Goal: Communication & Community: Answer question/provide support

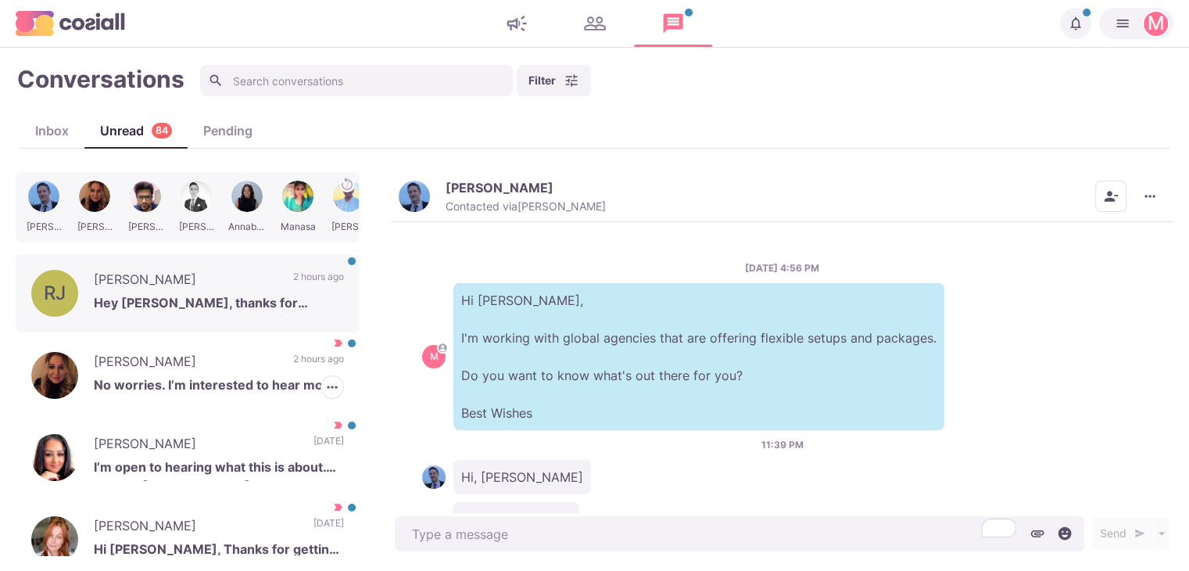
scroll to position [1016, 0]
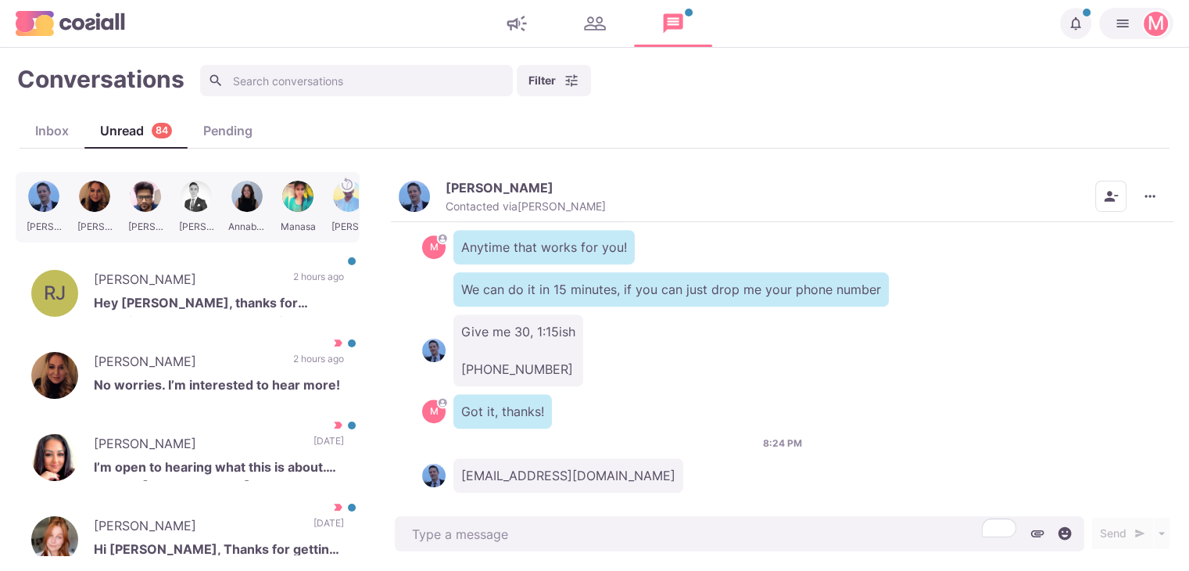
click at [532, 458] on p "[EMAIL_ADDRESS][DOMAIN_NAME]" at bounding box center [568, 475] width 230 height 34
copy div "[EMAIL_ADDRESS][DOMAIN_NAME]"
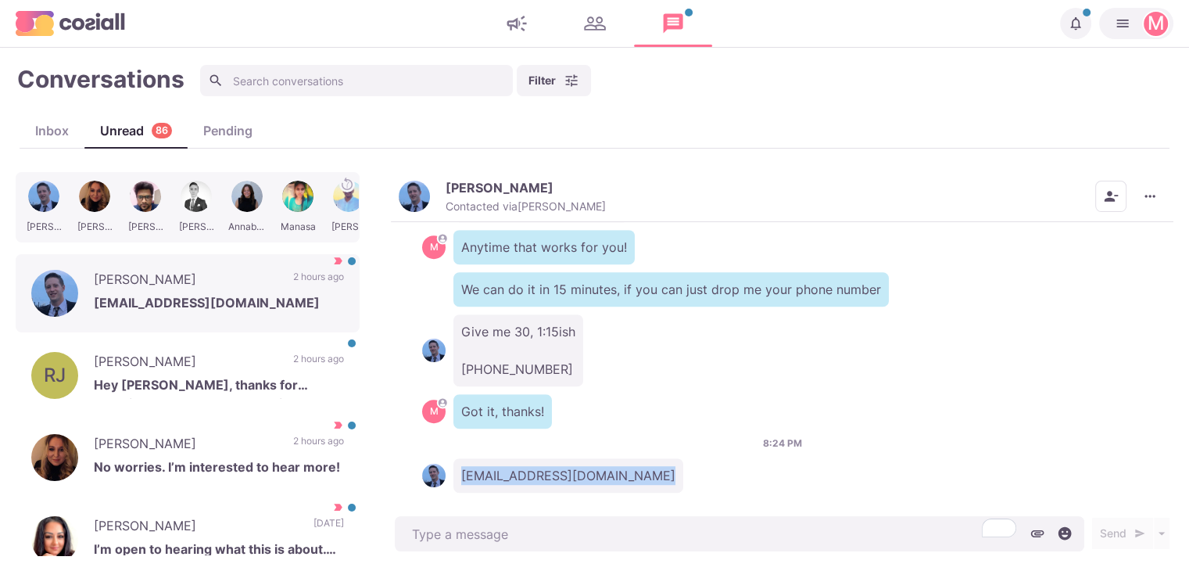
copy div "[EMAIL_ADDRESS][DOMAIN_NAME]"
click at [1048, 410] on div "[DATE] 4:56 PM M Hi [PERSON_NAME], I'm working with global agencies that are of…" at bounding box center [782, 367] width 783 height 290
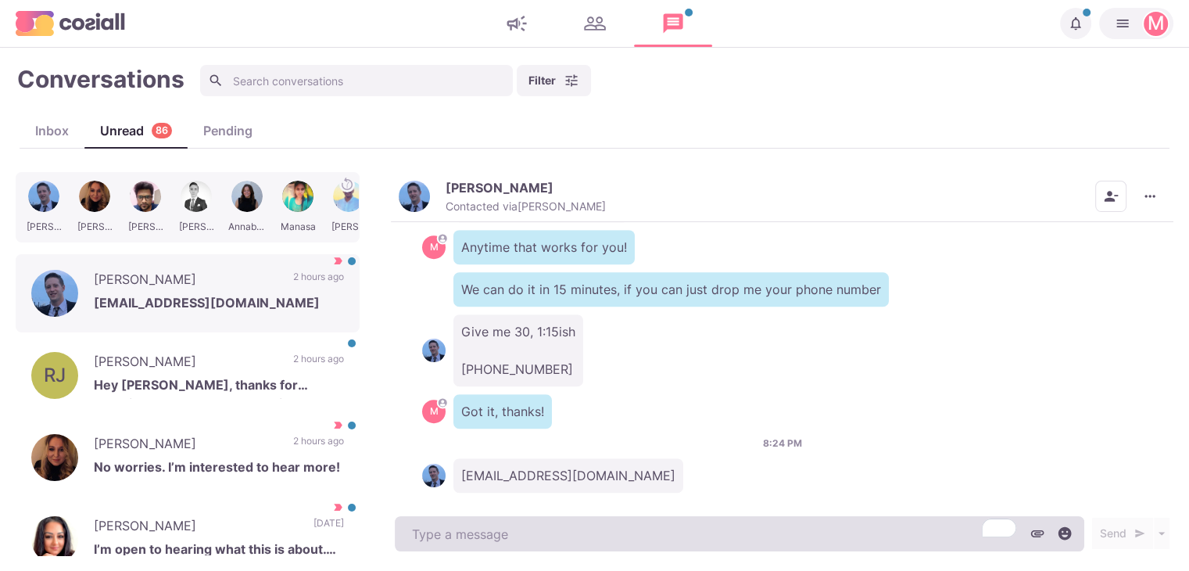
click at [471, 536] on textarea "To enrich screen reader interactions, please activate Accessibility in Grammarl…" at bounding box center [740, 533] width 690 height 35
type textarea "x"
drag, startPoint x: 471, startPoint y: 536, endPoint x: 426, endPoint y: 521, distance: 46.7
click at [426, 521] on textarea "To enrich screen reader interactions, please activate Accessibility in Grammarl…" at bounding box center [740, 533] width 690 height 35
type textarea "S"
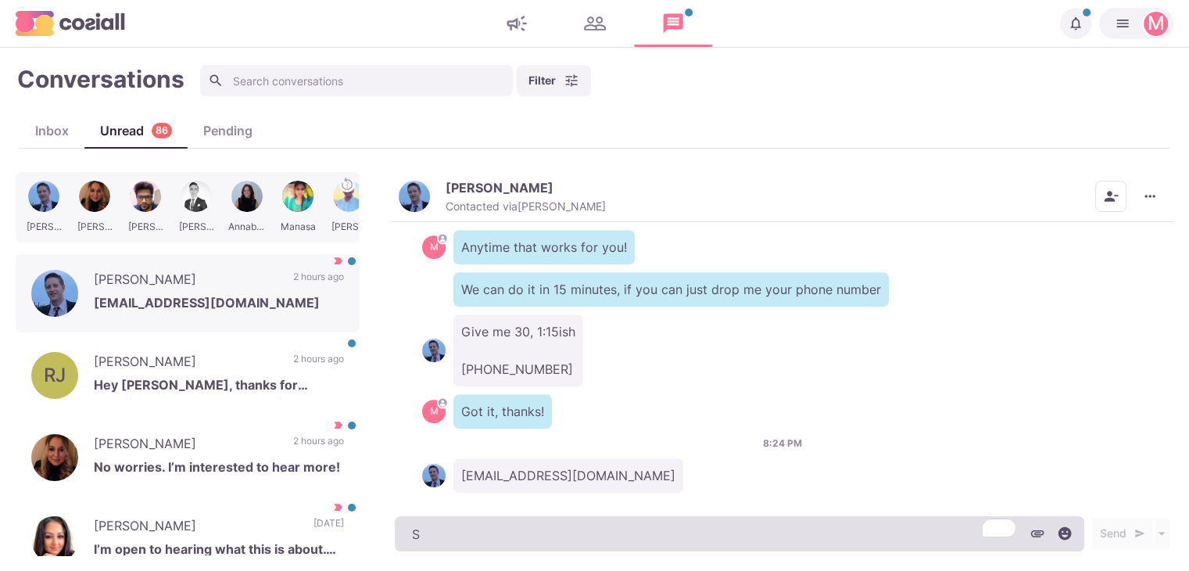
type textarea "x"
type textarea "Se"
type textarea "x"
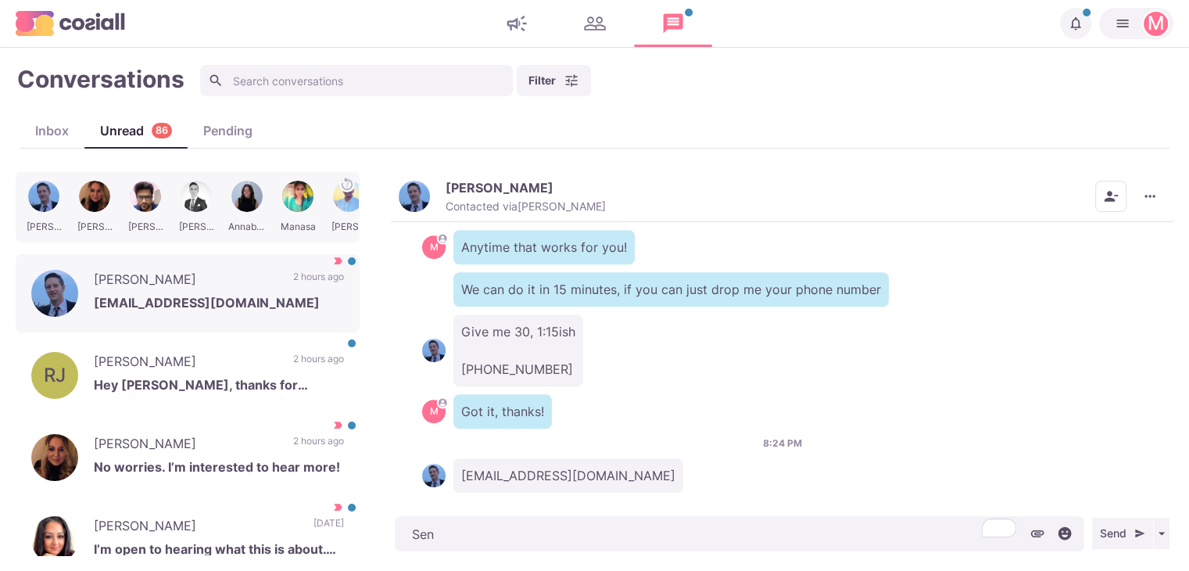
type textarea "Sent"
type textarea "x"
type textarea "Sent!"
type textarea "x"
type textarea "Sent!"
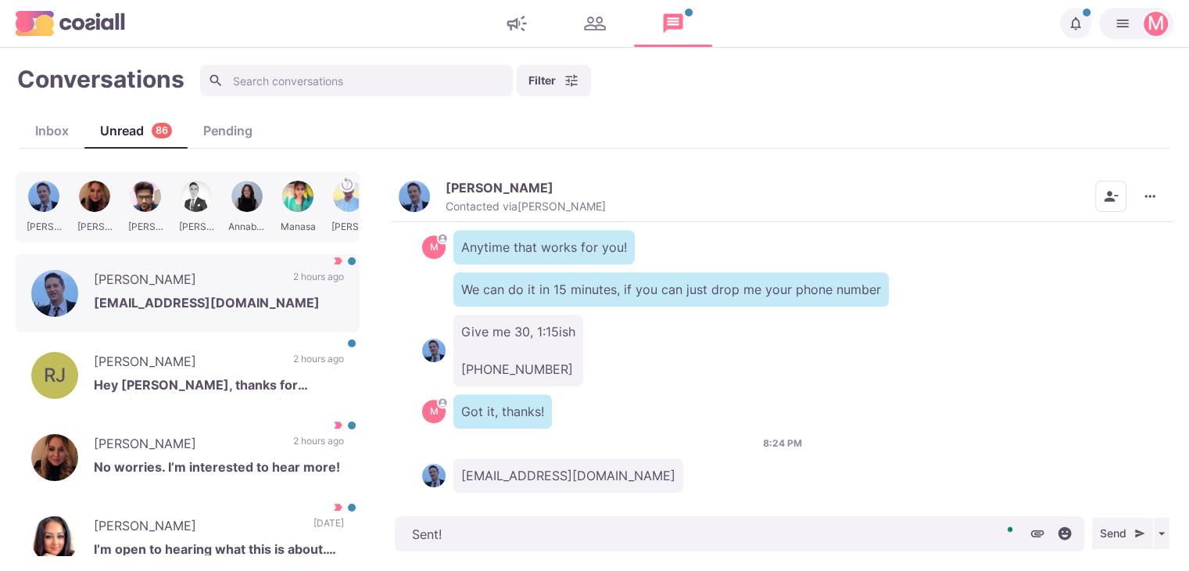
type textarea "x"
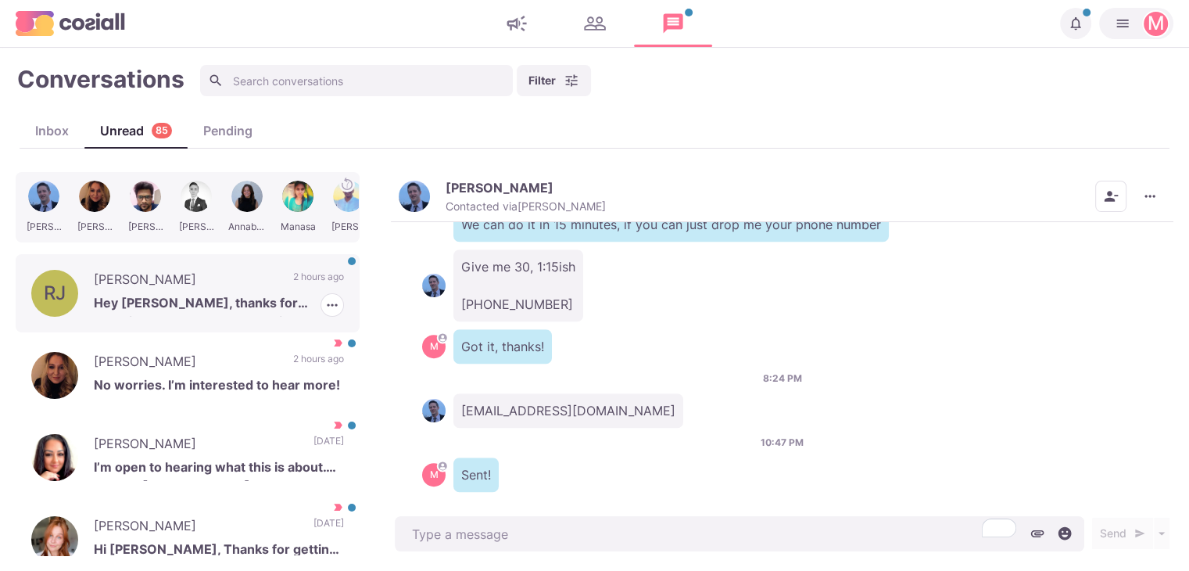
click at [200, 272] on p "[PERSON_NAME]" at bounding box center [186, 281] width 184 height 23
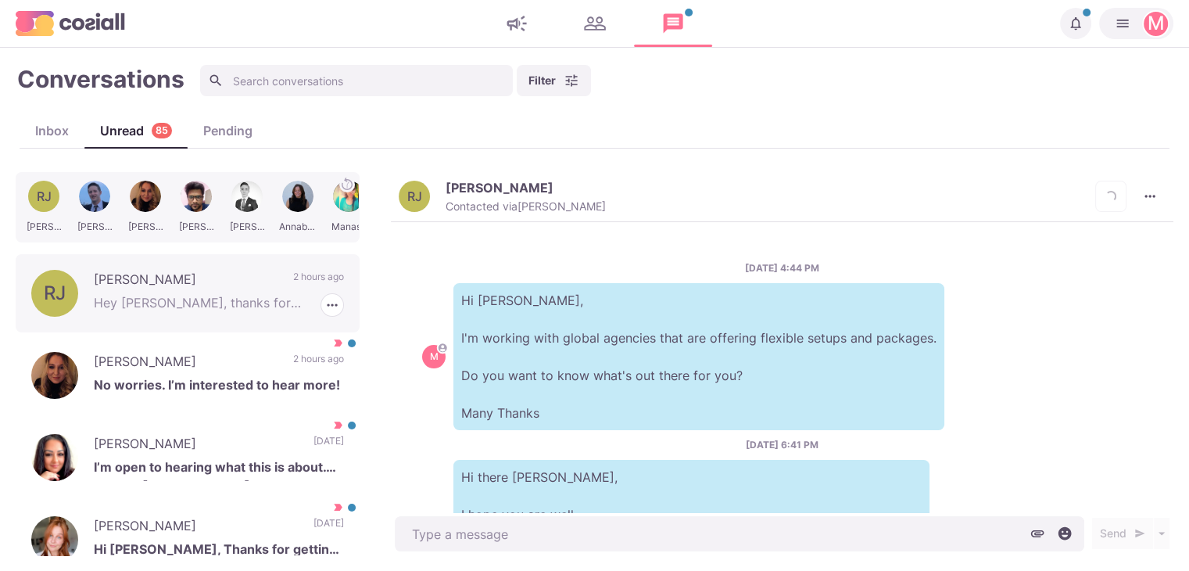
scroll to position [393, 0]
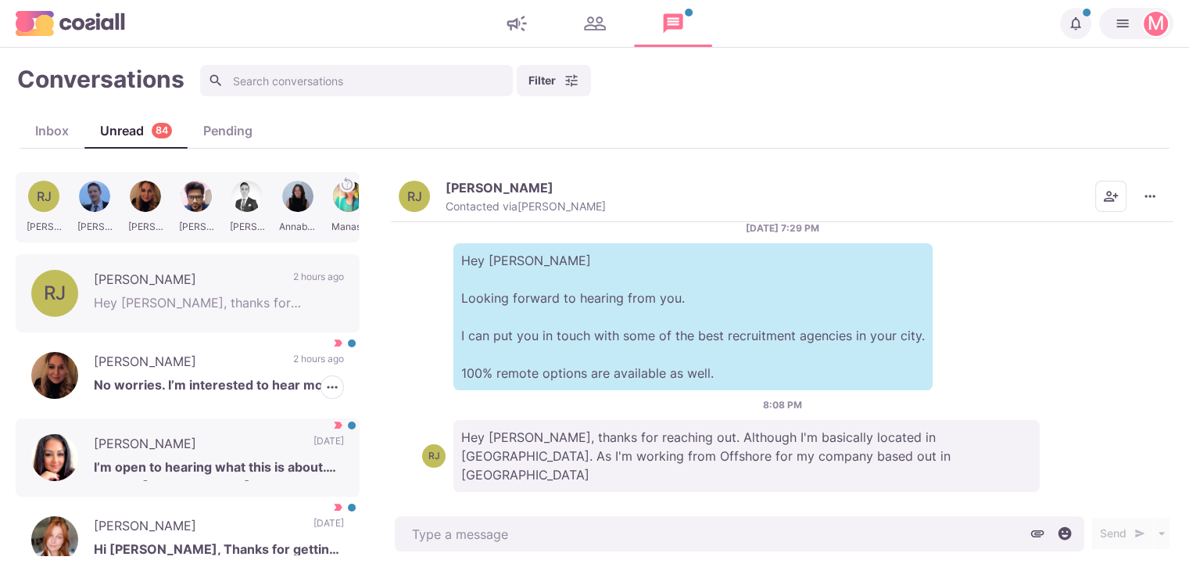
click at [265, 457] on p "I’m open to hearing what this is about. Thanks [PERSON_NAME]." at bounding box center [219, 468] width 250 height 23
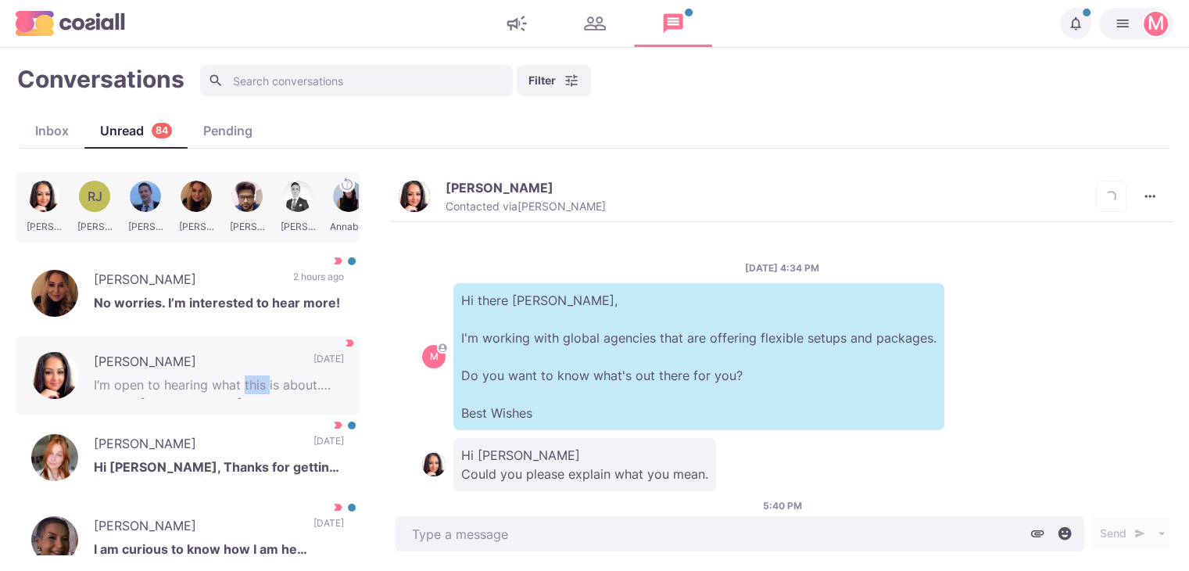
scroll to position [81, 0]
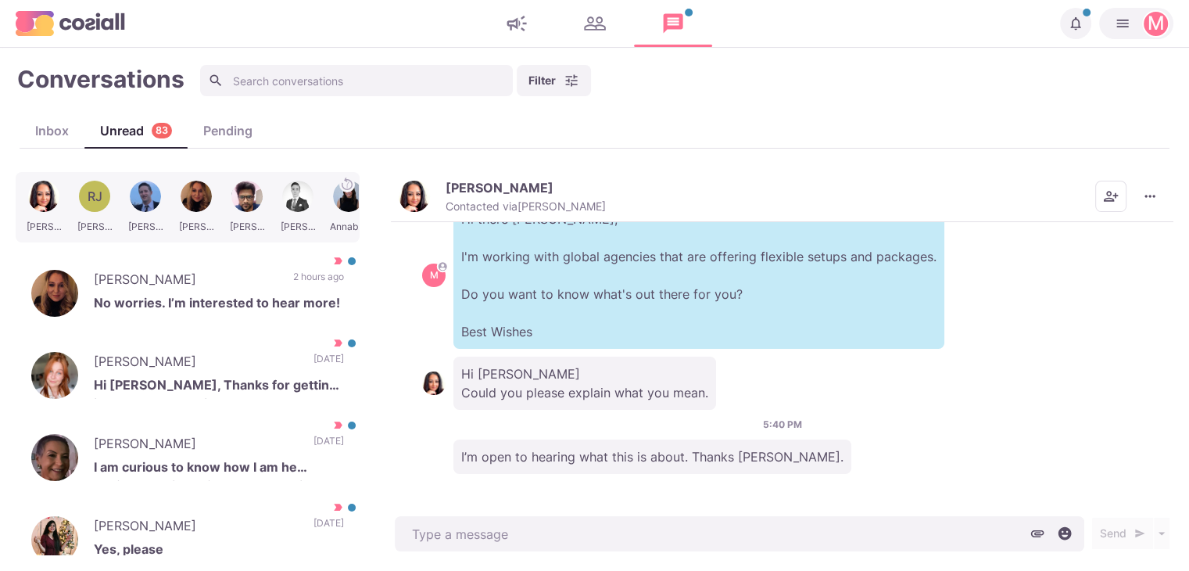
click at [455, 195] on p "[PERSON_NAME]" at bounding box center [500, 188] width 108 height 16
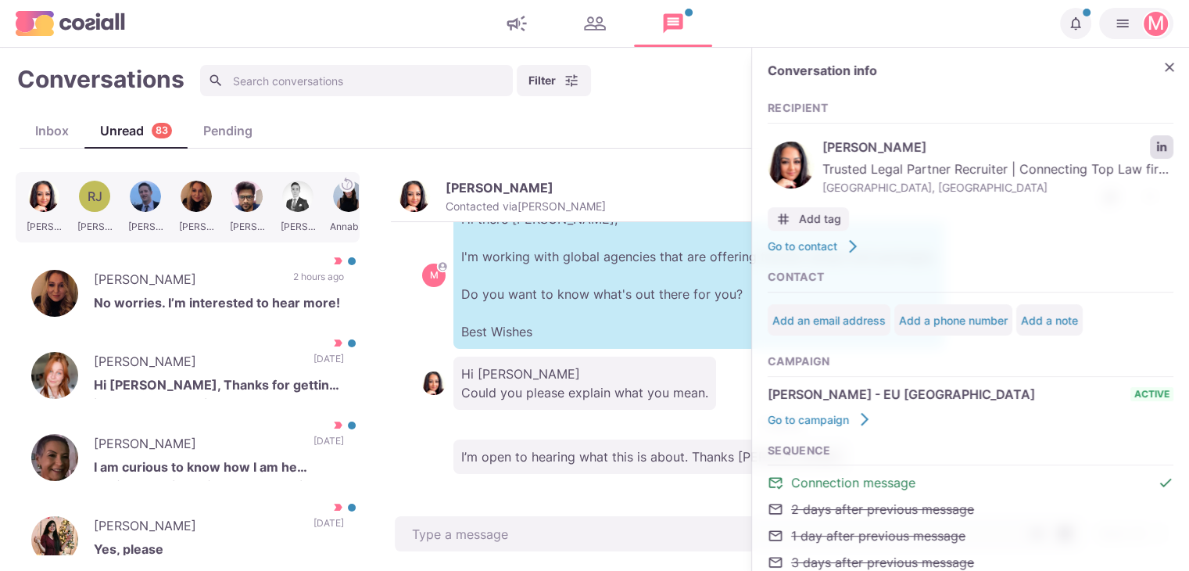
click at [1157, 145] on icon "LinkedIn profile link" at bounding box center [1161, 146] width 9 height 9
click at [586, 483] on div "[DATE] 4:34 PM M Hi there [PERSON_NAME], I'm working with global agencies that …" at bounding box center [782, 367] width 783 height 290
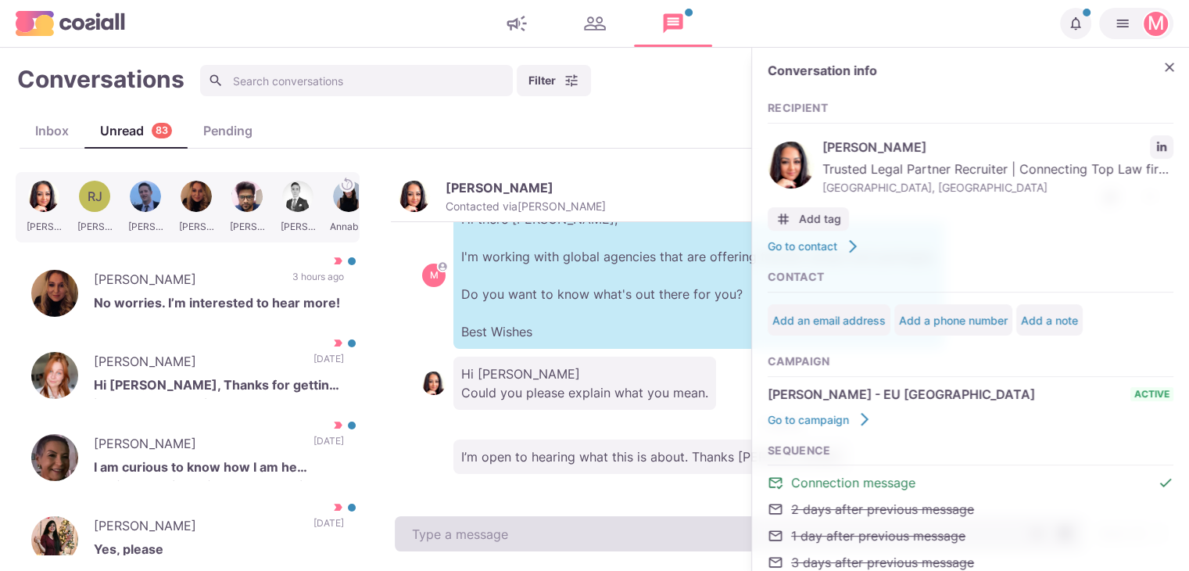
click at [527, 534] on textarea at bounding box center [740, 533] width 690 height 35
paste textarea "I work with over 500 clients that offer remote, hybrid, and non-remote position…"
type textarea "x"
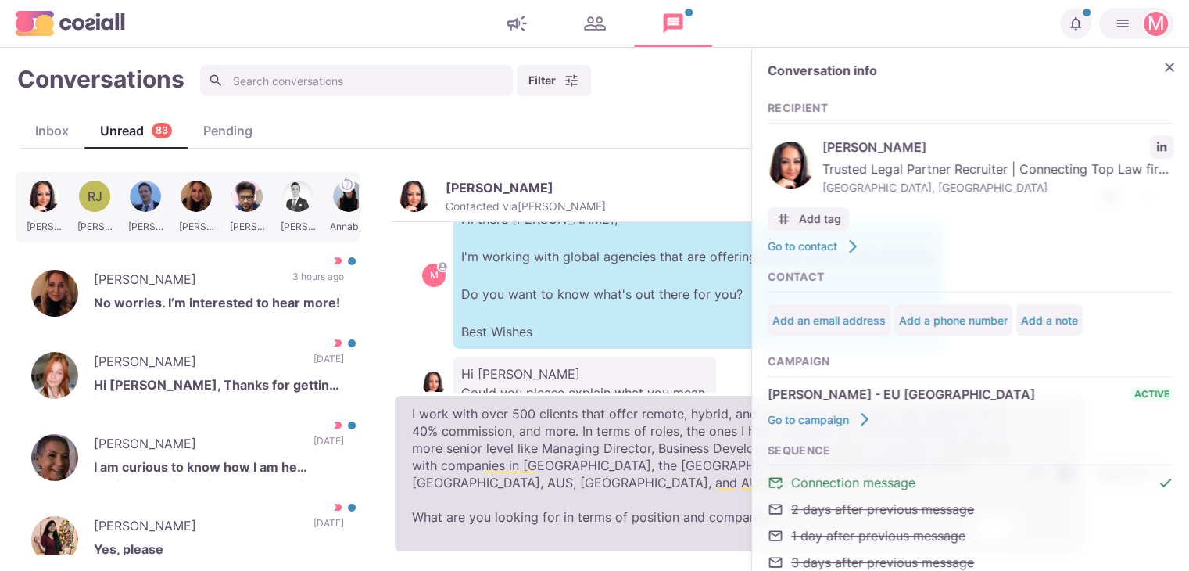
click at [410, 429] on textarea "I work with over 500 clients that offer remote, hybrid, and non-remote position…" at bounding box center [740, 474] width 690 height 156
type textarea "I work with over 500 clients that offer remote, hybrid, and non-remote position…"
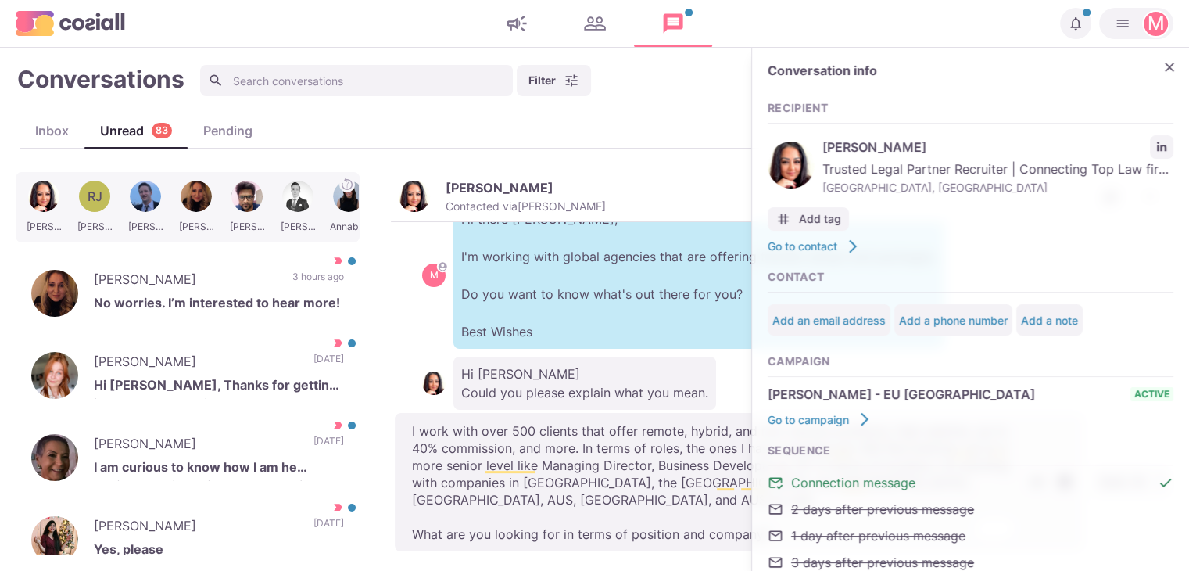
type textarea "x"
type textarea "I work with over 500 clients that offer remote, hybrid, and non-remote position…"
click at [1162, 60] on icon "Close" at bounding box center [1170, 67] width 16 height 16
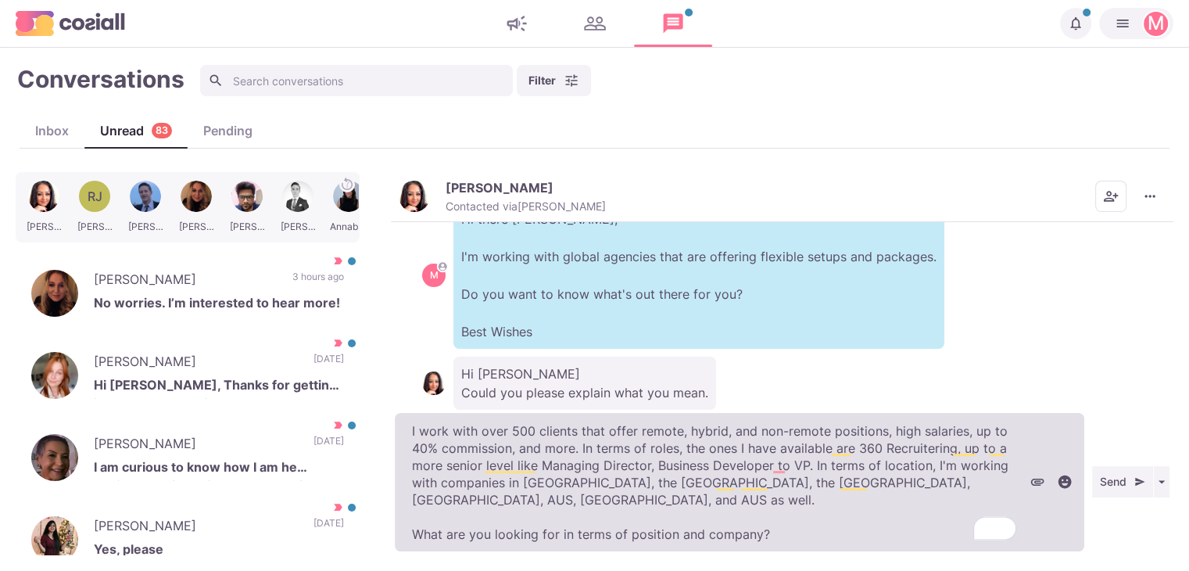
click at [863, 475] on textarea "I work with over 500 clients that offer remote, hybrid, and non-remote position…" at bounding box center [740, 482] width 690 height 138
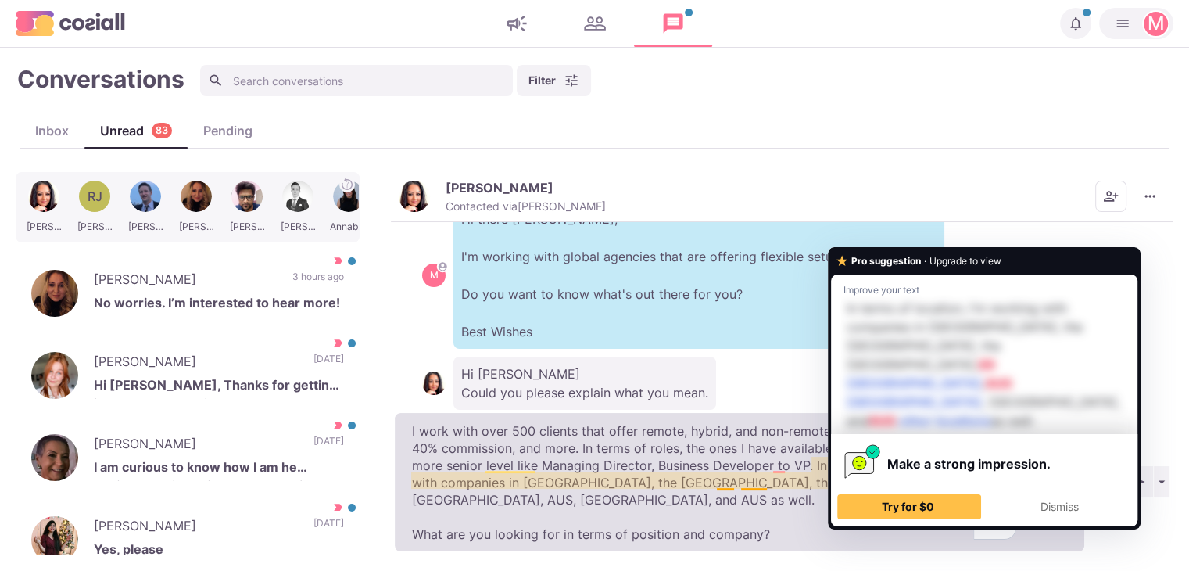
drag, startPoint x: 862, startPoint y: 482, endPoint x: 794, endPoint y: 486, distance: 68.1
click at [794, 486] on textarea "I work with over 500 clients that offer remote, hybrid, and non-remote position…" at bounding box center [740, 482] width 690 height 138
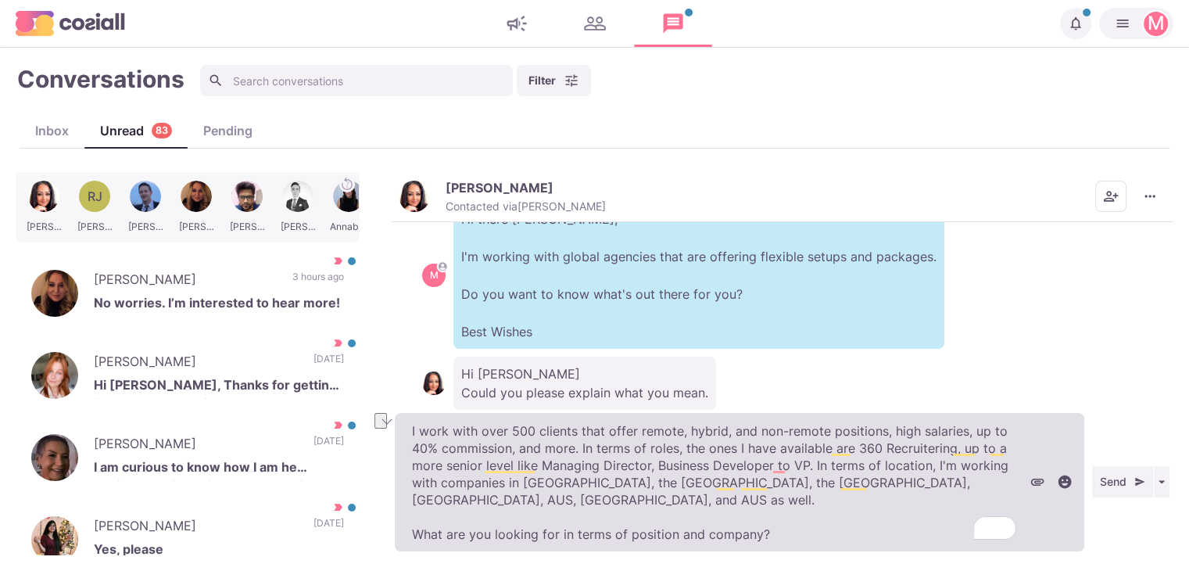
click at [794, 486] on textarea "I work with over 500 clients that offer remote, hybrid, and non-remote position…" at bounding box center [740, 482] width 690 height 138
click at [869, 453] on textarea "I work with over 500 clients that offer remote, hybrid, and non-remote position…" at bounding box center [740, 482] width 690 height 138
click at [861, 453] on textarea "I work with over 500 clients that offer remote, hybrid, and non-remote position…" at bounding box center [740, 482] width 690 height 138
click at [939, 462] on textarea "I work with over 500 clients that offer remote, hybrid, and non-remote position…" at bounding box center [740, 482] width 690 height 138
click at [894, 490] on textarea "I work with over 500 clients that offer remote, hybrid, and non-remote position…" at bounding box center [740, 482] width 690 height 138
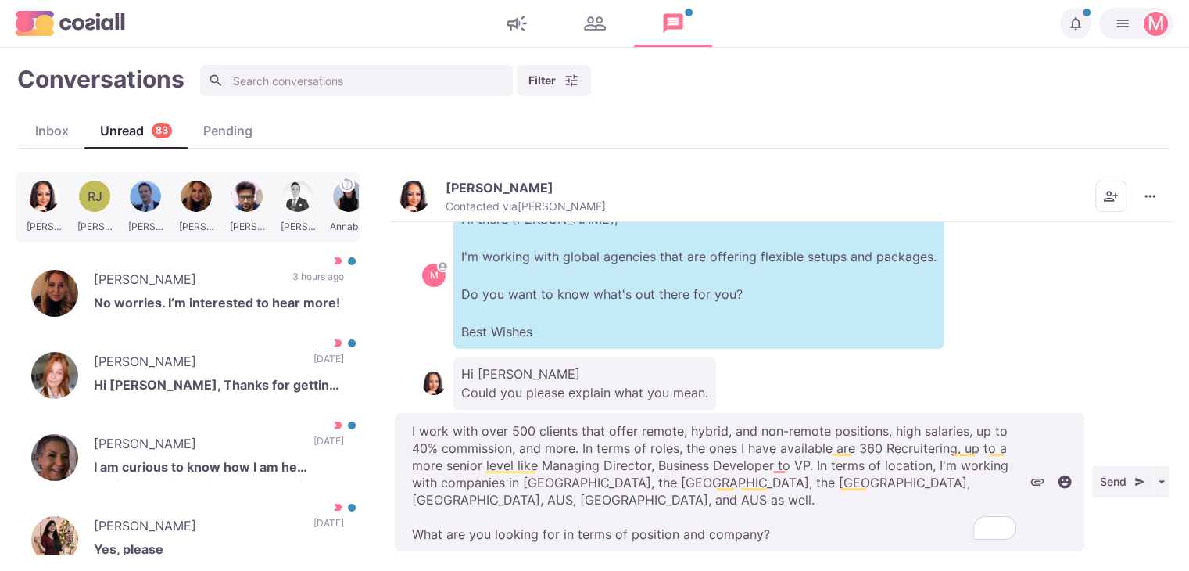
click at [1125, 473] on button "Send" at bounding box center [1122, 481] width 61 height 31
type textarea "x"
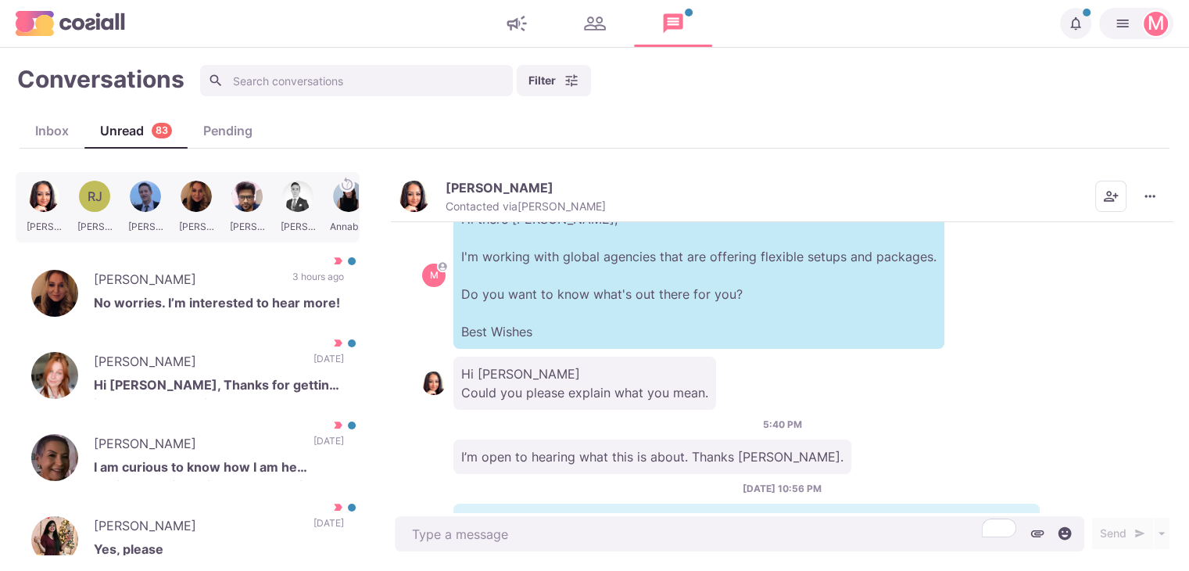
scroll to position [259, 0]
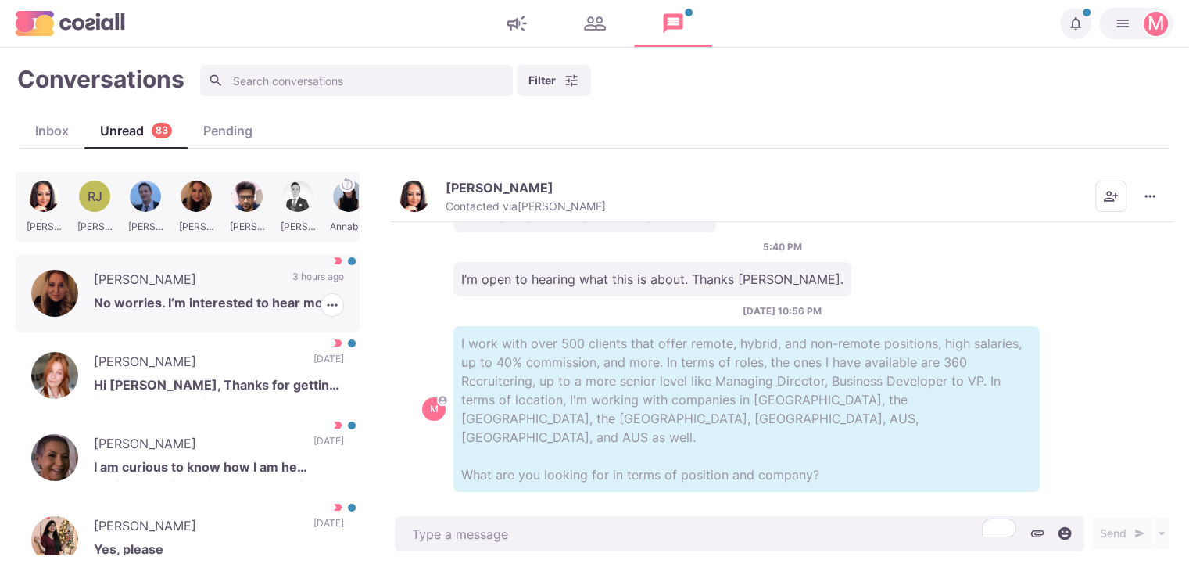
click at [185, 274] on p "[PERSON_NAME]" at bounding box center [185, 281] width 183 height 23
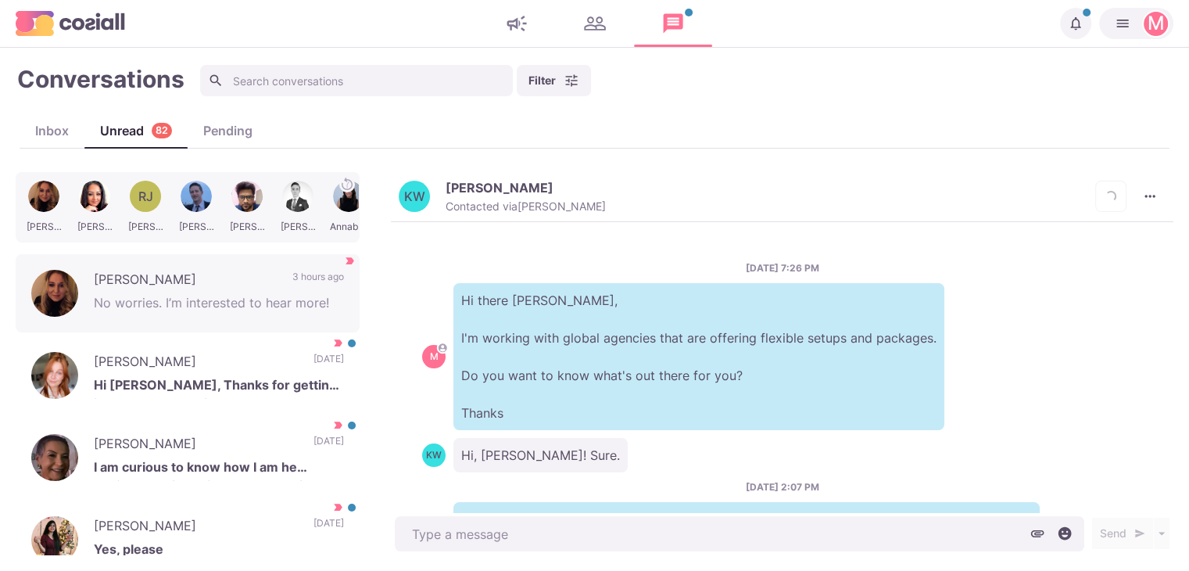
scroll to position [421, 0]
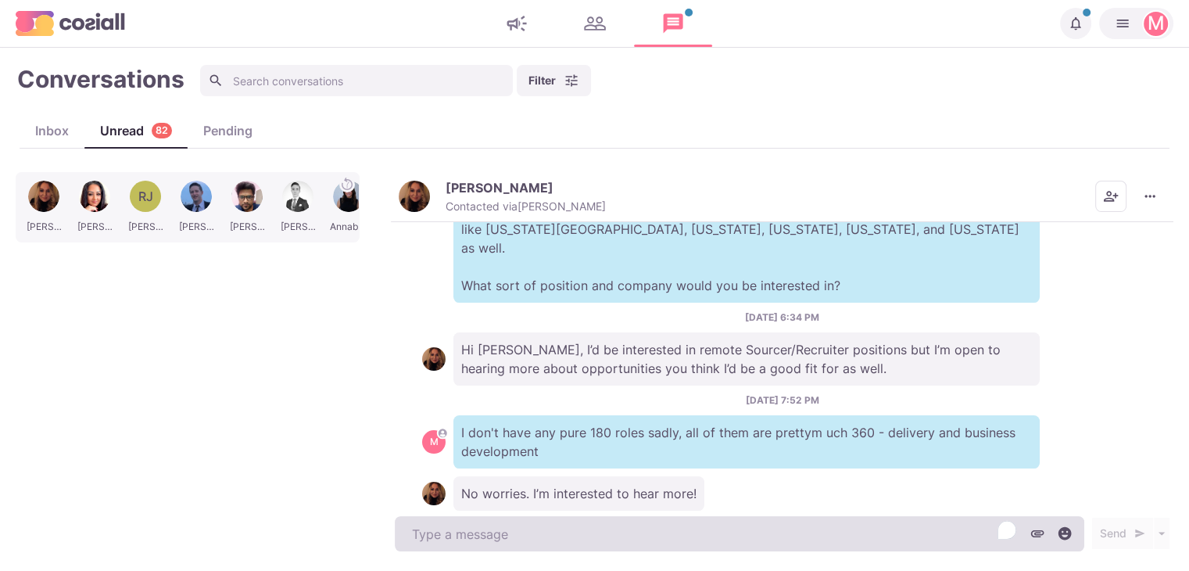
click at [589, 532] on textarea "To enrich screen reader interactions, please activate Accessibility in Grammarl…" at bounding box center [740, 533] width 690 height 35
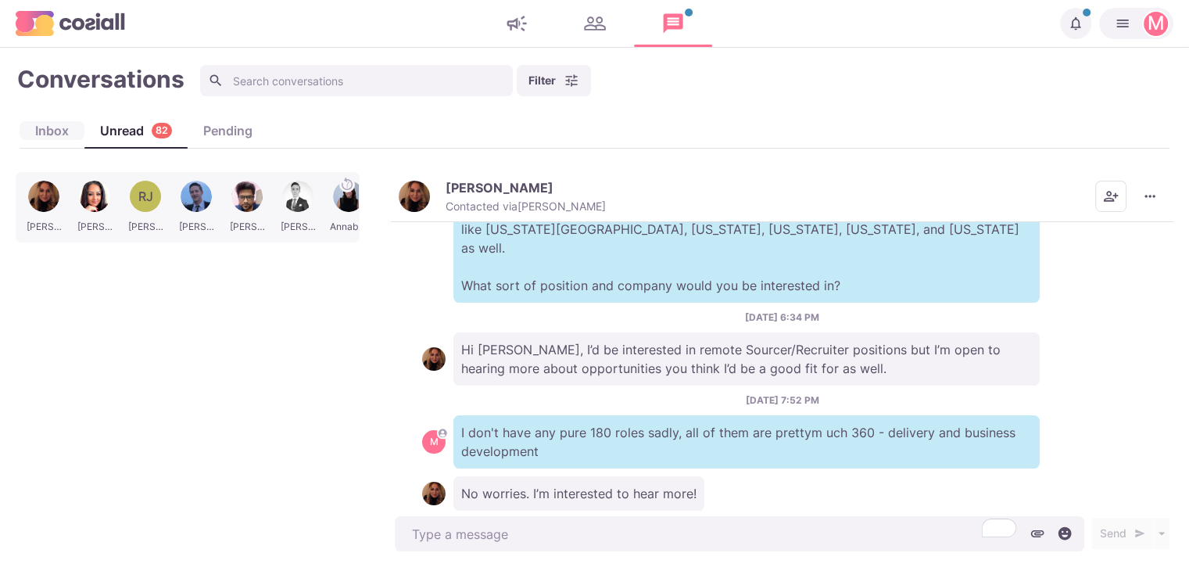
click at [50, 138] on div "Inbox" at bounding box center [52, 130] width 65 height 19
click at [152, 163] on div "Conversations Filter Status Campaign Contact Mark conversations as important wh…" at bounding box center [595, 309] width 1158 height 492
click at [154, 142] on div "Inbox Unread 82 Pending" at bounding box center [595, 130] width 1150 height 34
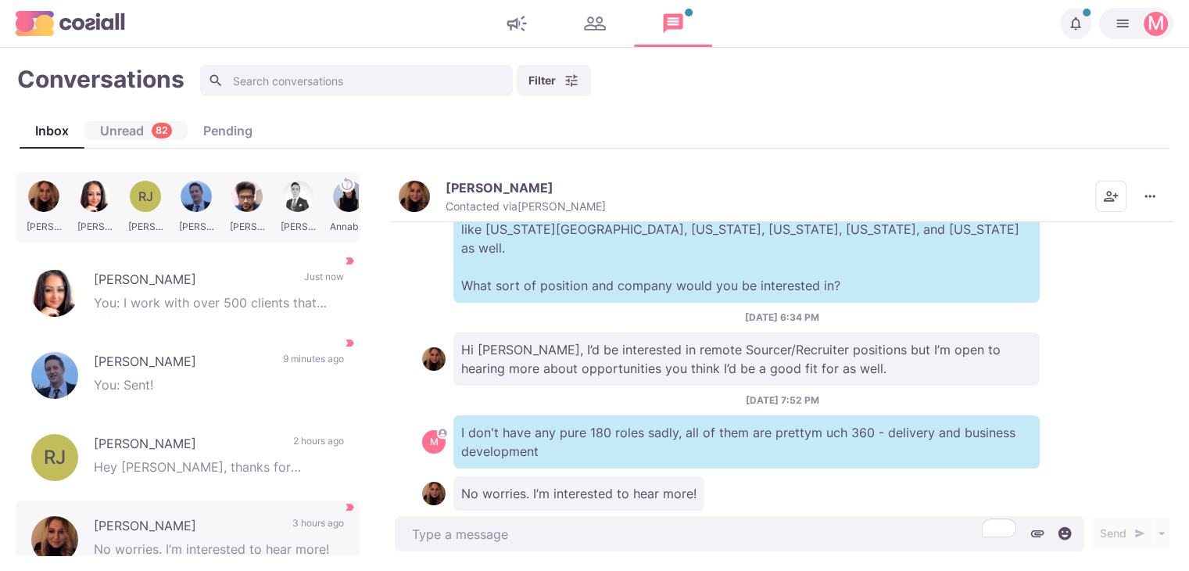
click at [133, 137] on div "Unread 82" at bounding box center [135, 130] width 103 height 19
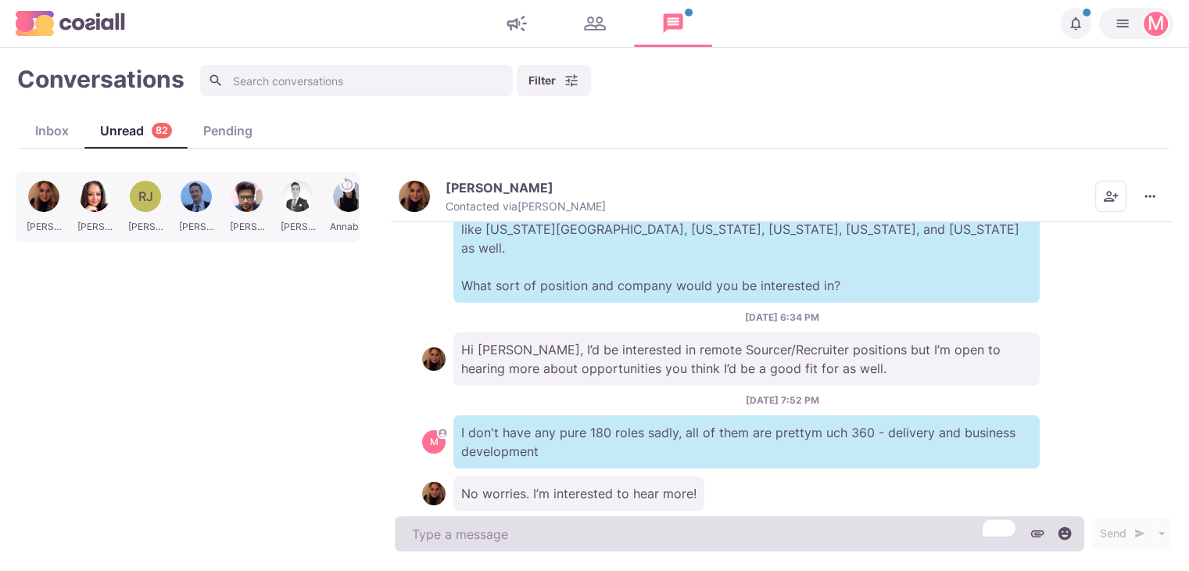
click at [542, 546] on textarea "To enrich screen reader interactions, please activate Accessibility in Grammarl…" at bounding box center [740, 533] width 690 height 35
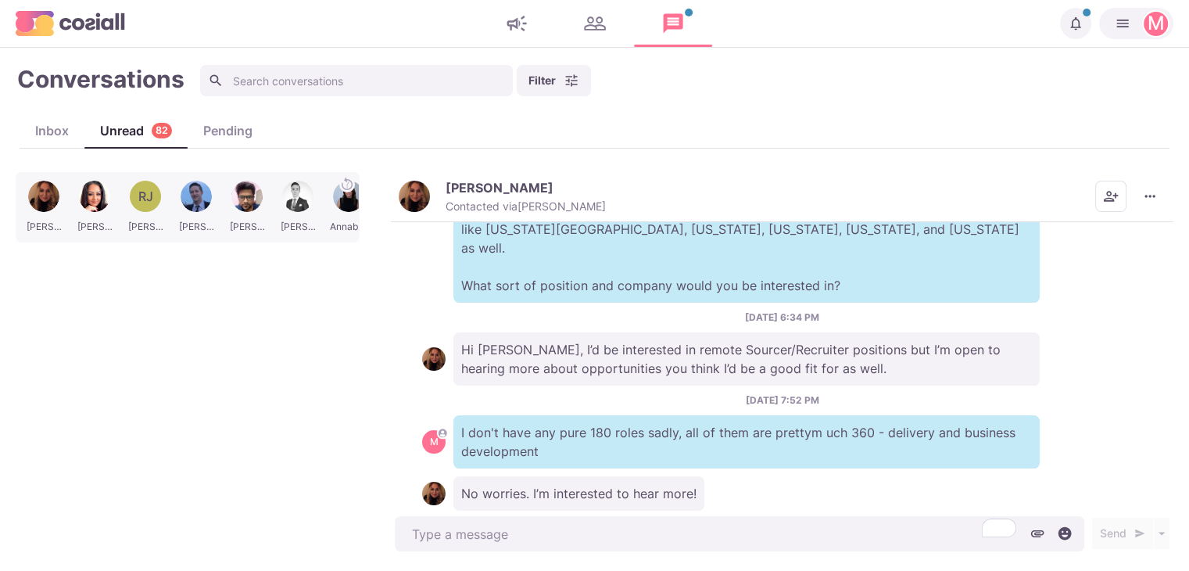
click at [403, 166] on div "Conversations Filter Status Campaign Contact Mark conversations as important wh…" at bounding box center [595, 309] width 1158 height 492
click at [410, 192] on img "button" at bounding box center [414, 196] width 31 height 31
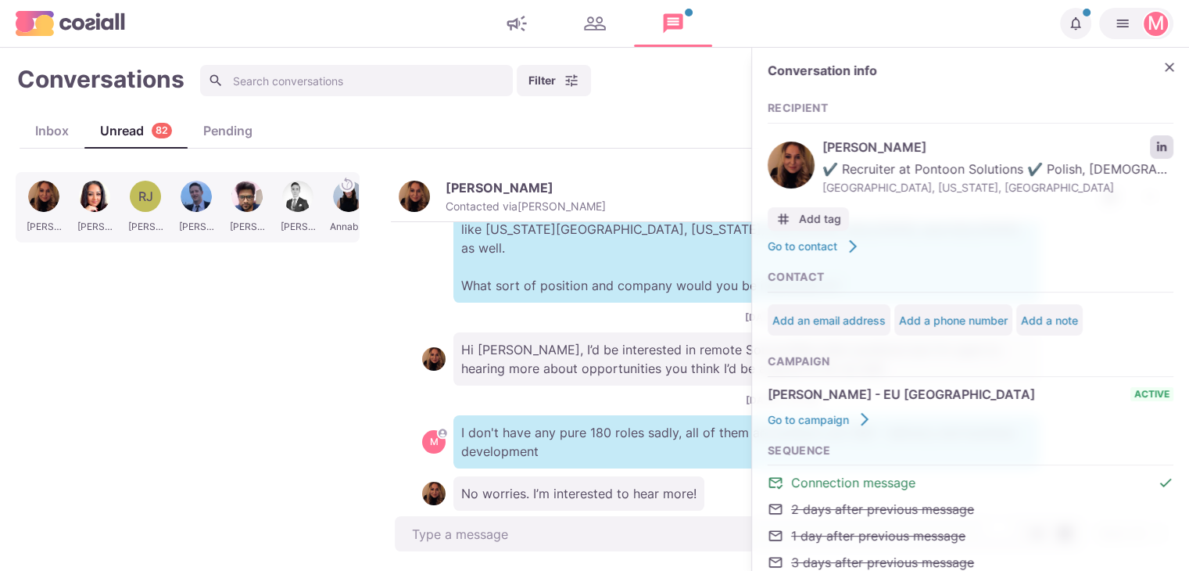
click at [1156, 149] on icon "LinkedIn profile link" at bounding box center [1161, 147] width 11 height 11
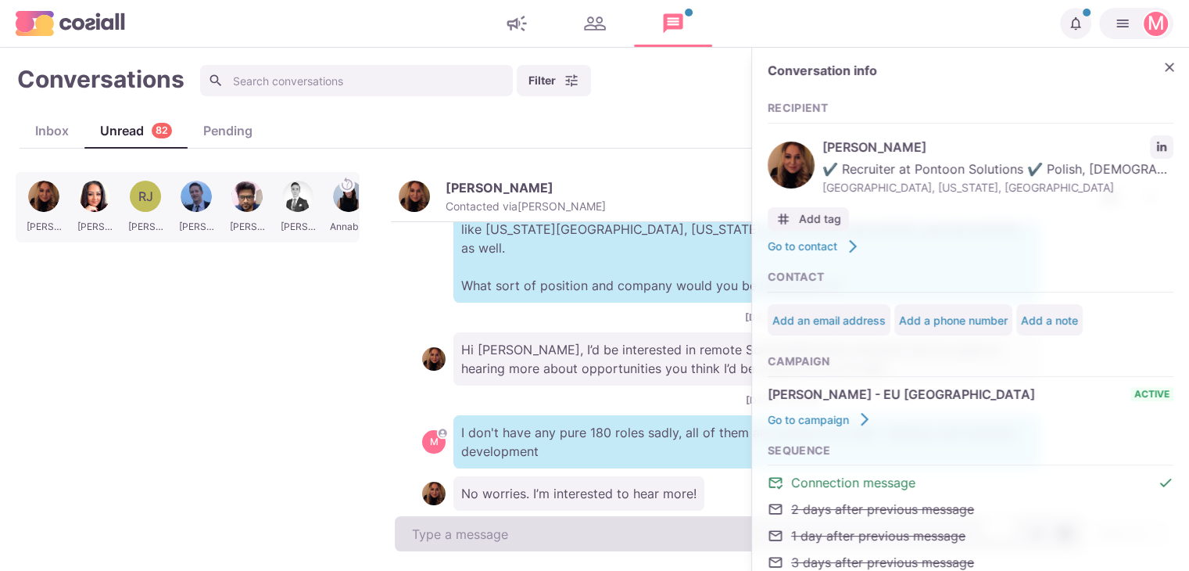
click at [486, 535] on textarea "To enrich screen reader interactions, please activate Accessibility in Grammarl…" at bounding box center [740, 533] width 690 height 35
type textarea "x"
type textarea "A"
type textarea "x"
type textarea "Awe"
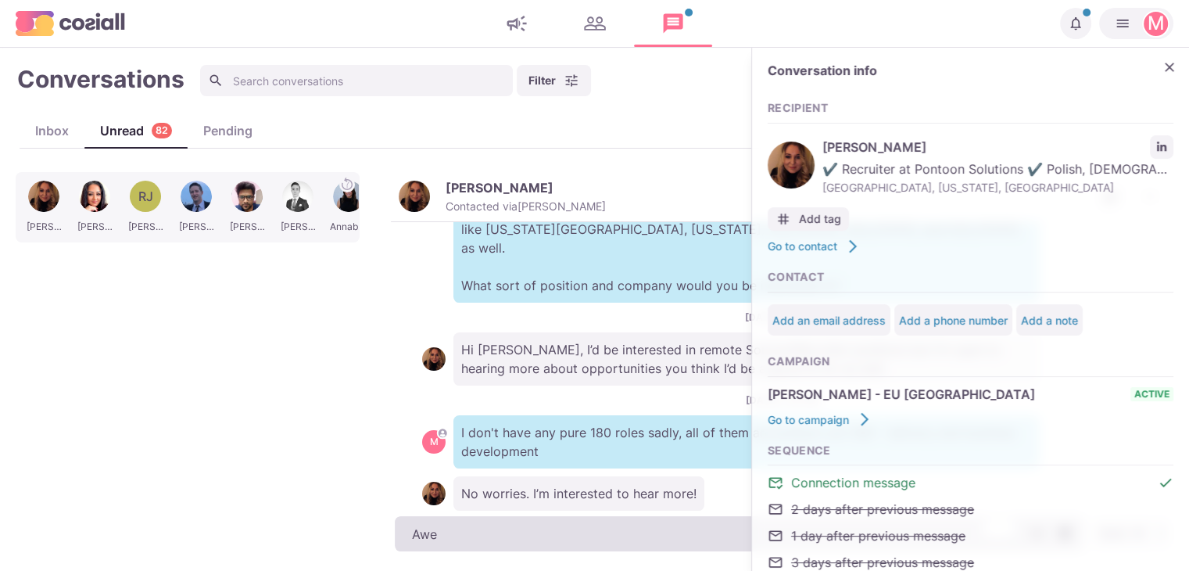
type textarea "x"
type textarea "Aweso"
type textarea "x"
type textarea "Awesome"
type textarea "x"
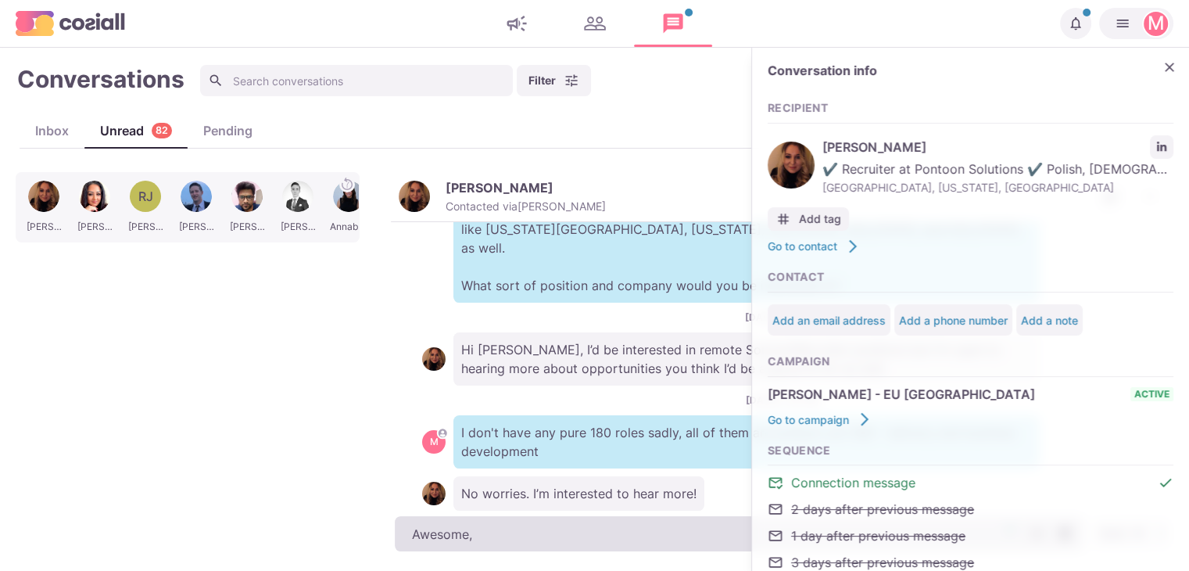
type textarea "Awesome,"
type textarea "x"
type textarea "Awesome, i"
type textarea "x"
type textarea "Awesome, is"
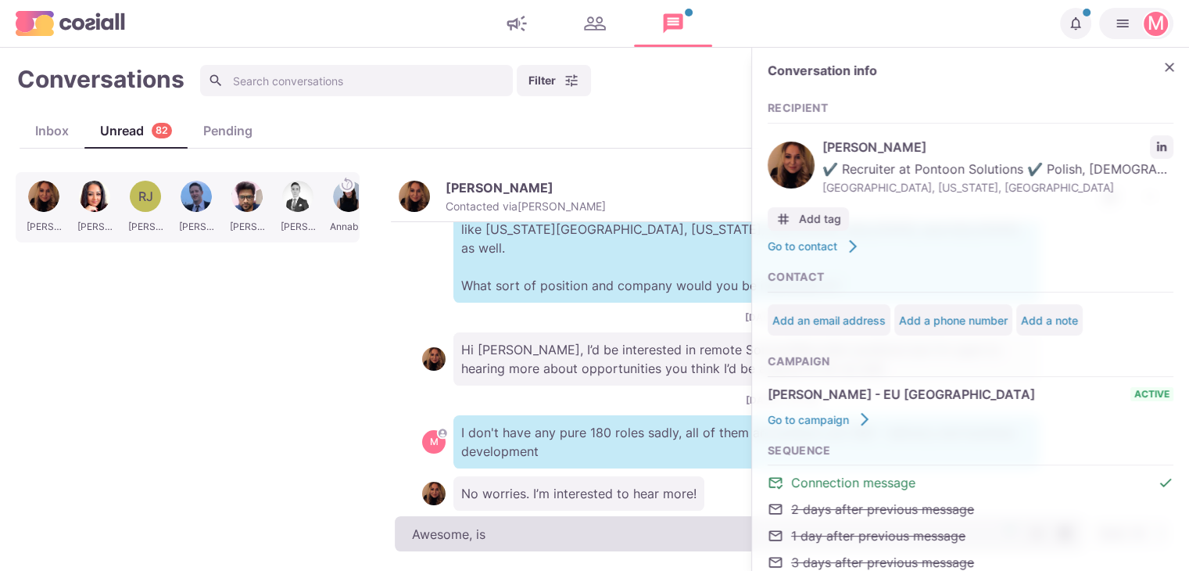
type textarea "x"
type textarea "Awesome, is"
type textarea "x"
type textarea "Awesome, is b"
type textarea "x"
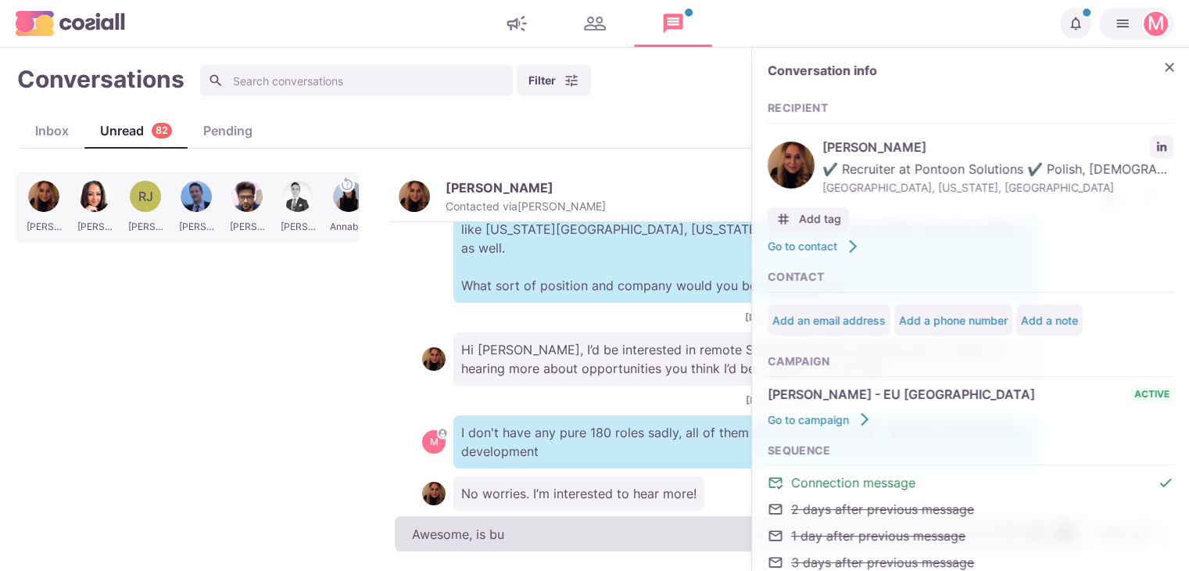
type textarea "Awesome, is bus"
type textarea "x"
type textarea "Awesome, is busin"
type textarea "x"
type textarea "Awesome, is busine"
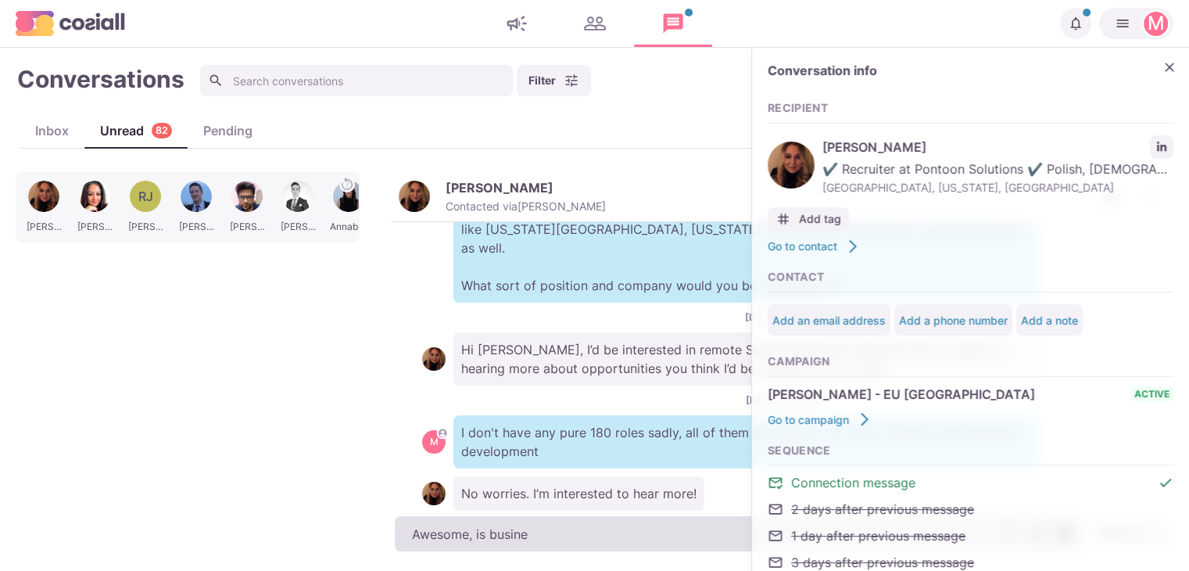
type textarea "x"
type textarea "Awesome, is busines"
type textarea "x"
type textarea "Awesome, is business d"
type textarea "x"
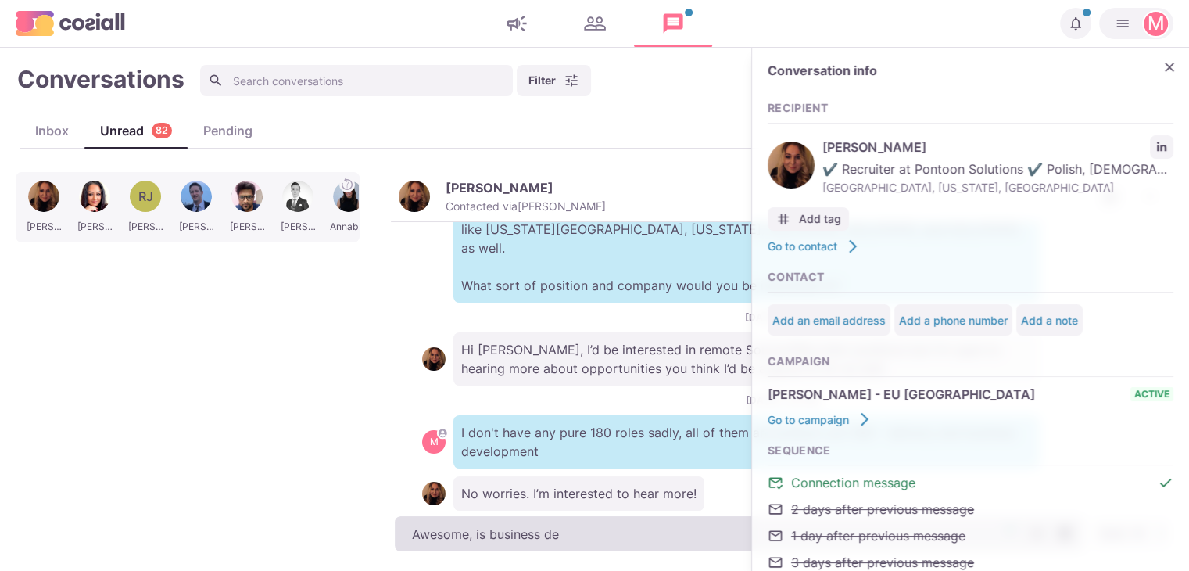
type textarea "Awesome, is business dev"
type textarea "x"
type textarea "Awesome, is business devel"
type textarea "x"
type textarea "Awesome, is business develo"
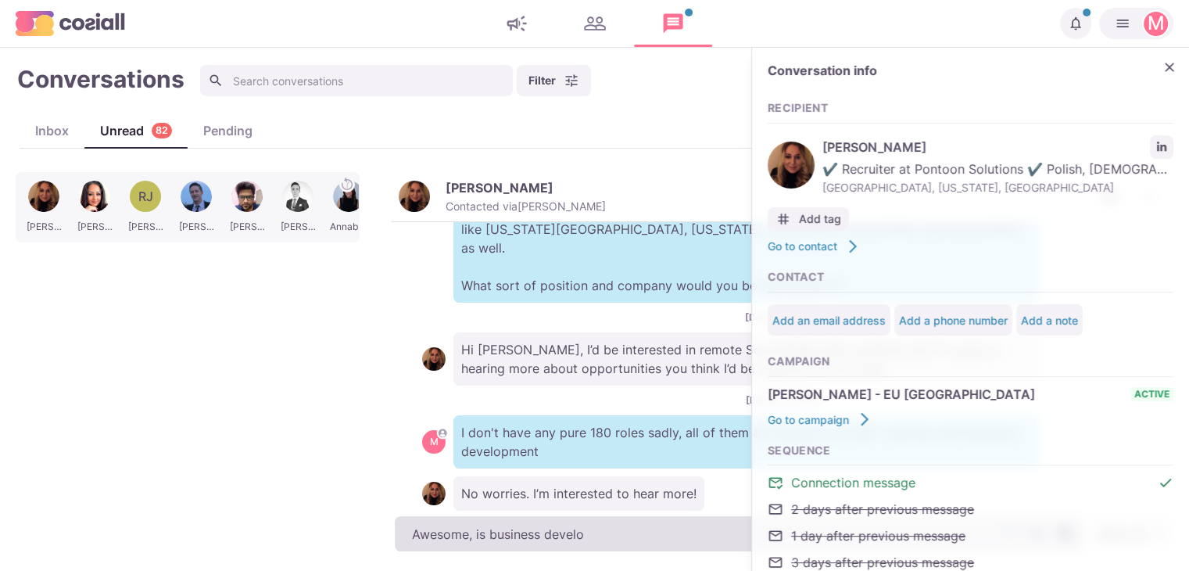
type textarea "x"
type textarea "Awesome, is business developm"
type textarea "x"
type textarea "Awesome, is business developmen"
type textarea "x"
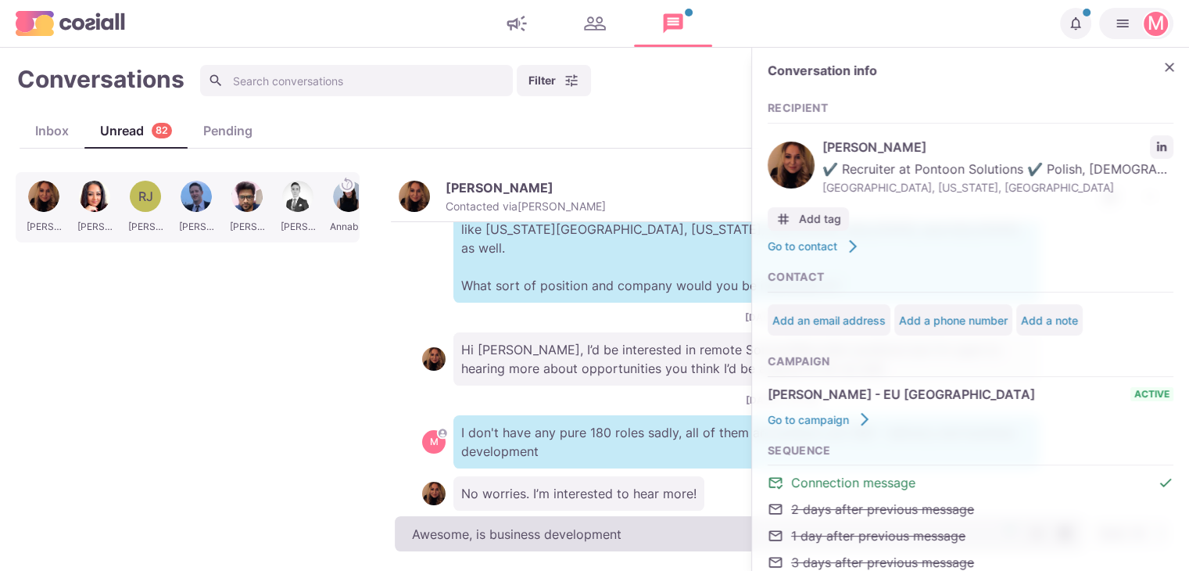
type textarea "Awesome, is business development"
type textarea "x"
type textarea "Awesome, is business development so"
type textarea "x"
type textarea "Awesome, is business development som"
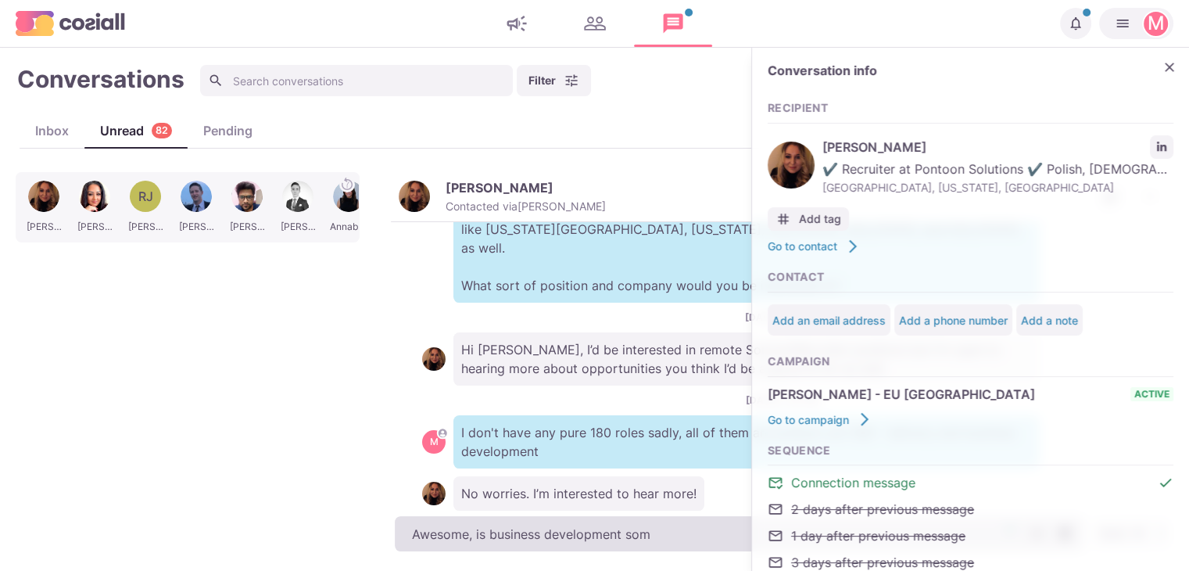
type textarea "x"
type textarea "Awesome, is business development some"
type textarea "x"
type textarea "Awesome, is business development somet"
type textarea "x"
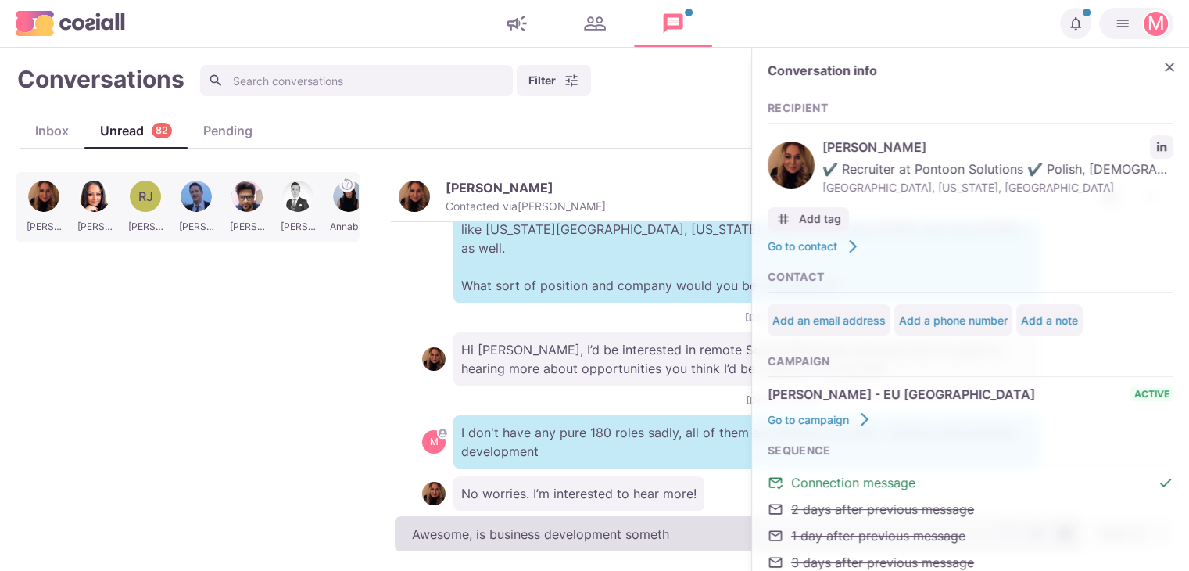
type textarea "Awesome, is business development somethi"
type textarea "x"
type textarea "Awesome, is business development something"
type textarea "x"
type textarea "Awesome, is business development something yo"
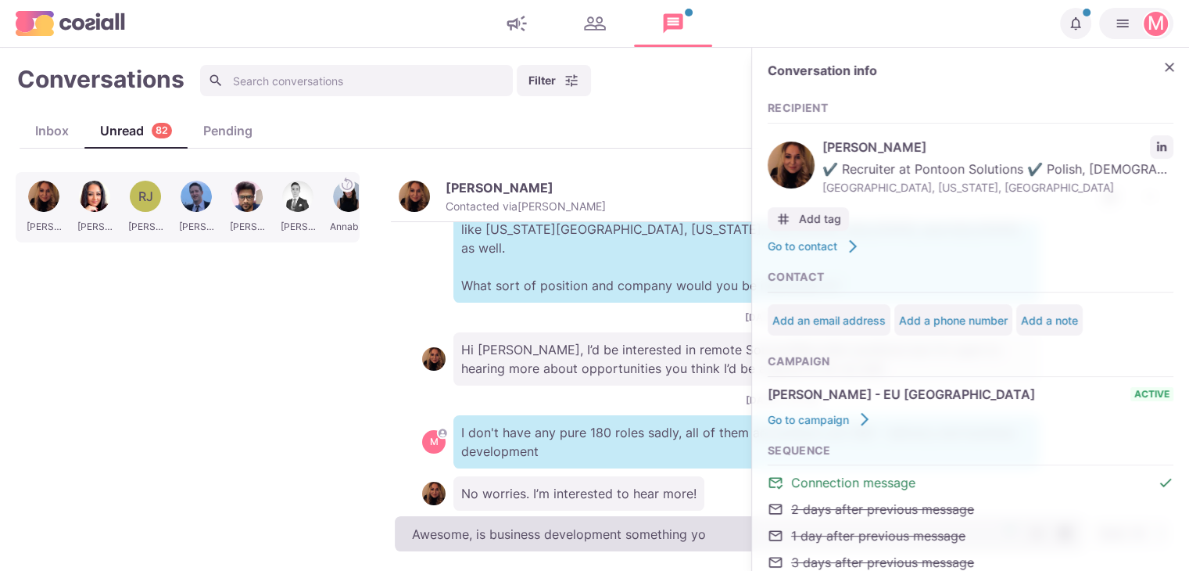
type textarea "x"
type textarea "Awesome, is business development something you"
type textarea "x"
type textarea "Awesome, is business development something you do"
type textarea "x"
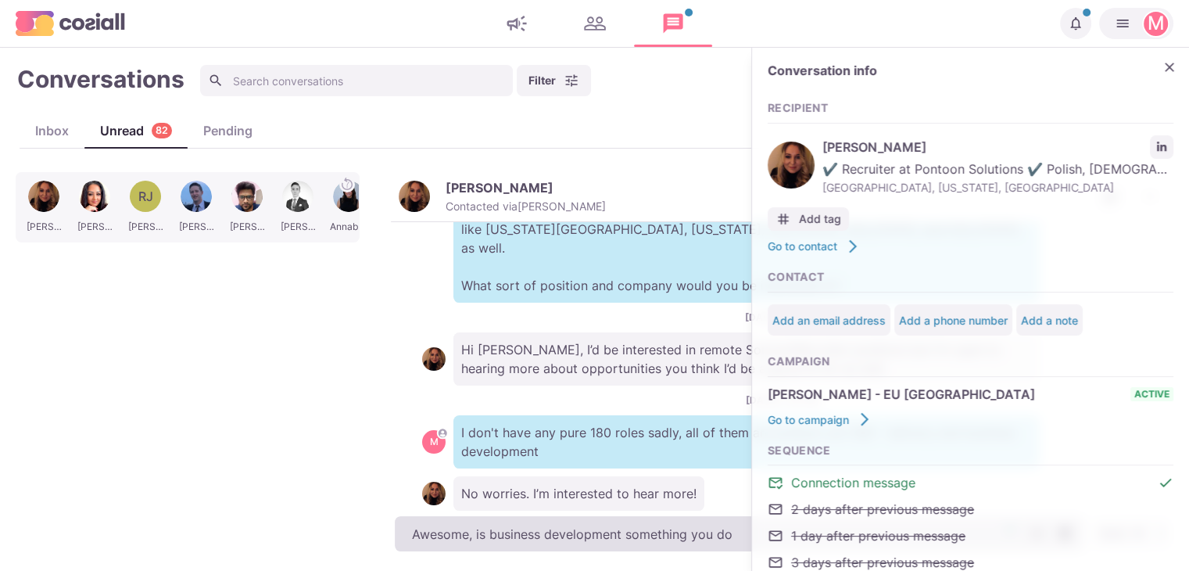
type textarea "Awesome, is business development something you do?"
type textarea "x"
type textarea "Awesome, is business development something you do?"
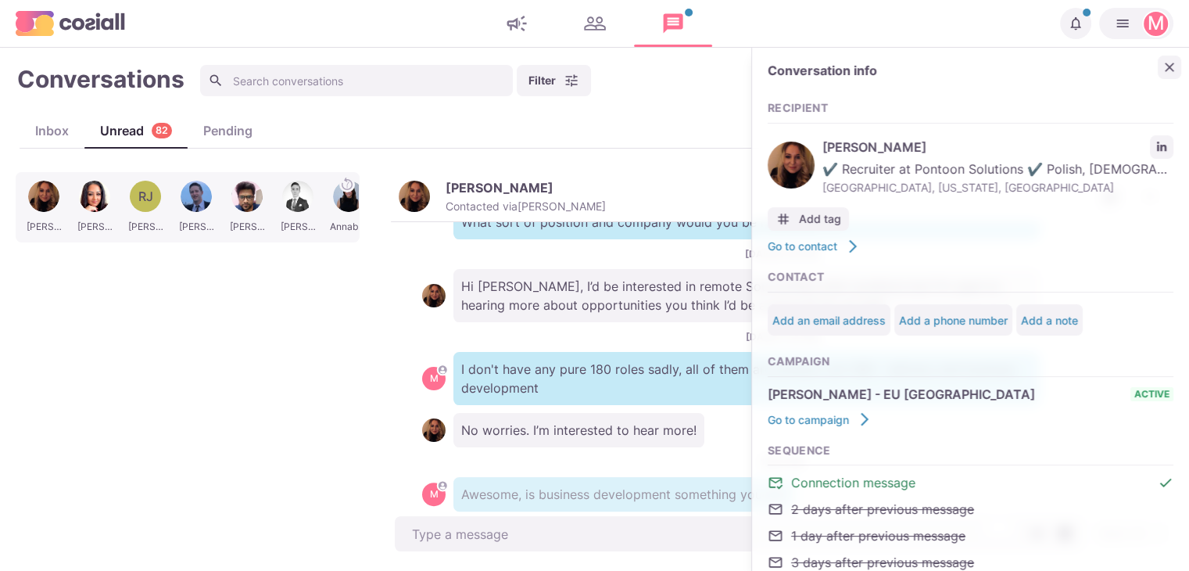
click at [1162, 73] on icon "Close" at bounding box center [1170, 67] width 16 height 16
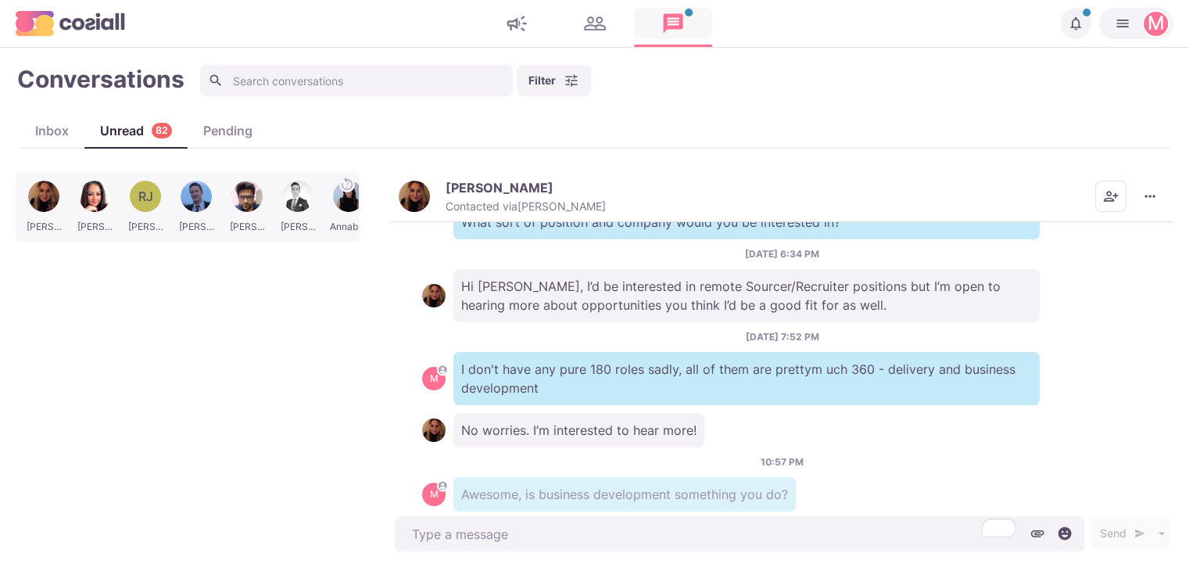
click at [679, 38] on link at bounding box center [673, 23] width 78 height 31
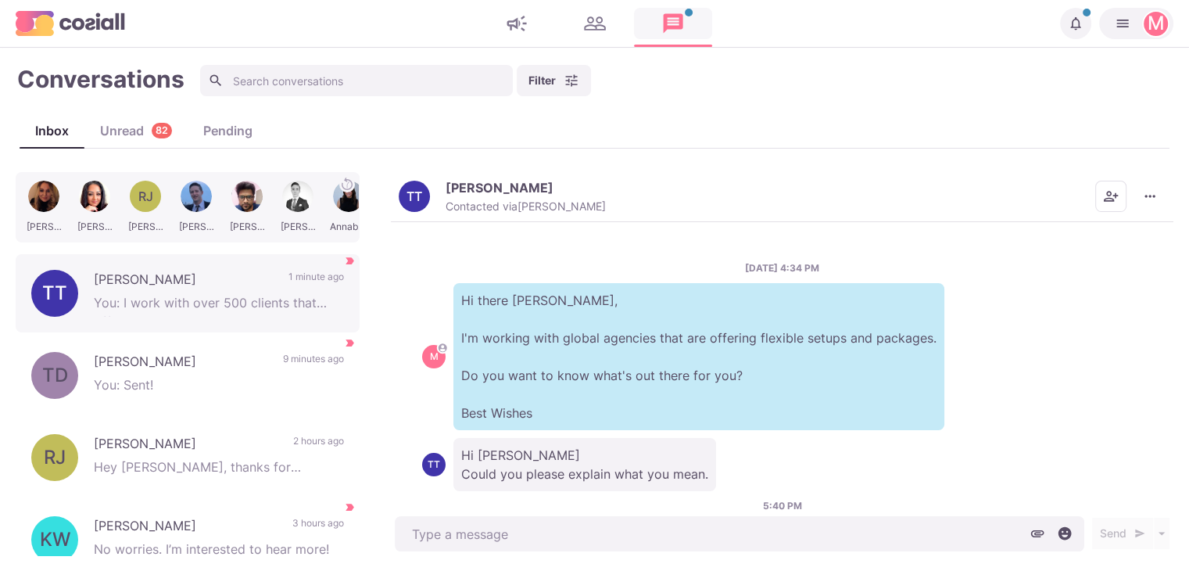
scroll to position [259, 0]
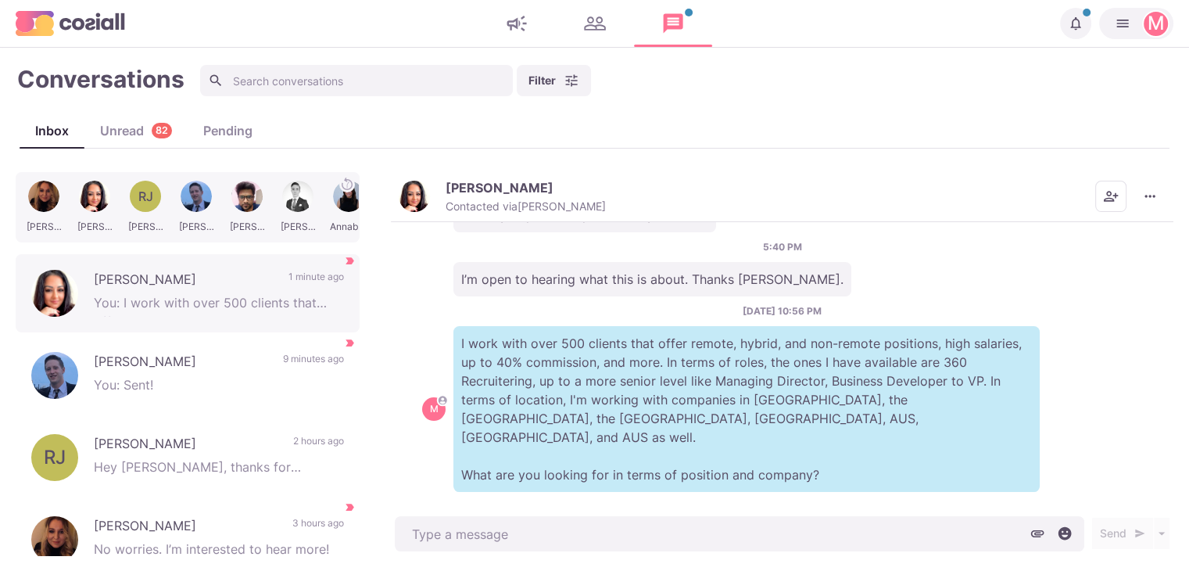
click at [147, 132] on div "Unread 82" at bounding box center [135, 130] width 103 height 19
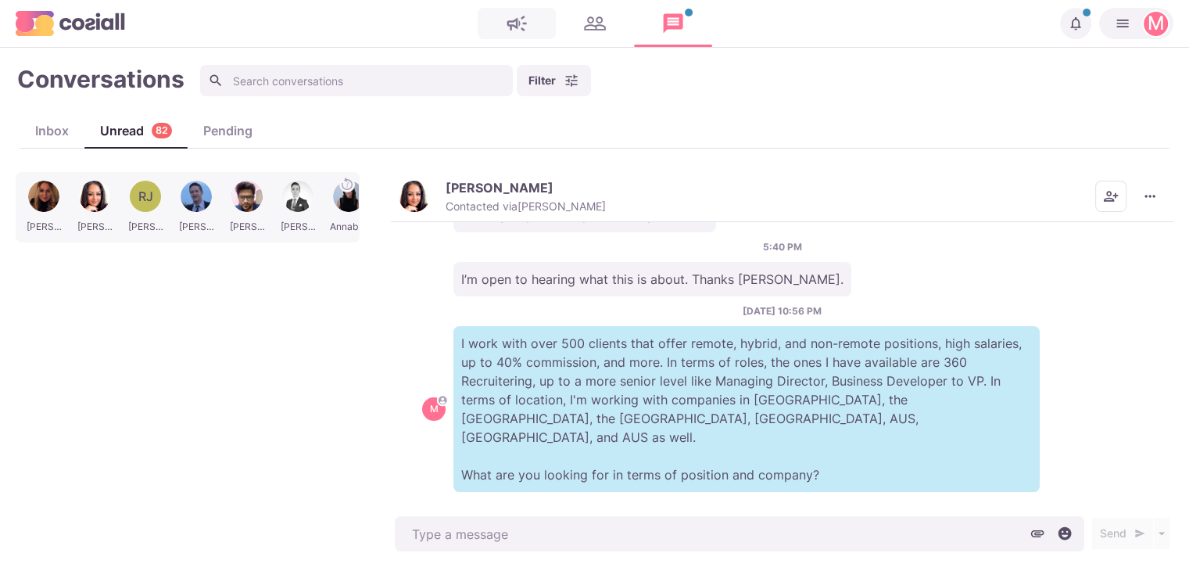
click at [500, 25] on link at bounding box center [517, 23] width 78 height 31
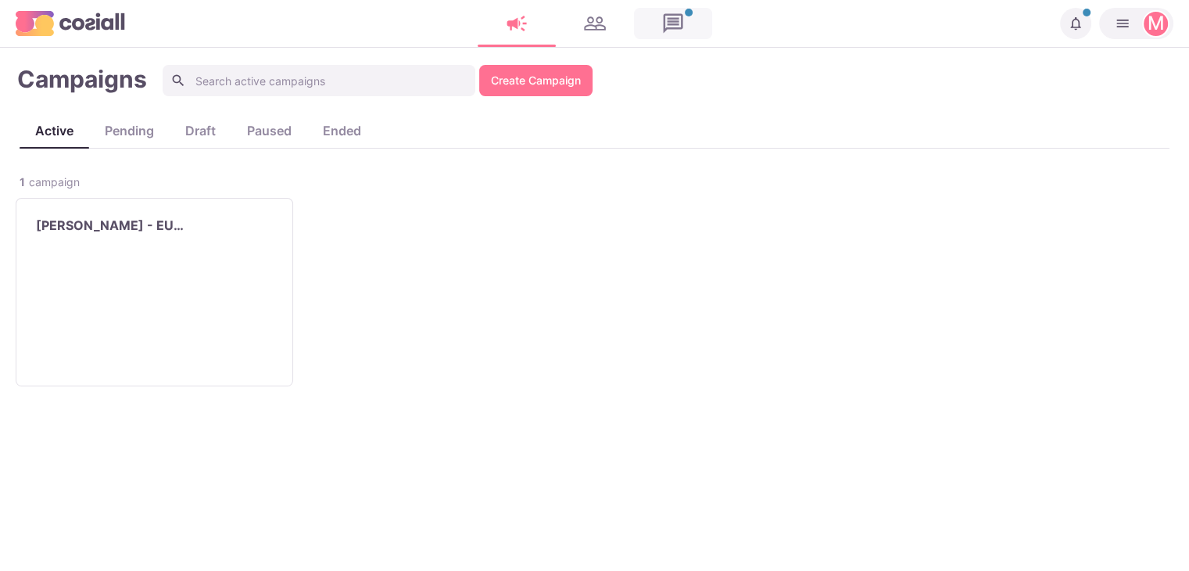
click at [658, 10] on link at bounding box center [673, 23] width 78 height 31
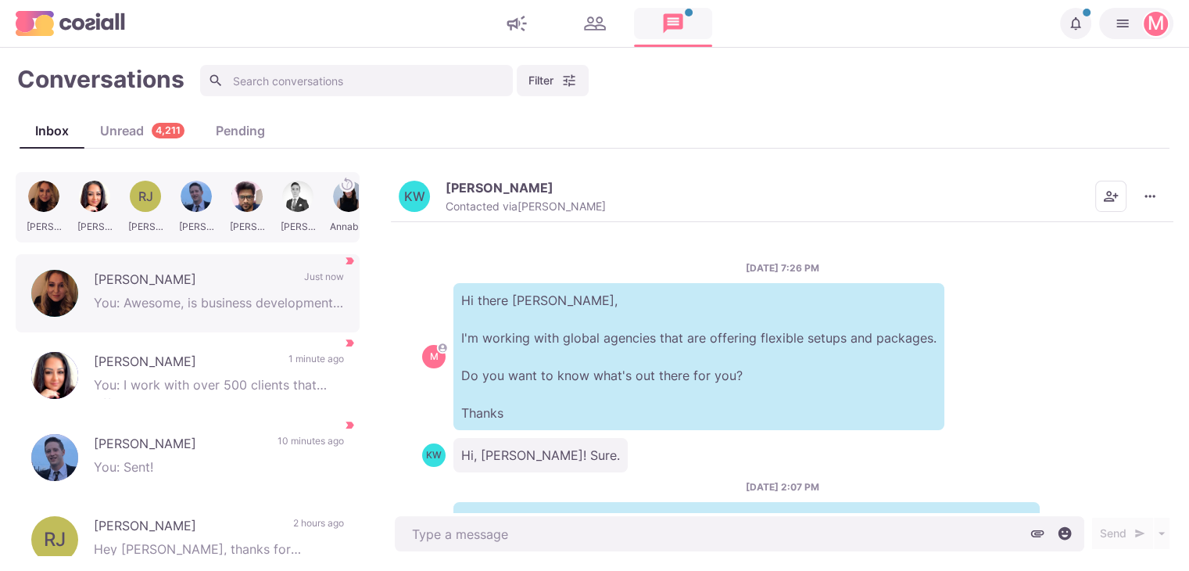
scroll to position [485, 0]
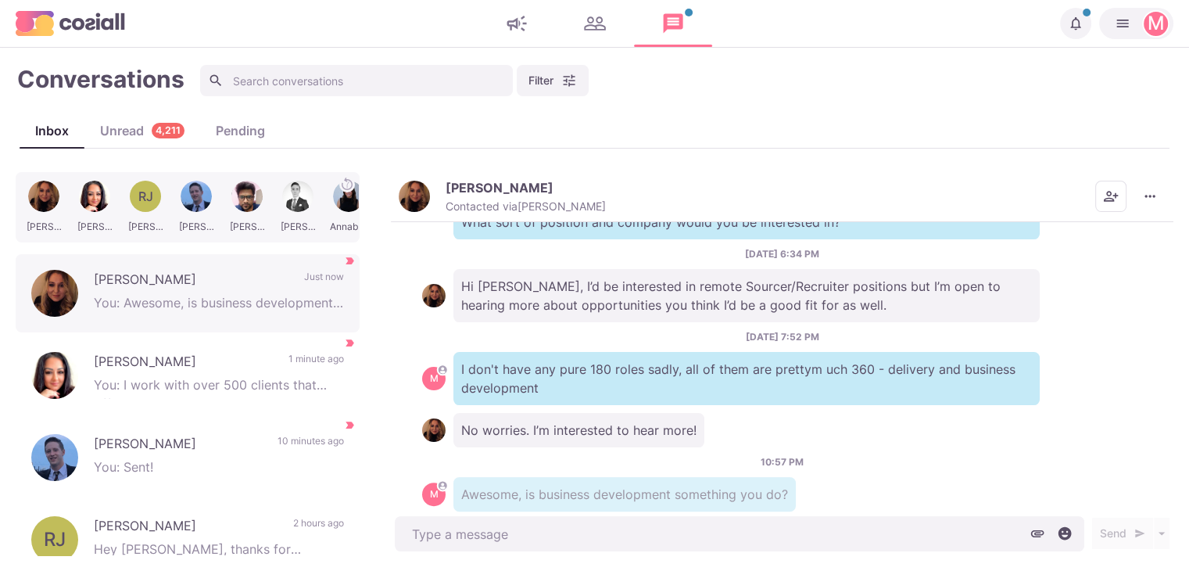
type textarea "x"
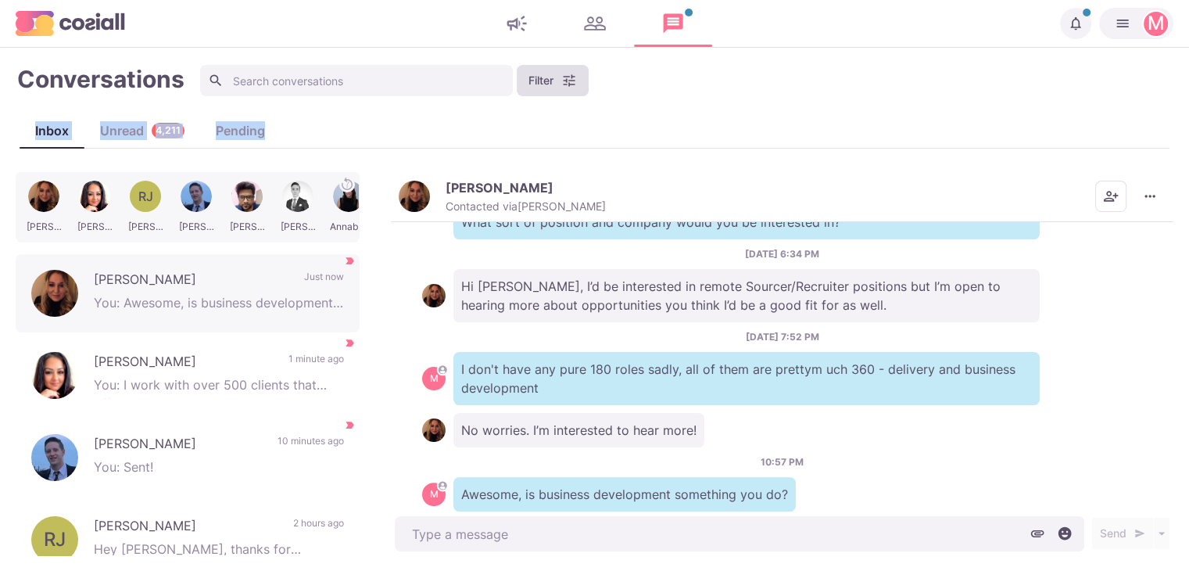
drag, startPoint x: 528, startPoint y: 137, endPoint x: 568, endPoint y: 70, distance: 77.5
click at [568, 70] on div "Conversations Filter Status Campaign Contact Mark conversations as important wh…" at bounding box center [595, 309] width 1158 height 492
click at [568, 70] on button "Filter" at bounding box center [553, 80] width 72 height 31
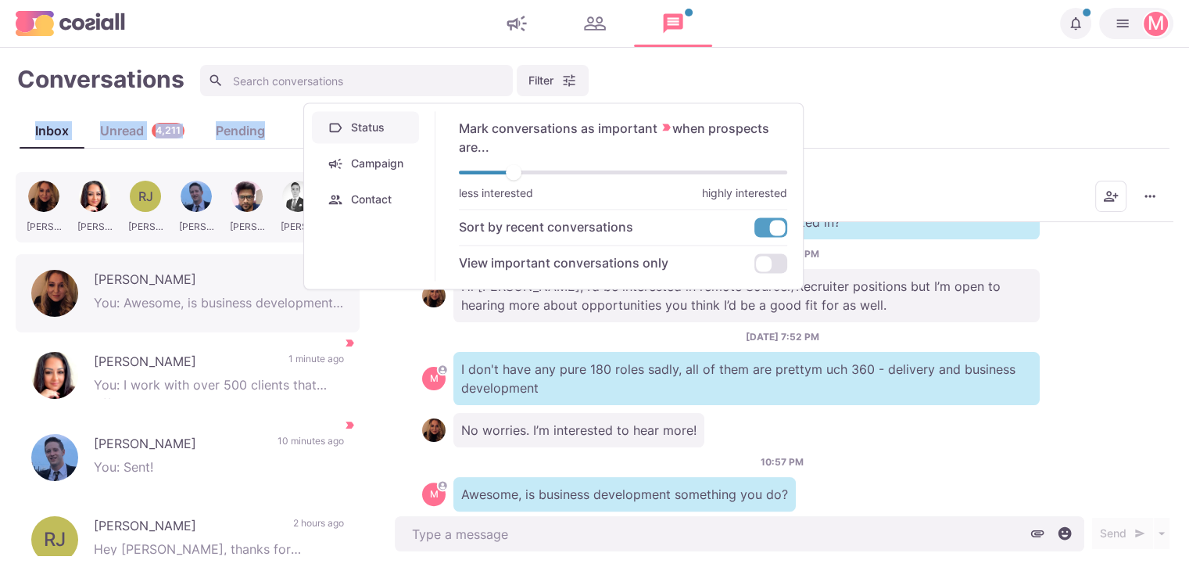
click at [392, 162] on button "Campaign" at bounding box center [365, 163] width 107 height 32
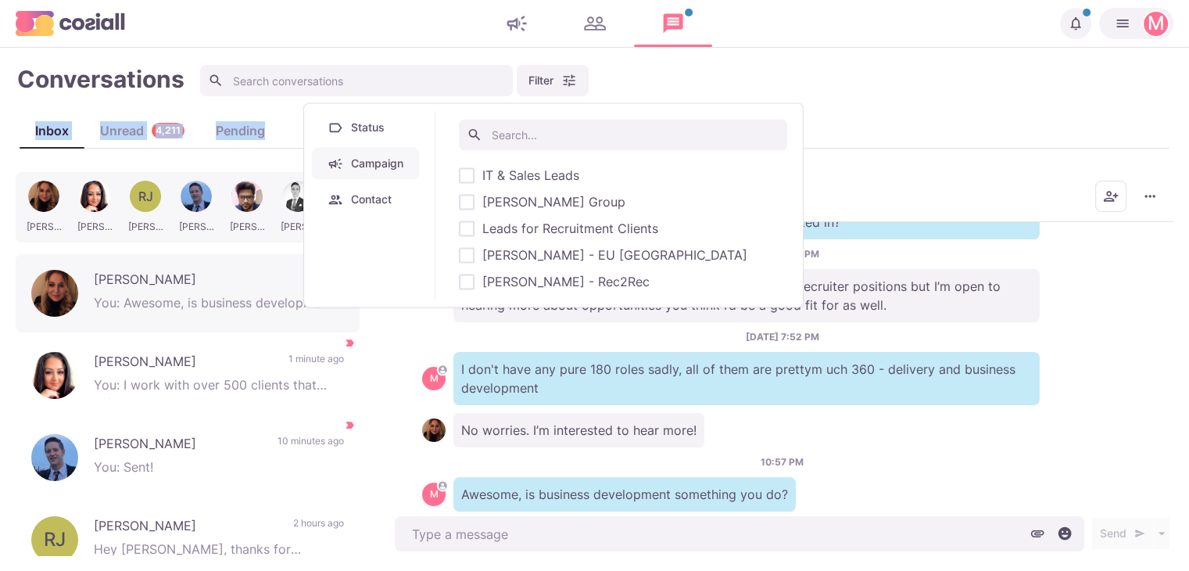
click at [486, 257] on span "[PERSON_NAME] - EU [GEOGRAPHIC_DATA]" at bounding box center [614, 254] width 265 height 19
click at [459, 256] on input "[PERSON_NAME] - EU [GEOGRAPHIC_DATA]" at bounding box center [458, 255] width 1 height 1
checkbox input "true"
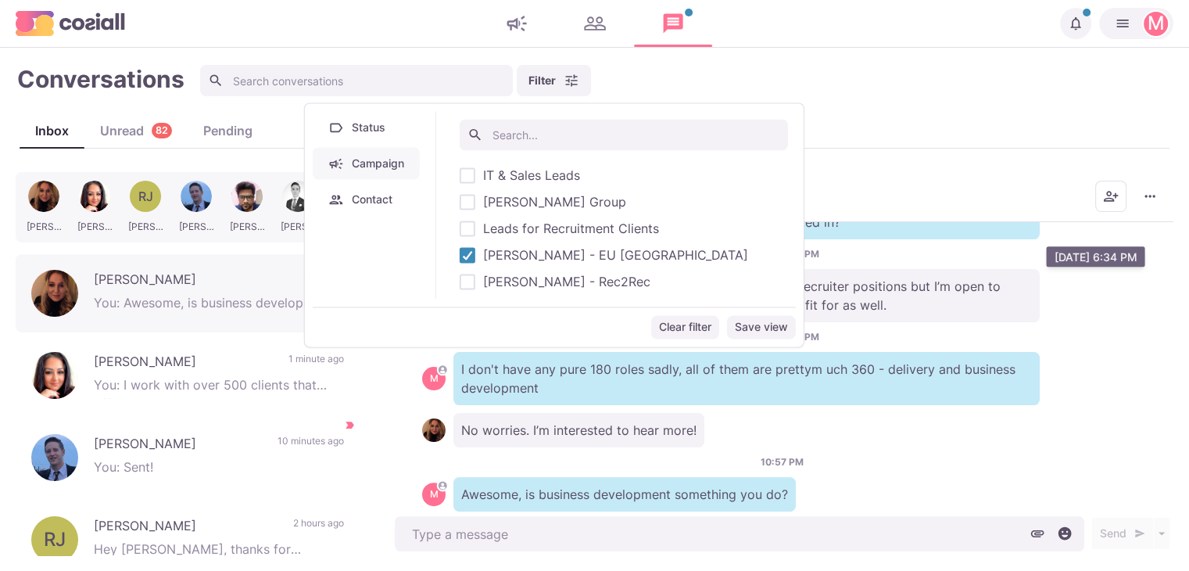
click at [924, 269] on p "Hi [PERSON_NAME], I’d be interested in remote Sourcer/Recruiter positions but I…" at bounding box center [746, 295] width 586 height 53
click at [541, 81] on button "Filter" at bounding box center [554, 80] width 74 height 31
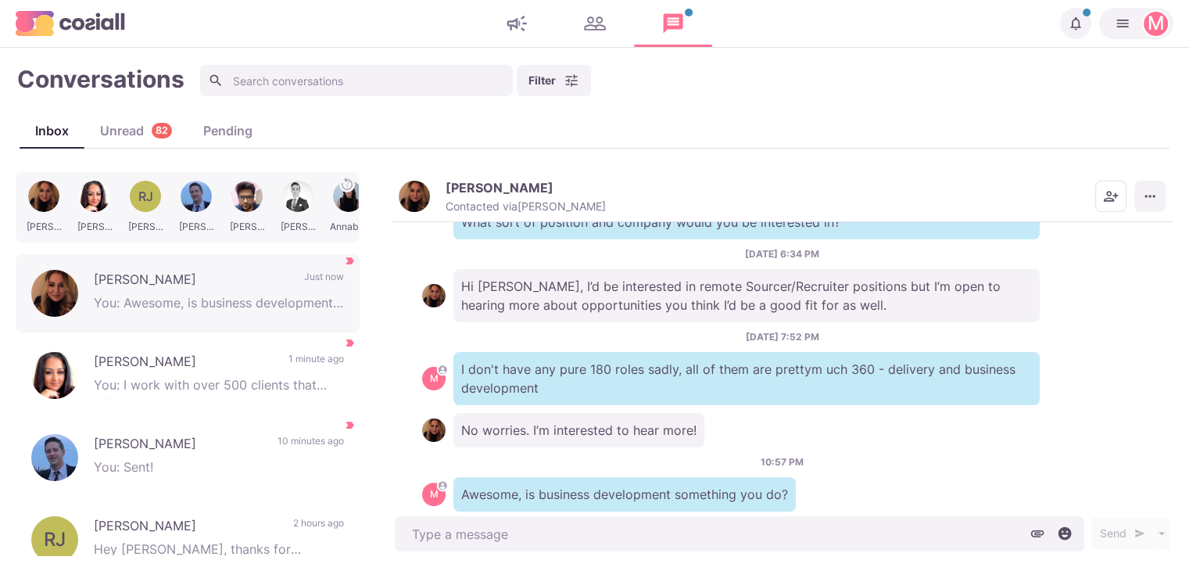
click at [1158, 186] on button "More menu" at bounding box center [1149, 196] width 31 height 31
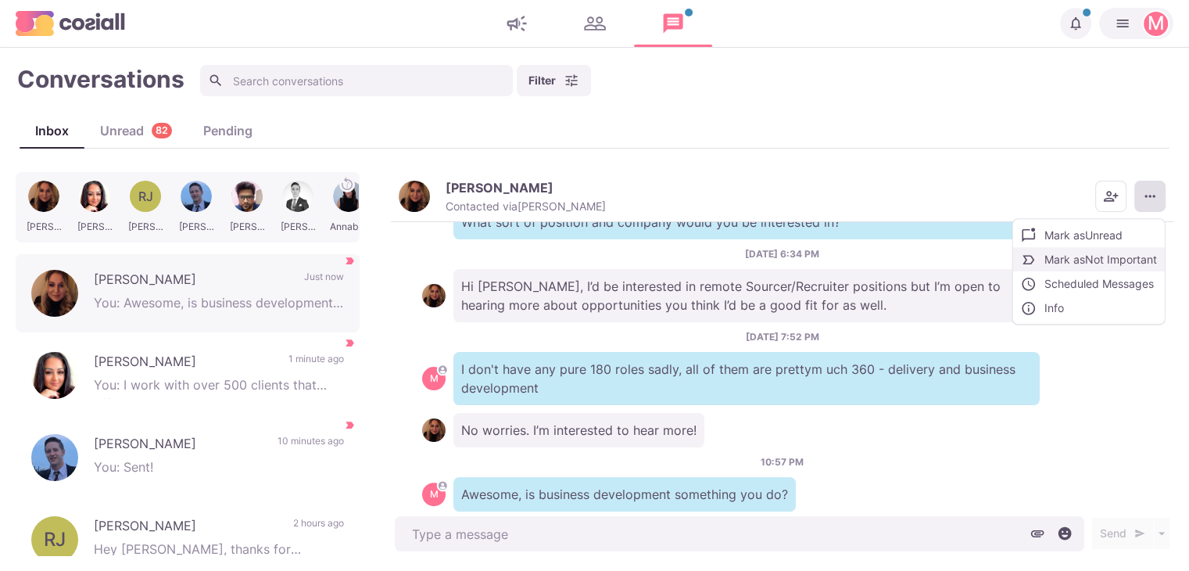
click at [1081, 256] on button "Mark as Not Important" at bounding box center [1089, 259] width 152 height 24
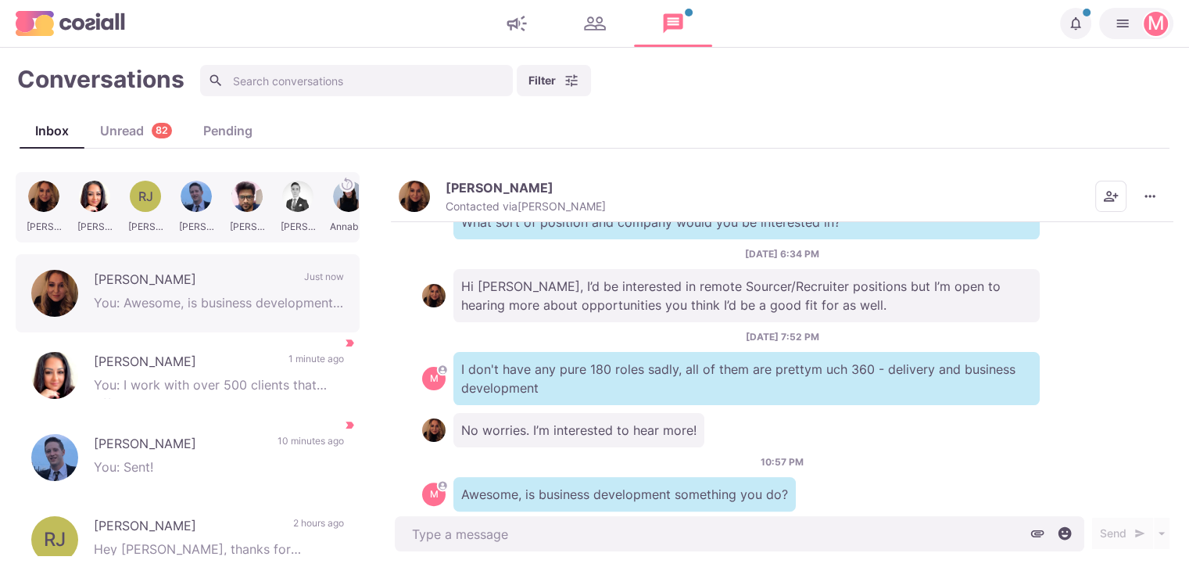
scroll to position [484, 0]
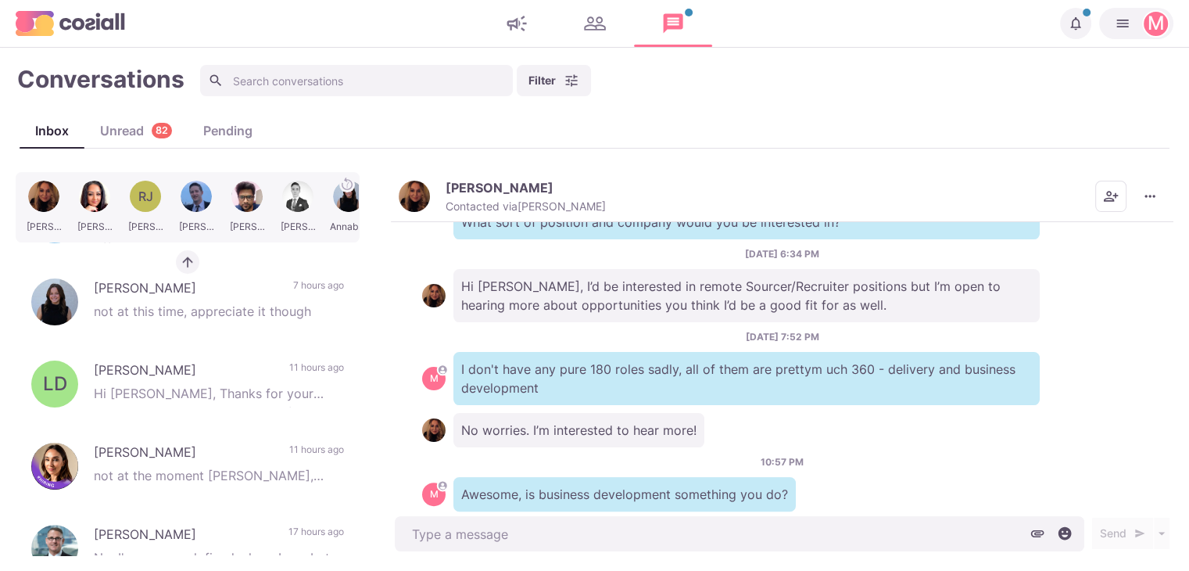
drag, startPoint x: 363, startPoint y: 205, endPoint x: 369, endPoint y: 304, distance: 99.5
drag, startPoint x: 369, startPoint y: 304, endPoint x: 159, endPoint y: 127, distance: 274.1
click at [162, 127] on p "82" at bounding box center [162, 131] width 13 height 15
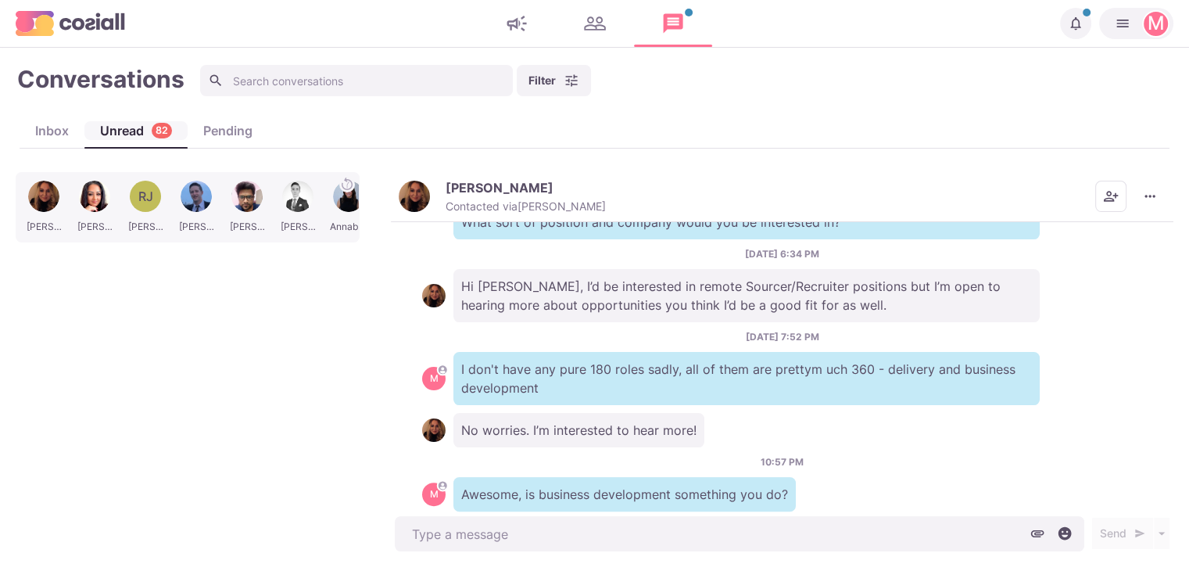
click at [163, 127] on p "82" at bounding box center [162, 131] width 13 height 15
click at [596, 38] on link at bounding box center [595, 23] width 78 height 31
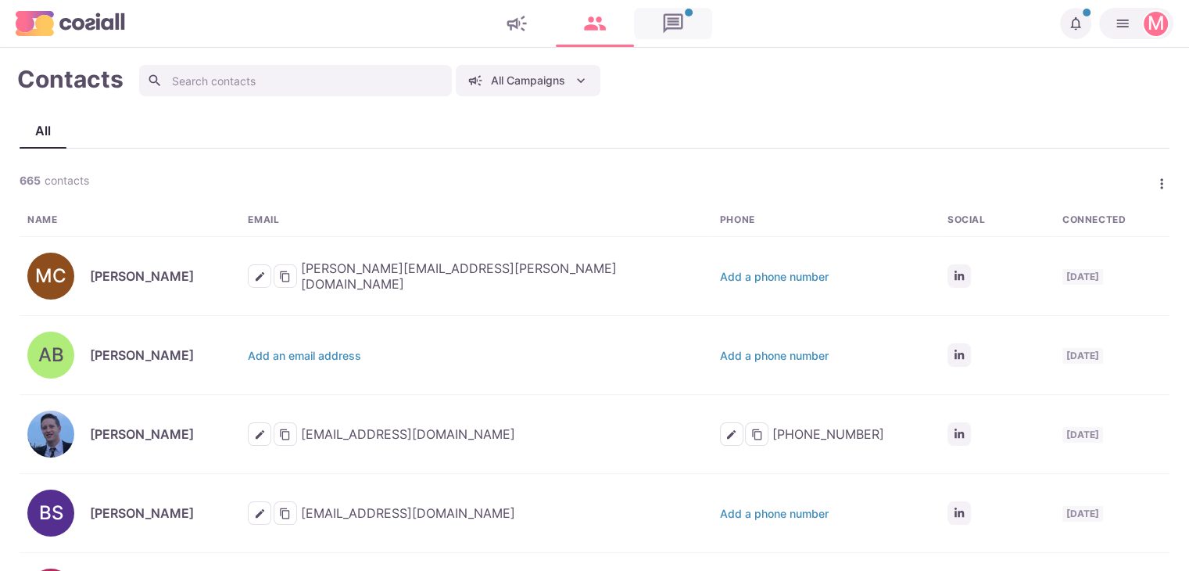
click at [685, 20] on link at bounding box center [673, 23] width 78 height 31
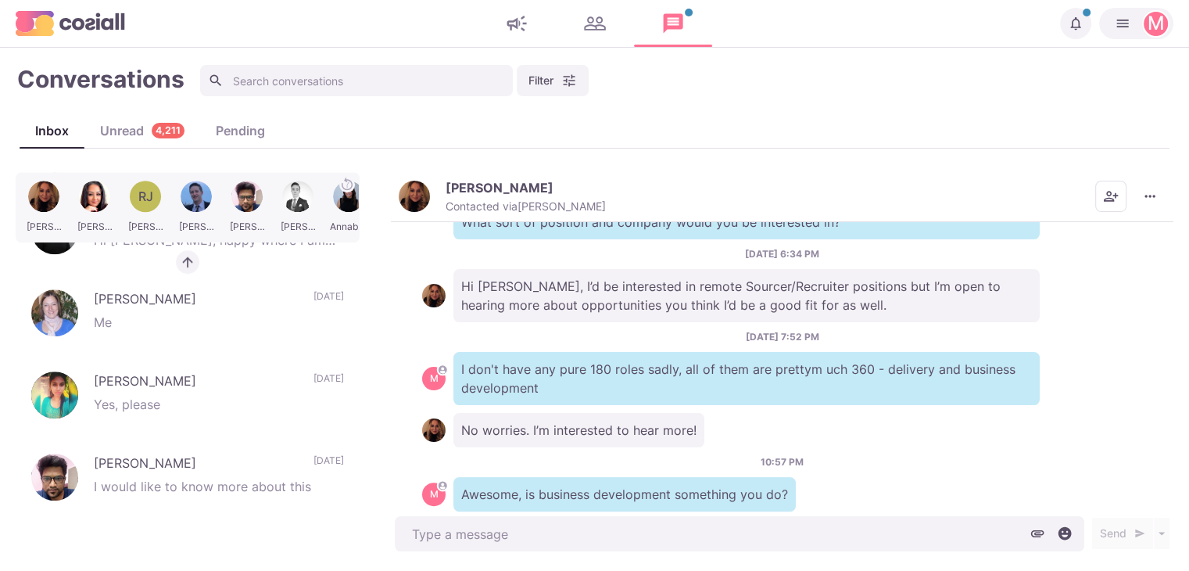
scroll to position [1383, 0]
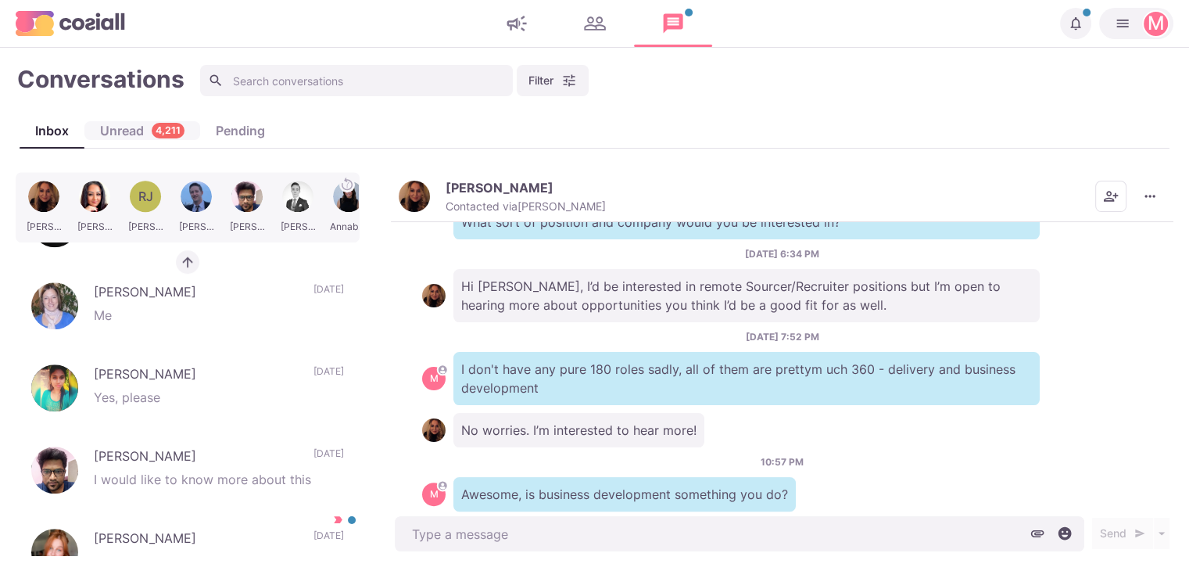
click at [127, 134] on div "Unread 4,211" at bounding box center [142, 130] width 116 height 19
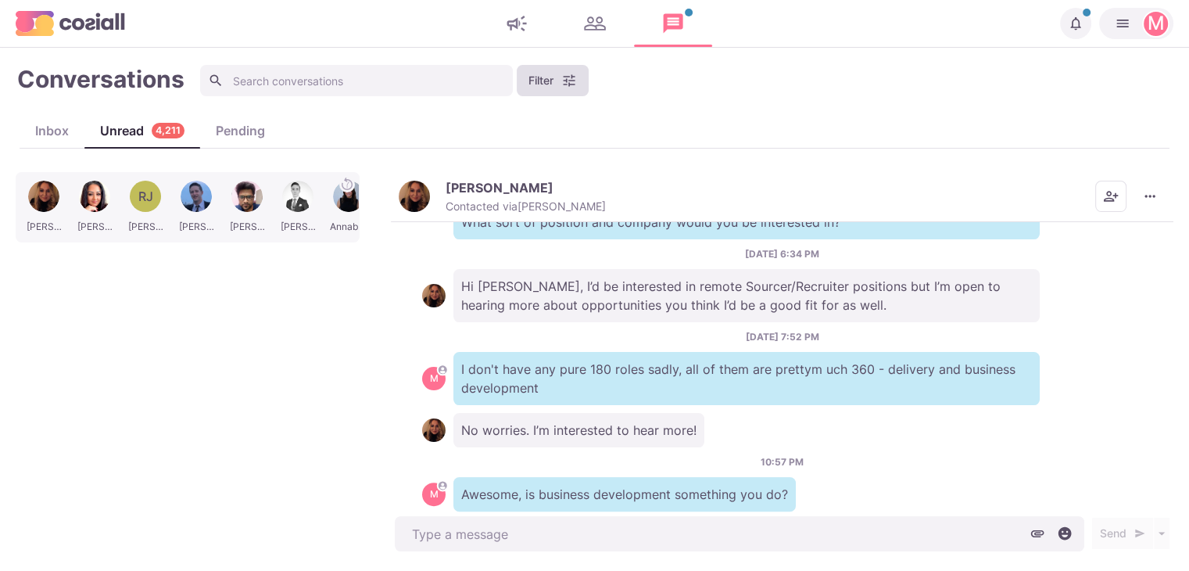
click at [558, 82] on button "Filter" at bounding box center [553, 80] width 72 height 31
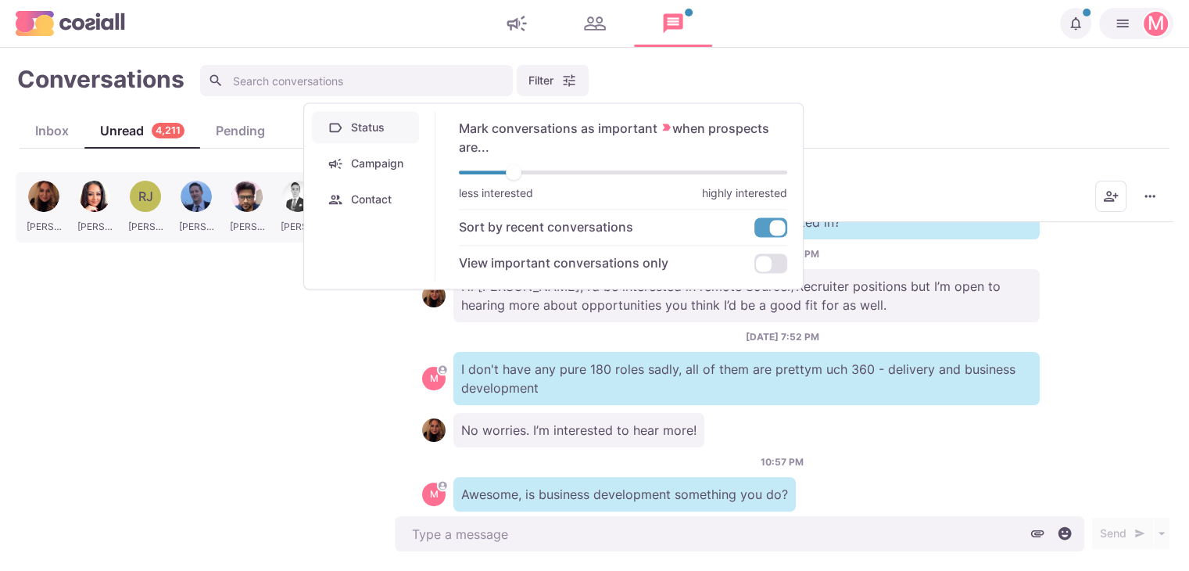
click at [388, 166] on button "Campaign" at bounding box center [365, 163] width 107 height 32
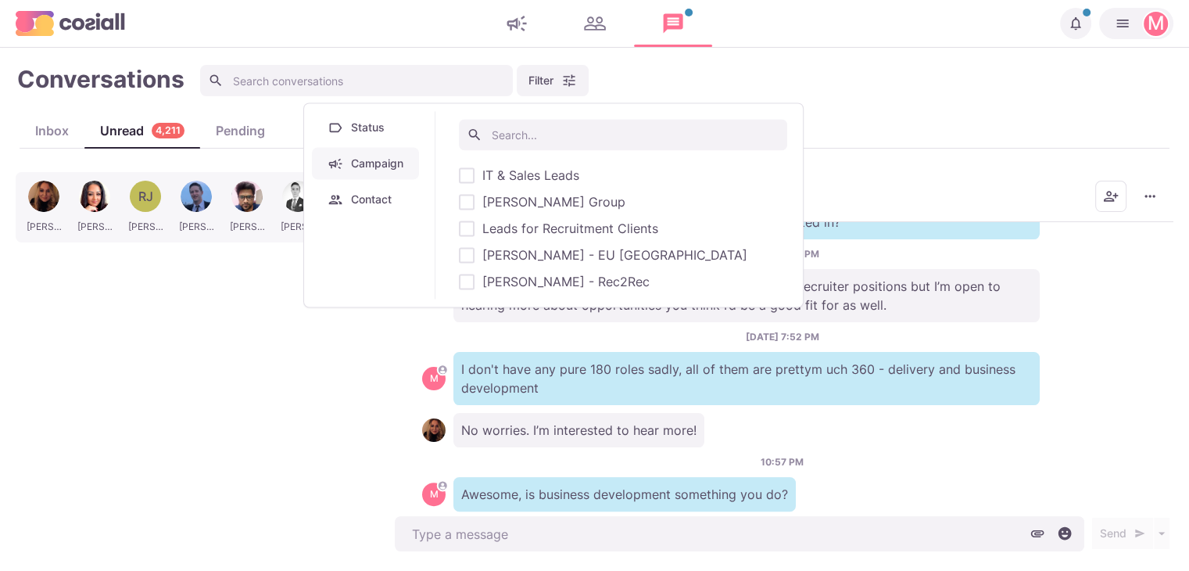
type textarea "x"
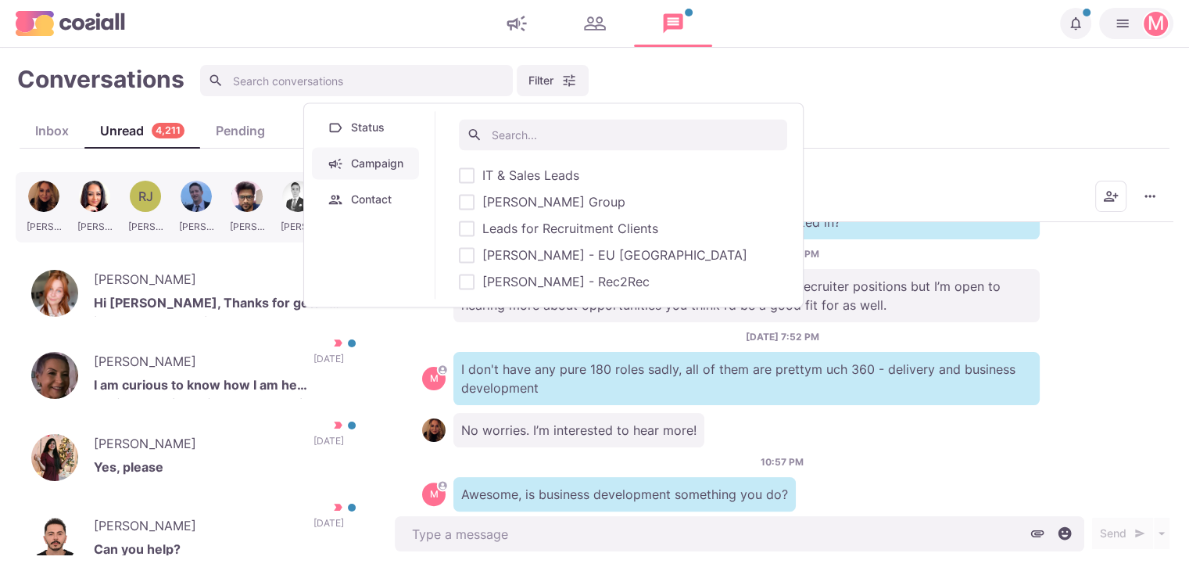
click at [496, 256] on span "[PERSON_NAME] - EU [GEOGRAPHIC_DATA]" at bounding box center [614, 254] width 265 height 19
click at [459, 256] on input "[PERSON_NAME] - EU [GEOGRAPHIC_DATA]" at bounding box center [458, 255] width 1 height 1
checkbox input "true"
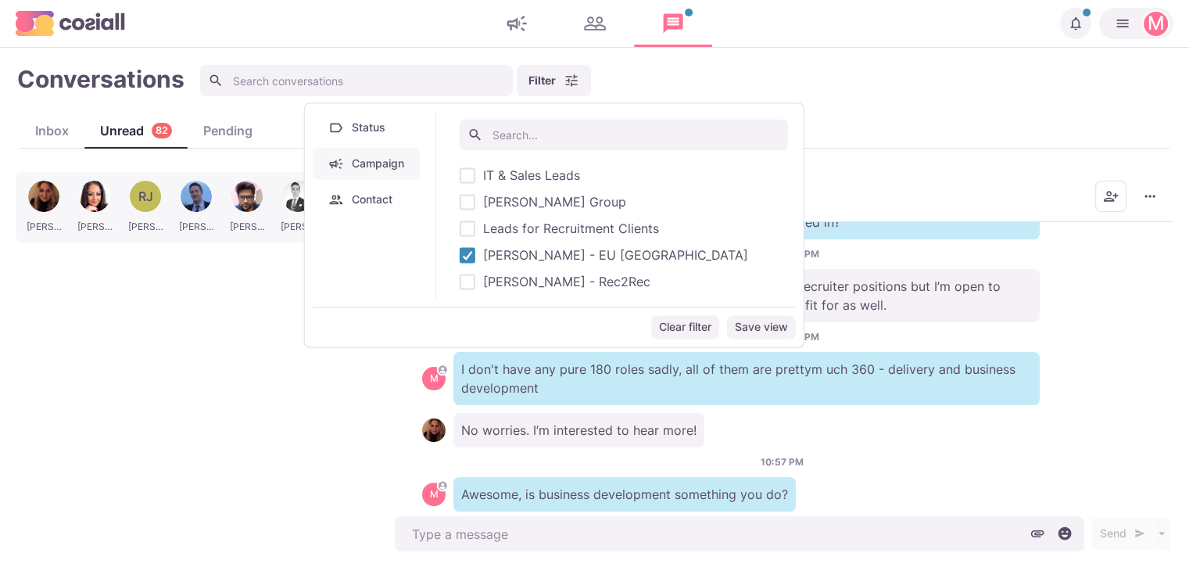
click at [727, 85] on div "Filter Status Campaign Contact Mark conversations as important when prospects a…" at bounding box center [686, 80] width 972 height 31
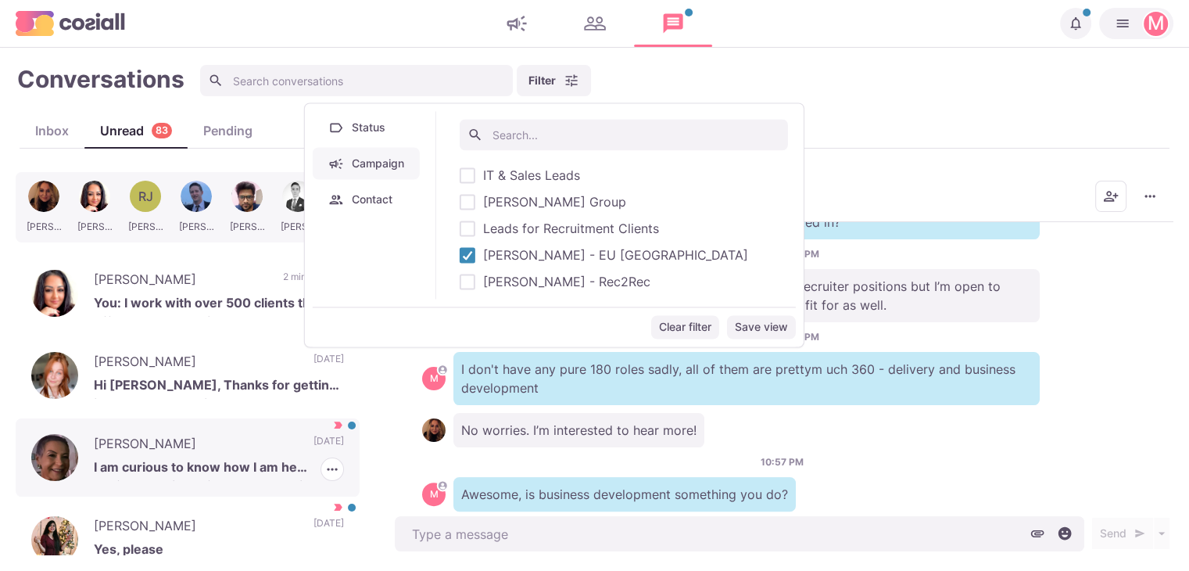
click at [171, 454] on p "[PERSON_NAME]" at bounding box center [196, 445] width 204 height 23
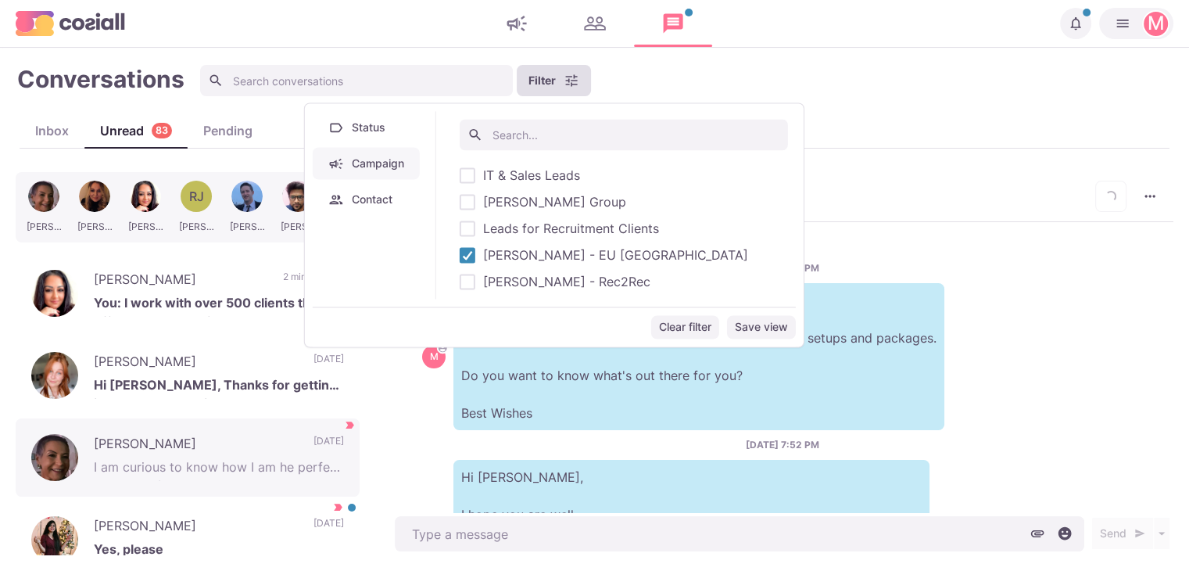
scroll to position [690, 0]
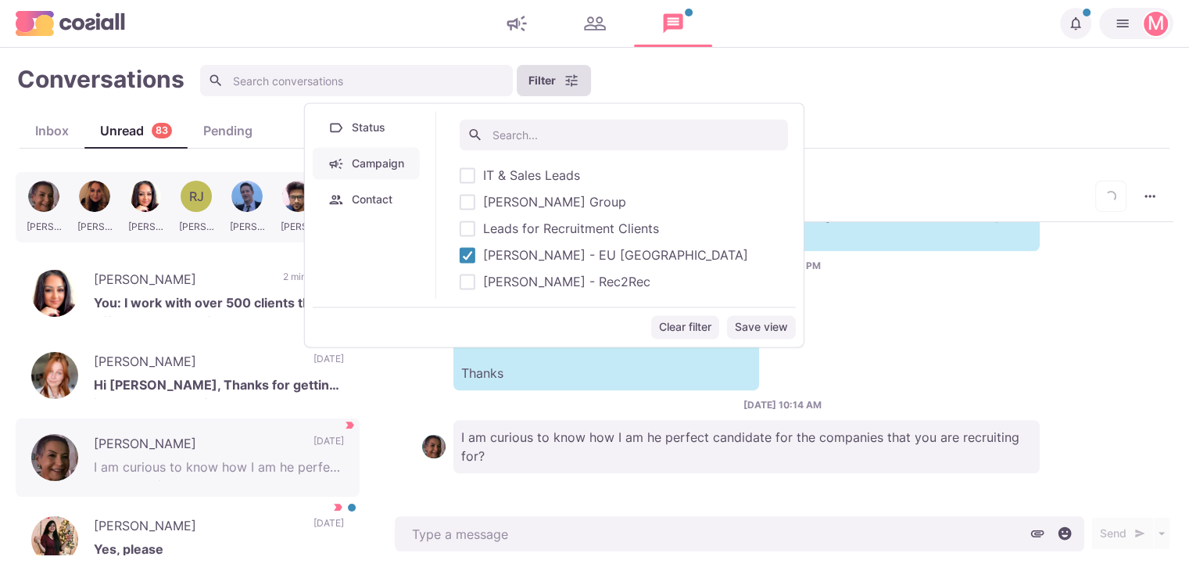
click at [556, 80] on button "Filter" at bounding box center [554, 80] width 74 height 31
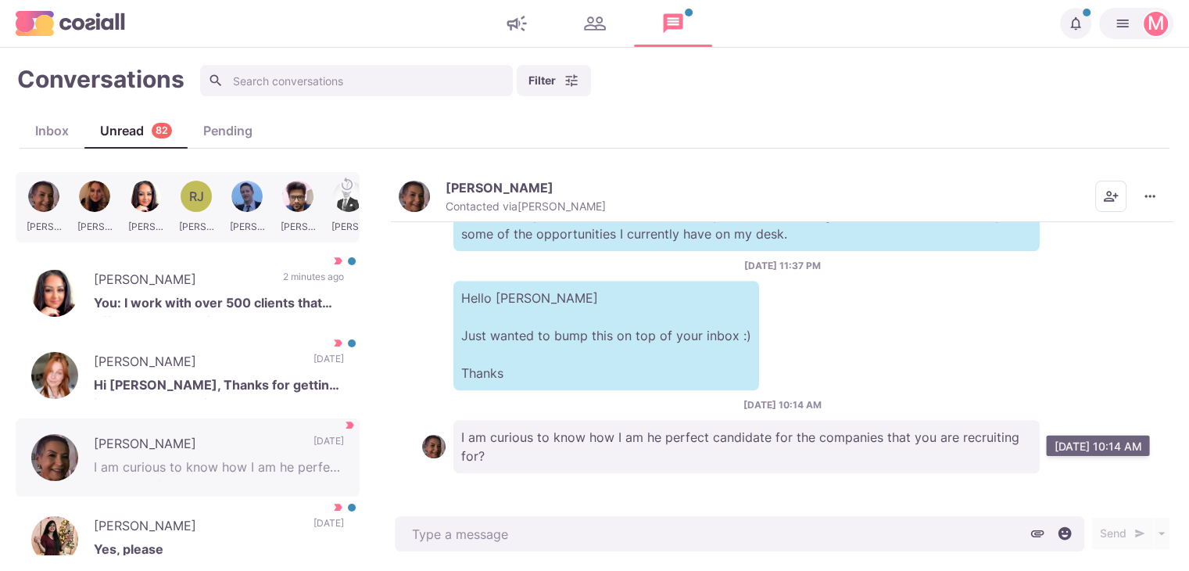
click at [672, 457] on p "I am curious to know how I am he perfect candidate for the companies that you a…" at bounding box center [746, 446] width 586 height 53
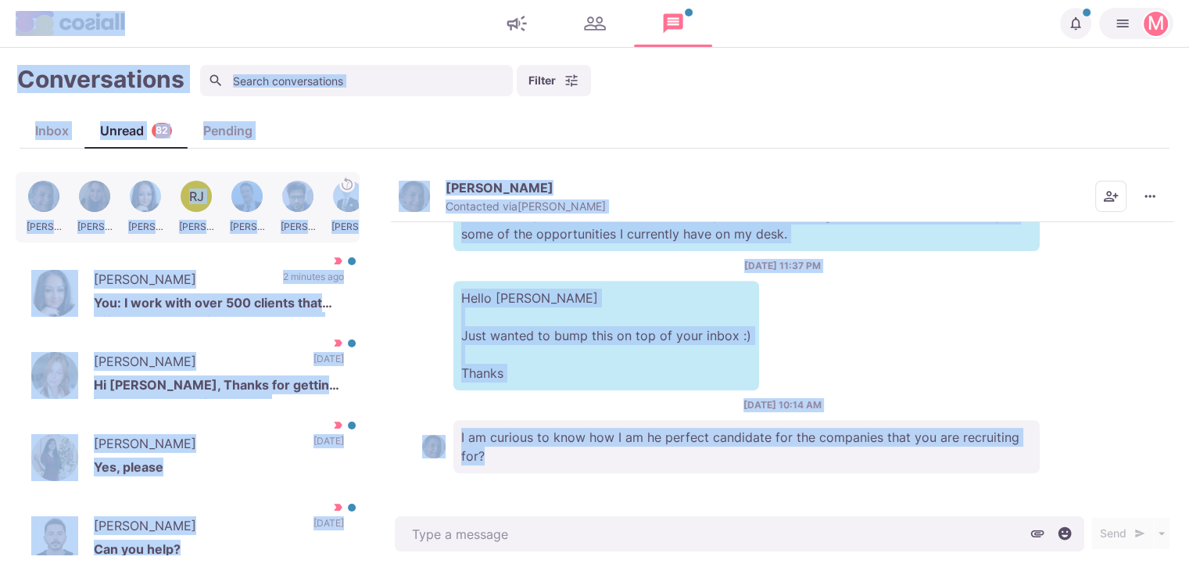
drag, startPoint x: 657, startPoint y: 451, endPoint x: 403, endPoint y: 428, distance: 254.3
click at [403, 428] on div "You've got a new message [PERSON_NAME] : Hi [PERSON_NAME], Quite frankly I am v…" at bounding box center [594, 285] width 1189 height 571
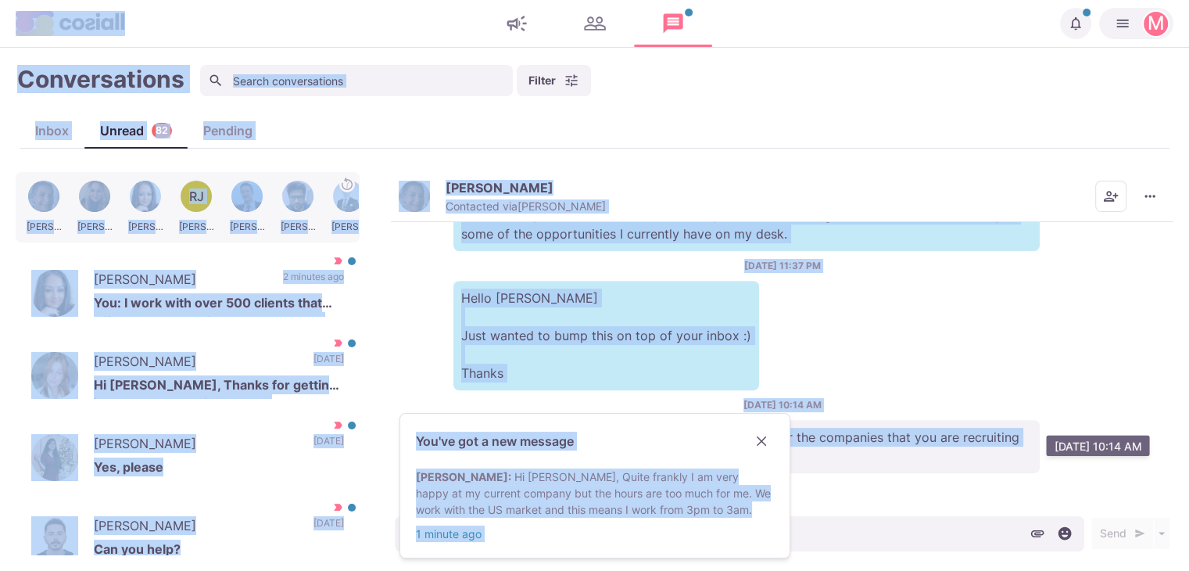
click at [810, 426] on p "I am curious to know how I am he perfect candidate for the companies that you a…" at bounding box center [746, 446] width 586 height 53
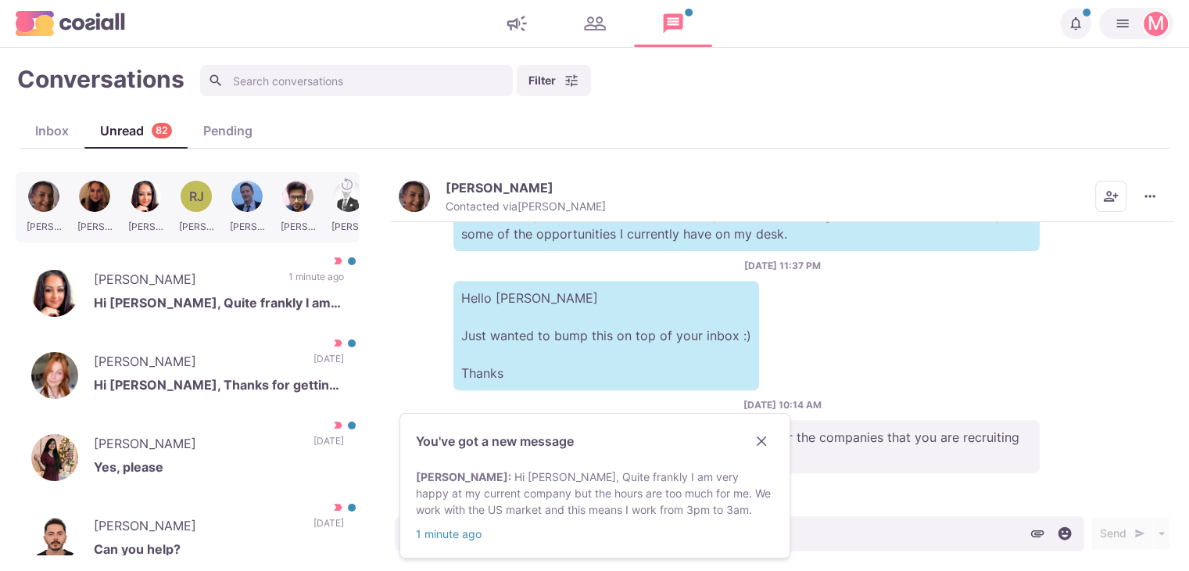
click at [761, 443] on icon "Close" at bounding box center [762, 441] width 10 height 10
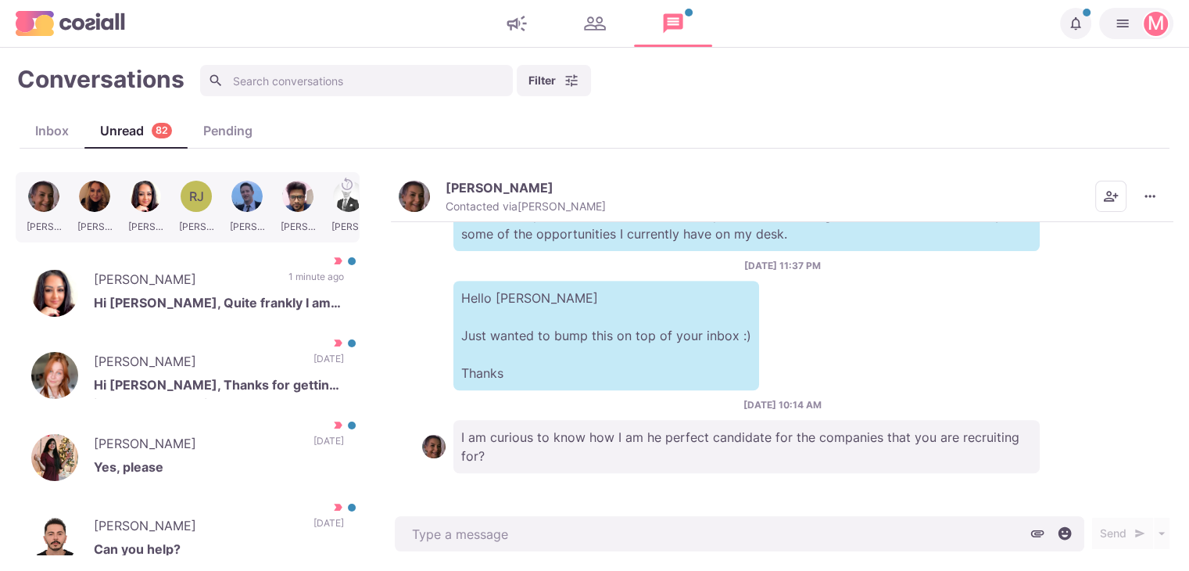
click at [441, 209] on button "[PERSON_NAME] Contacted via [PERSON_NAME]" at bounding box center [502, 197] width 207 height 34
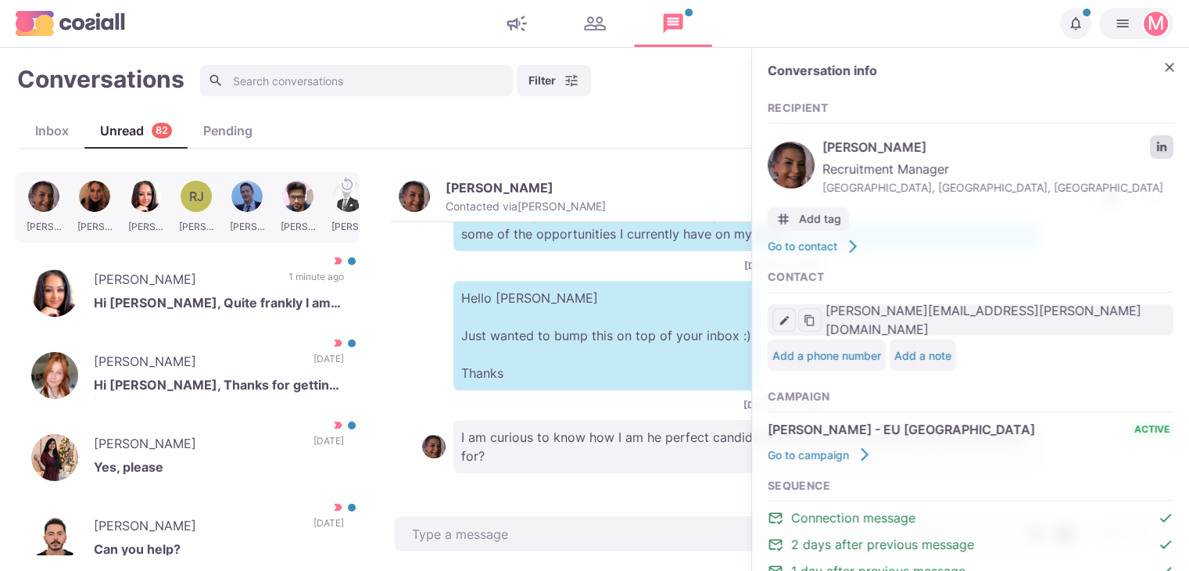
click at [1153, 154] on link "LinkedIn profile link" at bounding box center [1161, 146] width 23 height 23
click at [1162, 64] on icon "Close" at bounding box center [1170, 67] width 16 height 16
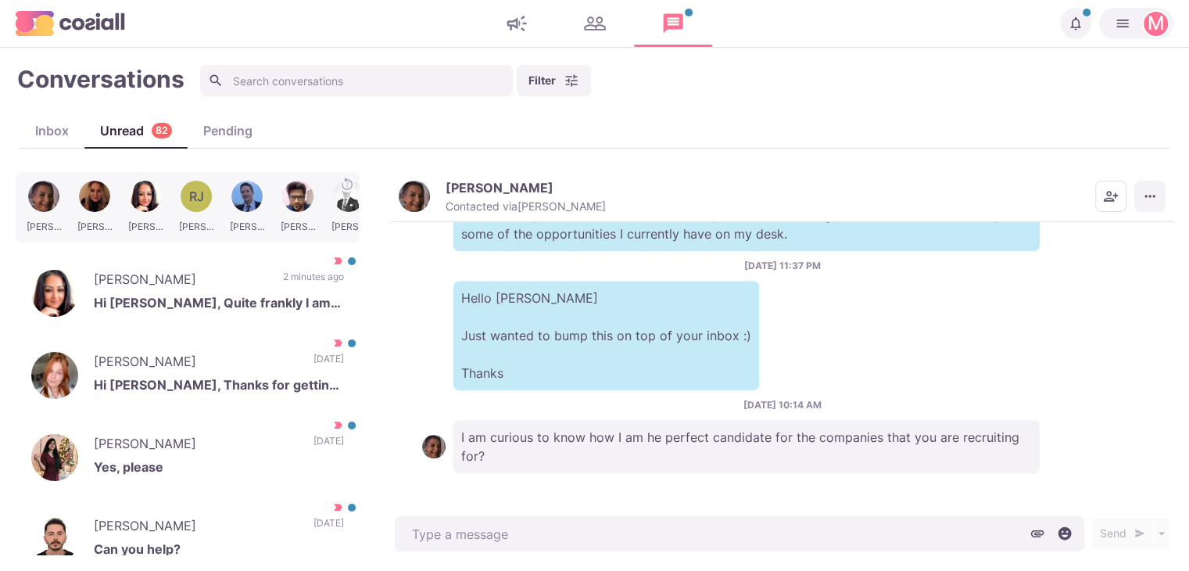
click at [1145, 187] on button "More menu" at bounding box center [1149, 196] width 31 height 31
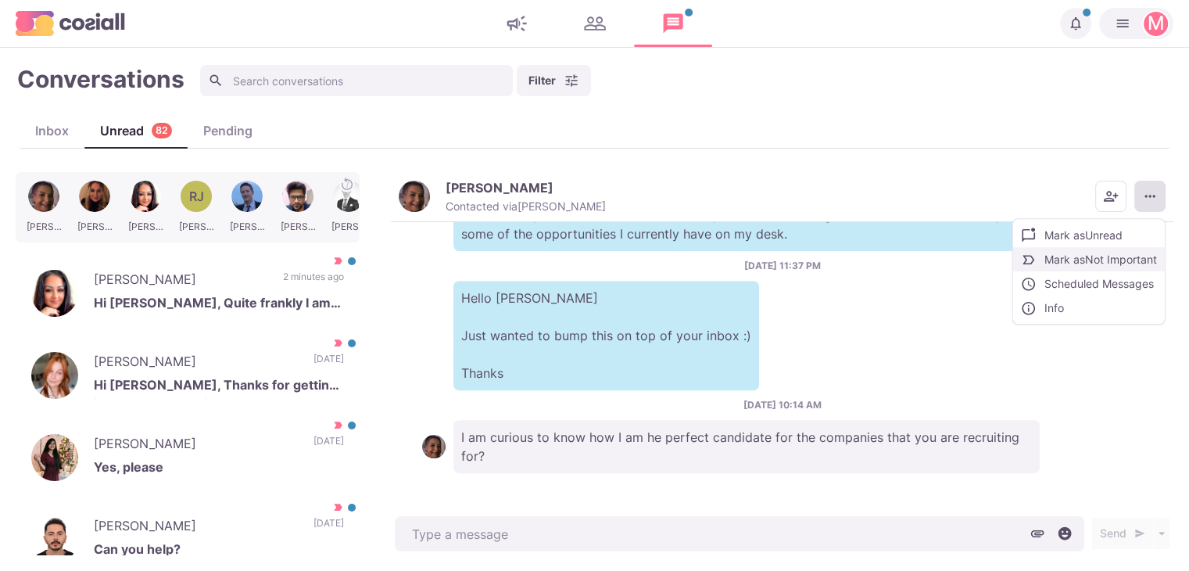
click at [1102, 255] on button "Mark as Not Important" at bounding box center [1089, 259] width 152 height 24
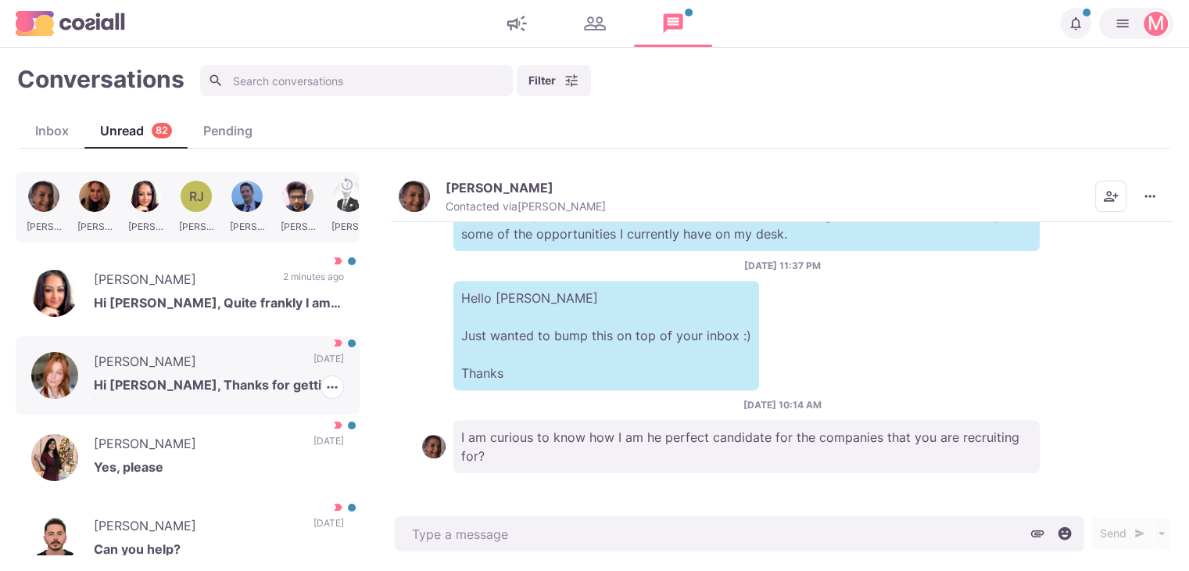
click at [314, 359] on p "[DATE]" at bounding box center [329, 363] width 30 height 23
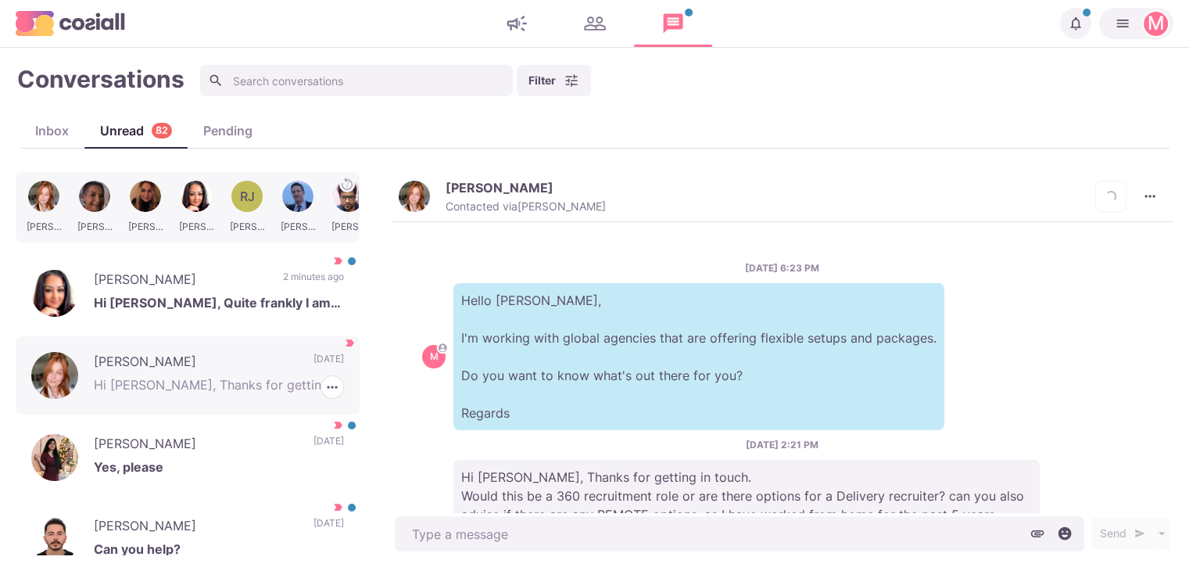
scroll to position [115, 0]
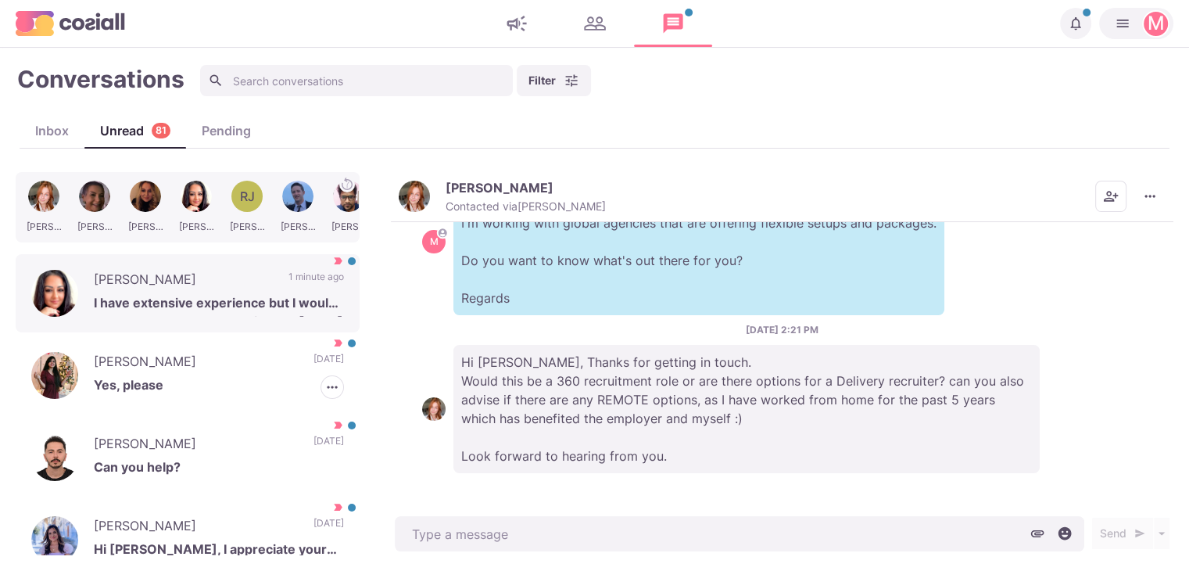
drag, startPoint x: 306, startPoint y: 359, endPoint x: 245, endPoint y: 326, distance: 70.0
click at [314, 352] on p "[DATE]" at bounding box center [329, 363] width 30 height 23
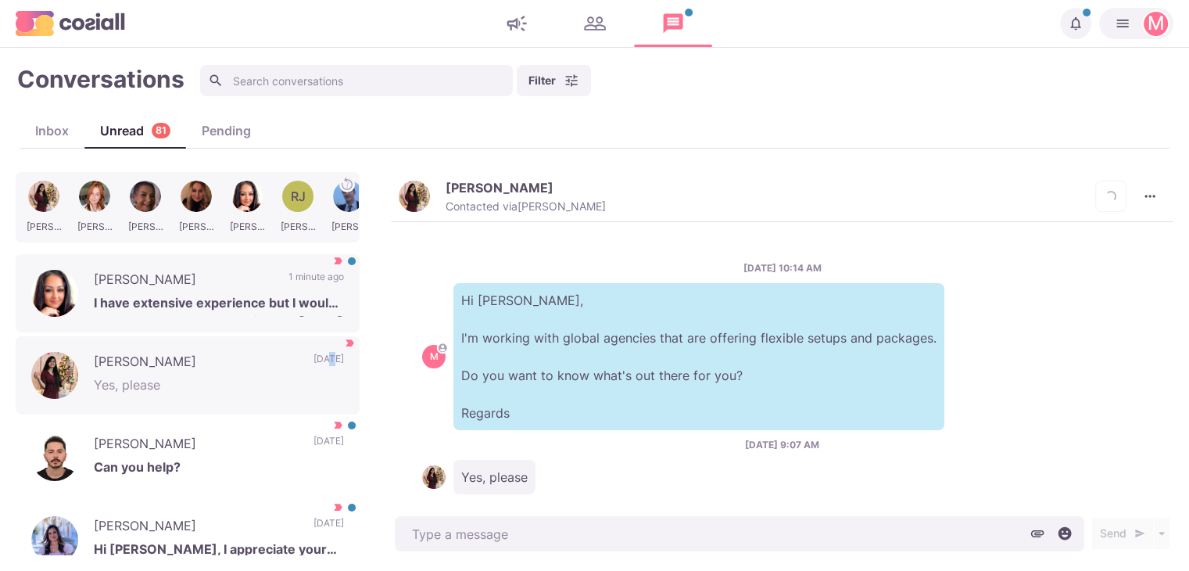
scroll to position [21, 0]
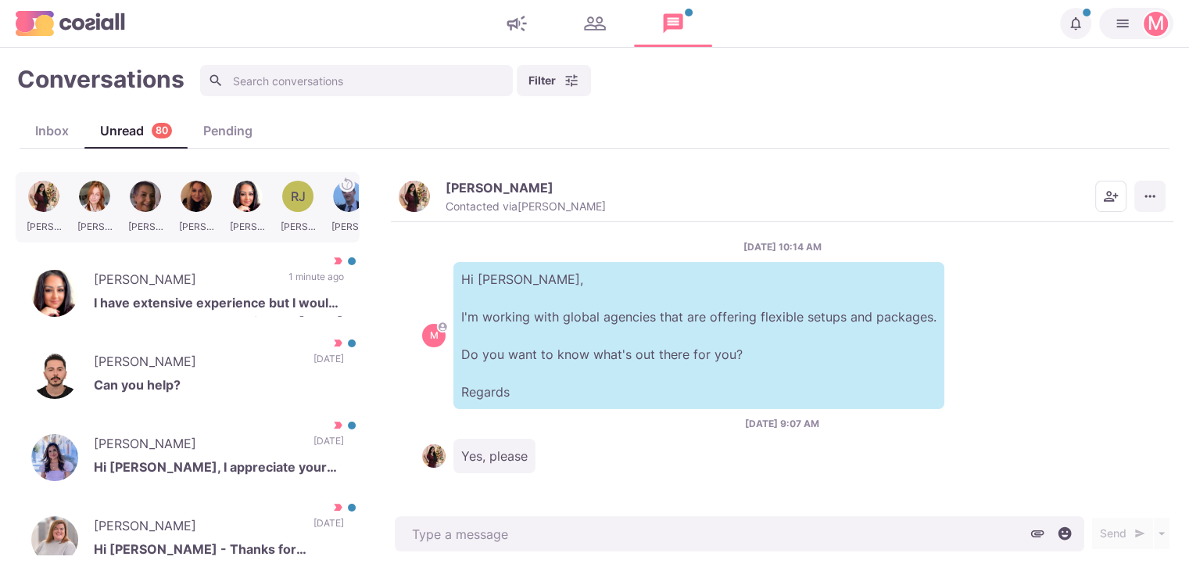
click at [1154, 199] on icon "More menu" at bounding box center [1150, 196] width 16 height 16
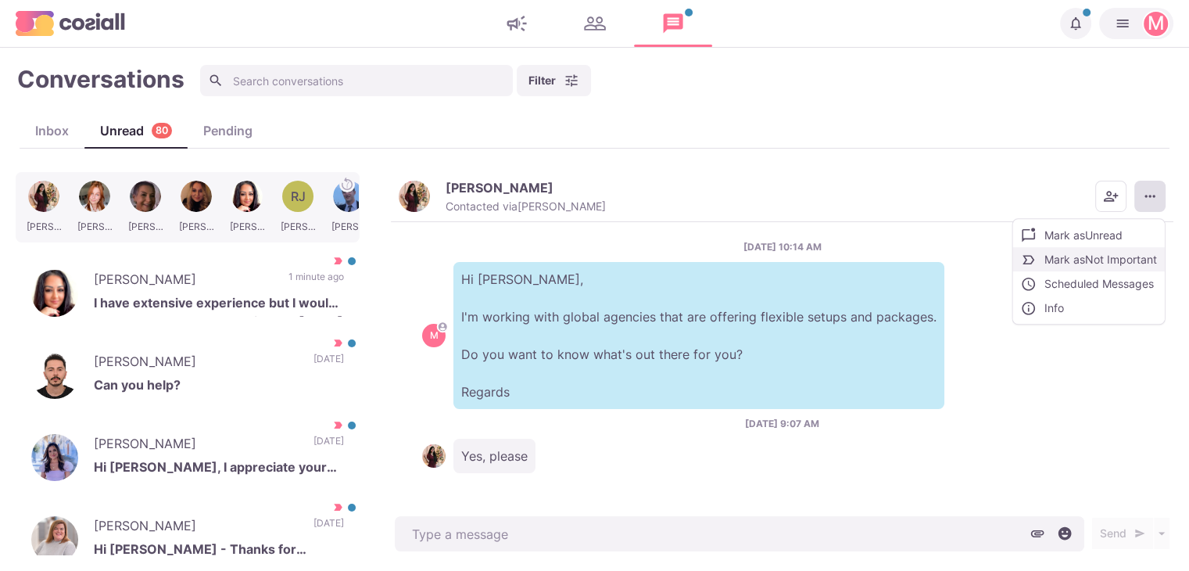
click at [1124, 251] on button "Mark as Not Important" at bounding box center [1089, 259] width 152 height 24
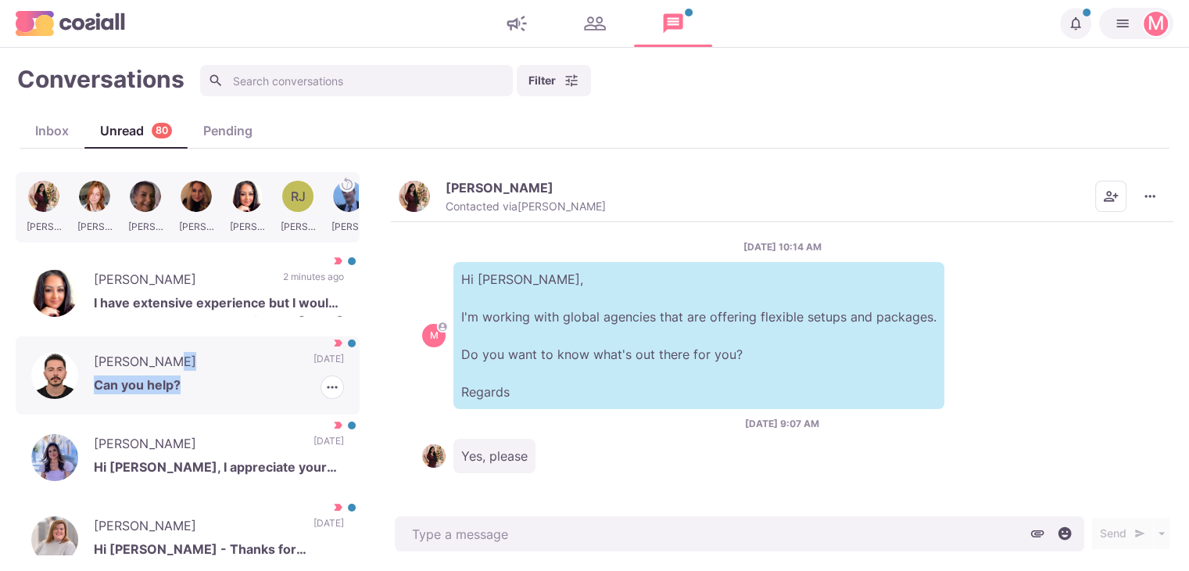
click at [280, 359] on div "[PERSON_NAME] Can you help? [DATE] [PERSON_NAME] as Read [PERSON_NAME] as Not I…" at bounding box center [188, 375] width 344 height 78
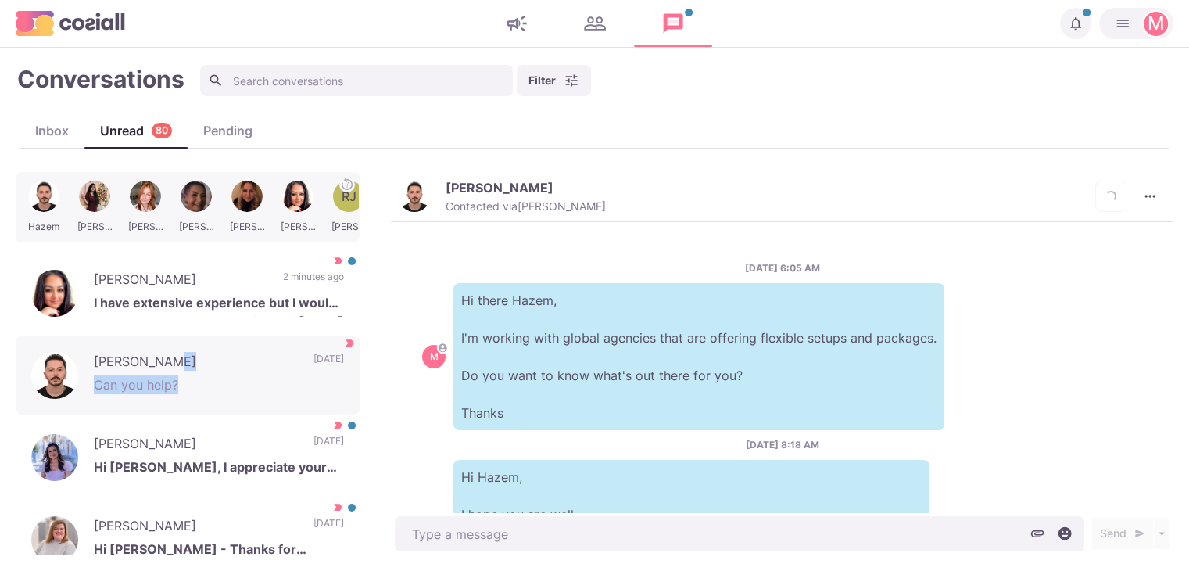
scroll to position [344, 0]
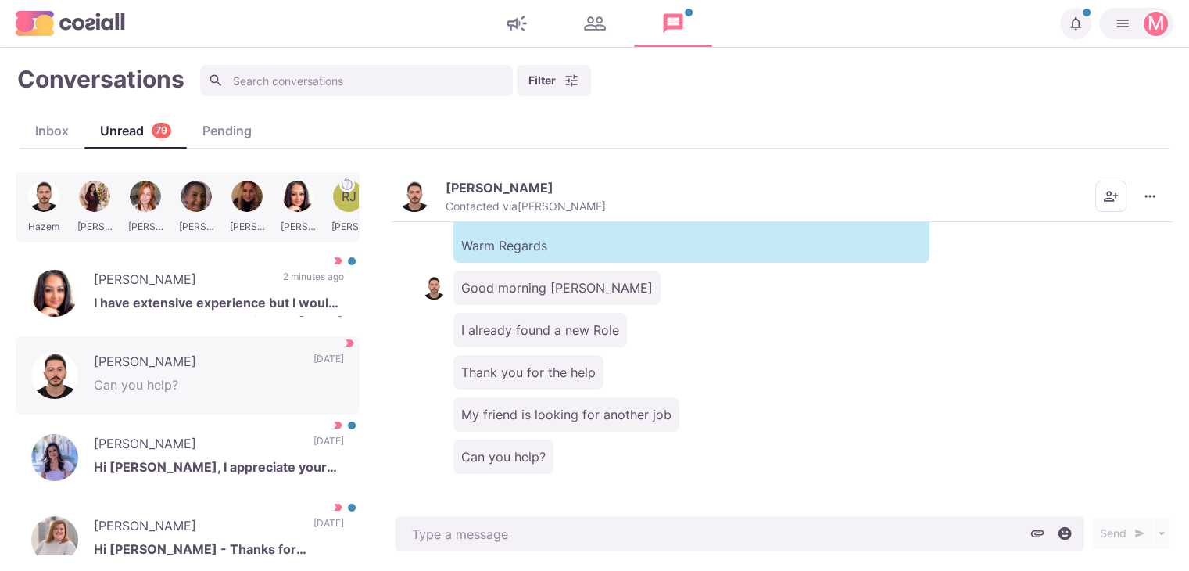
drag, startPoint x: 549, startPoint y: 348, endPoint x: 485, endPoint y: 333, distance: 65.8
click at [487, 332] on p "I already found a new Role" at bounding box center [540, 330] width 174 height 34
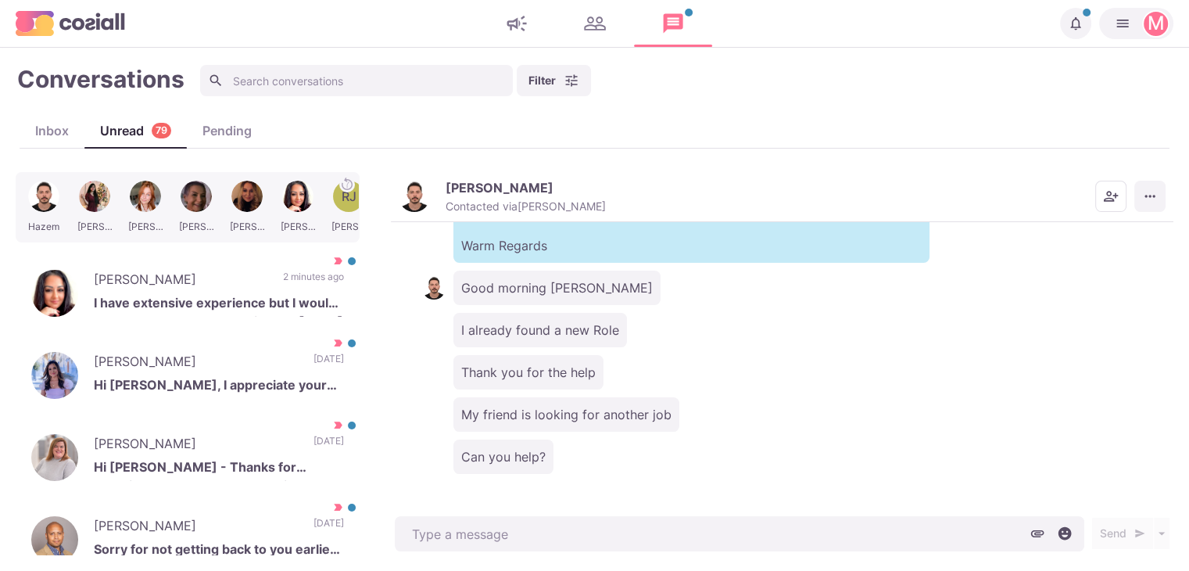
click at [1154, 192] on icon "More menu" at bounding box center [1150, 196] width 16 height 16
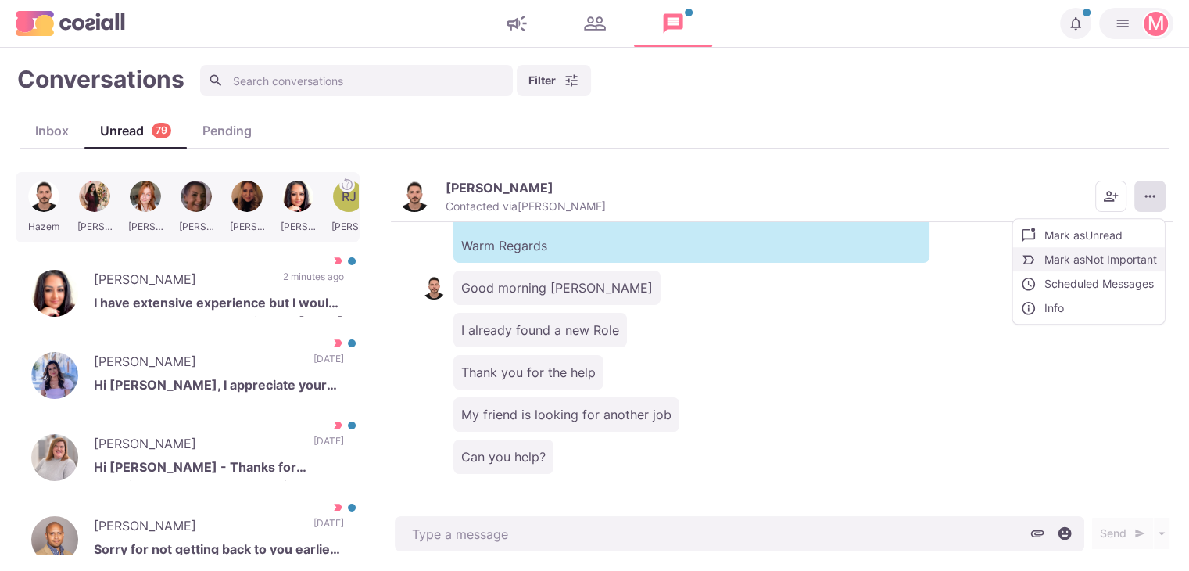
click at [1095, 260] on button "Mark as Not Important" at bounding box center [1089, 259] width 152 height 24
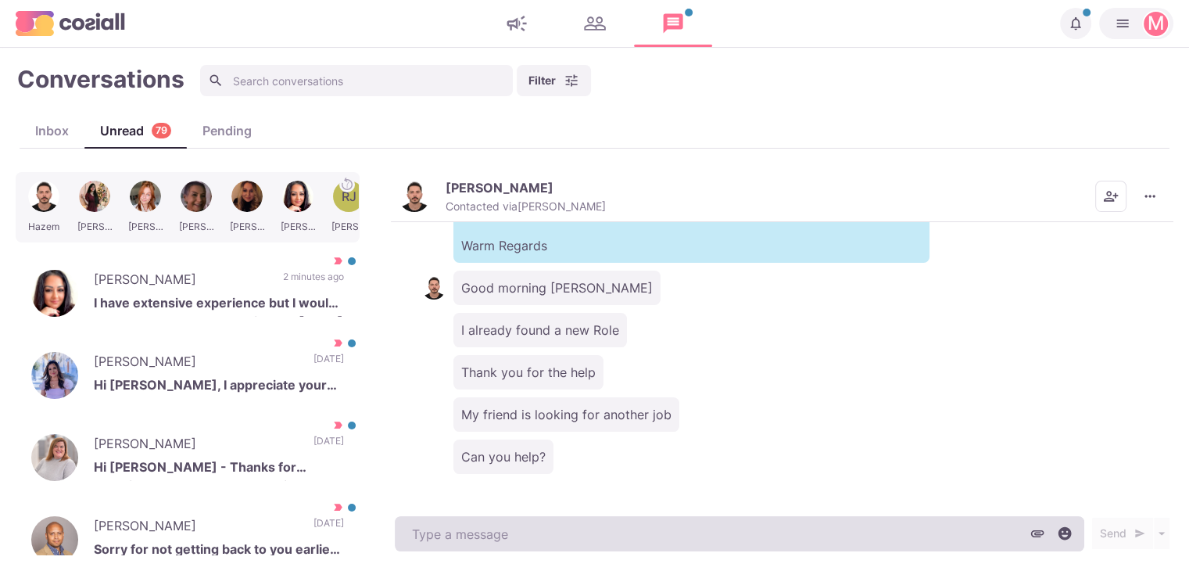
click at [596, 517] on textarea at bounding box center [740, 533] width 690 height 35
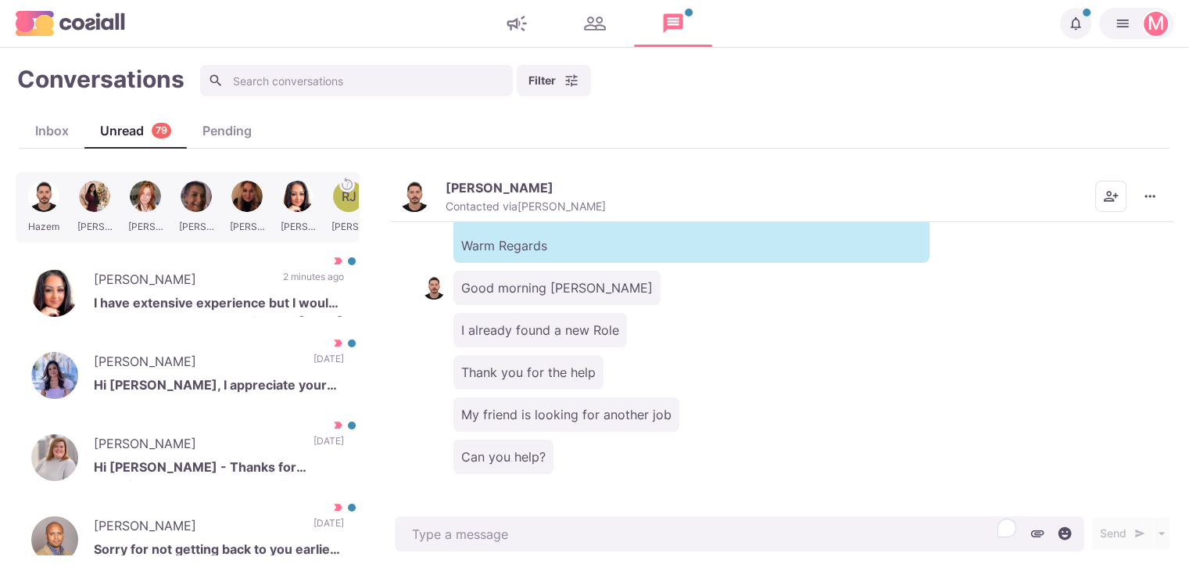
paste textarea "I work with over 500 clients that offer remote, hybrid, and non-remote position…"
type textarea "x"
type textarea "I work with over 500 clients that offer remote, hybrid, and non-remote position…"
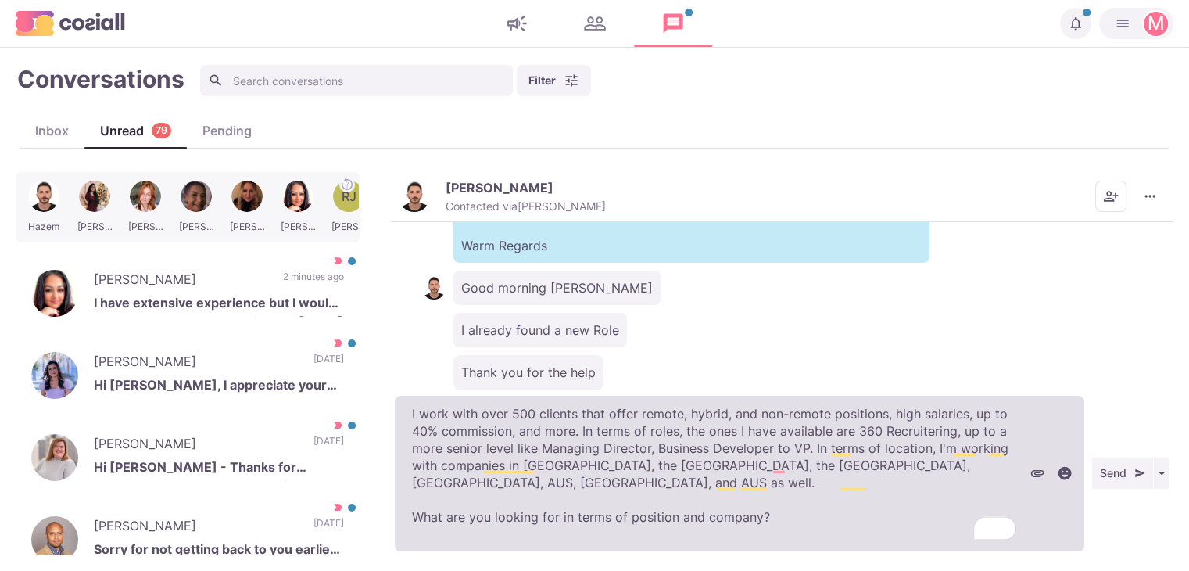
click at [402, 423] on textarea "I work with over 500 clients that offer remote, hybrid, and non-remote position…" at bounding box center [740, 474] width 690 height 156
type textarea "x"
type textarea "I work with over 500 clients that offer remote, hybrid, and non-remote position…"
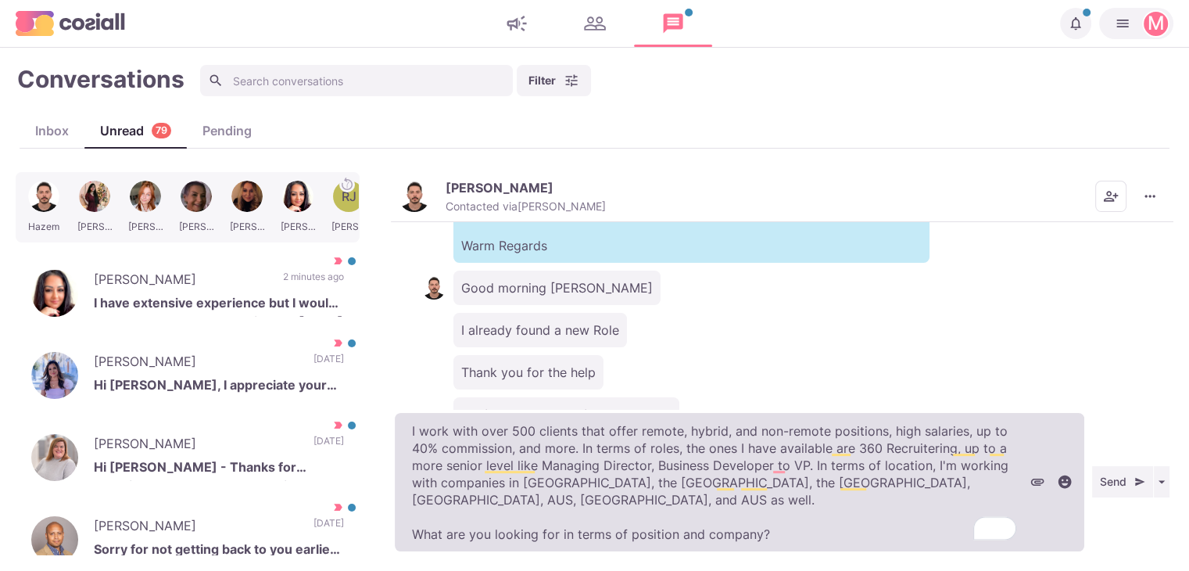
click at [498, 521] on textarea "I work with over 500 clients that offer remote, hybrid, and non-remote position…" at bounding box center [740, 482] width 690 height 138
click at [497, 521] on textarea "I work with over 500 clients that offer remote, hybrid, and non-remote position…" at bounding box center [740, 482] width 690 height 138
click at [496, 521] on textarea "I work with over 500 clients that offer remote, hybrid, and non-remote position…" at bounding box center [740, 482] width 690 height 138
click at [494, 520] on textarea "I work with over 500 clients that offer remote, hybrid, and non-remote position…" at bounding box center [740, 482] width 690 height 138
click at [493, 520] on textarea "I work with over 500 clients that offer remote, hybrid, and non-remote position…" at bounding box center [740, 482] width 690 height 138
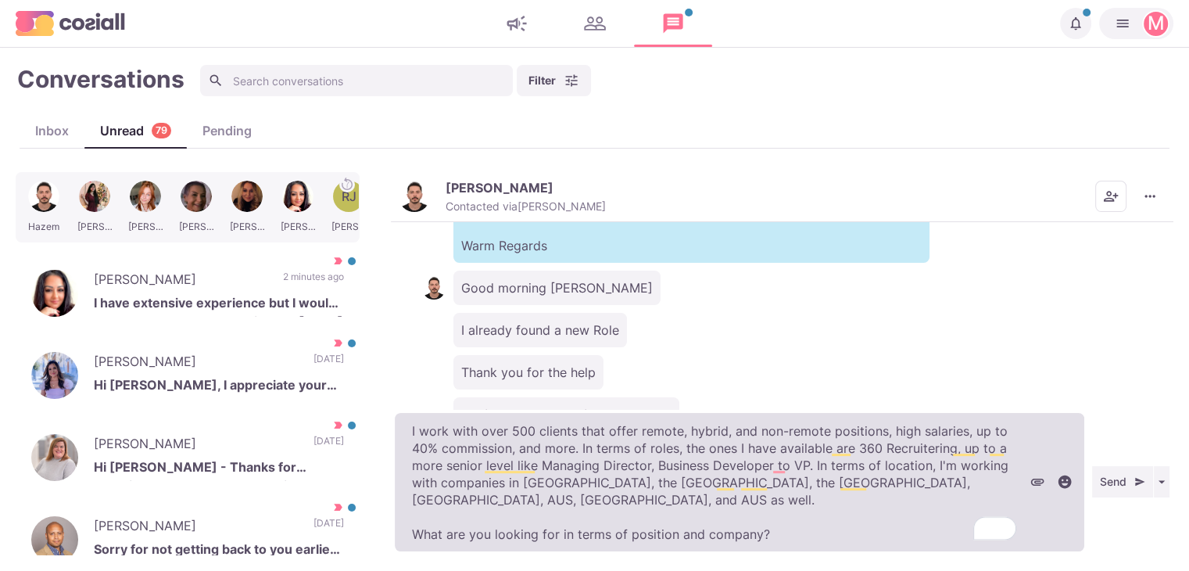
click at [493, 520] on textarea "I work with over 500 clients that offer remote, hybrid, and non-remote position…" at bounding box center [740, 482] width 690 height 138
type textarea "x"
type textarea "I work with over 500 clients that offer remote, hybrid, and non-remote position…"
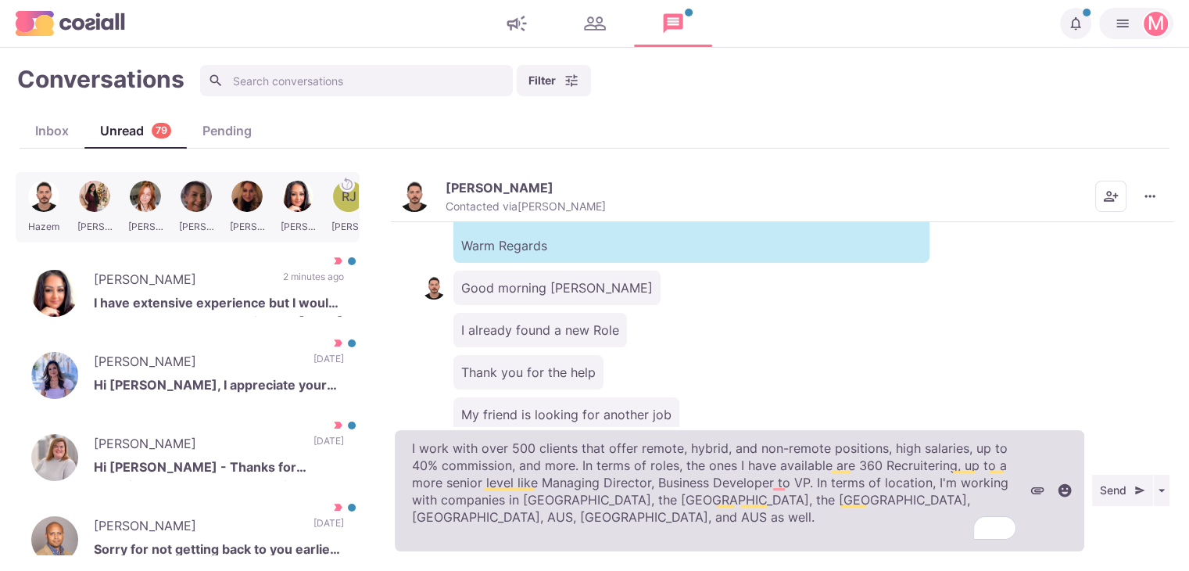
type textarea "x"
type textarea "I work with over 500 clients that offer remote, hybrid, and non-remote position…"
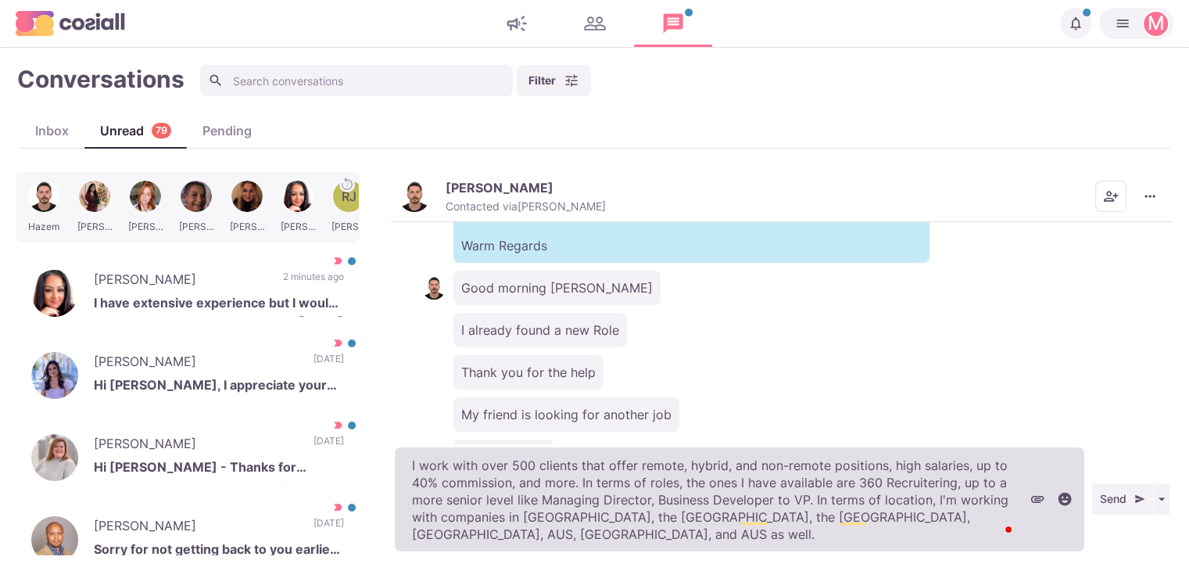
type textarea "x"
type textarea "I work with over 500 clients that offer remote, hybrid, and non-remote position…"
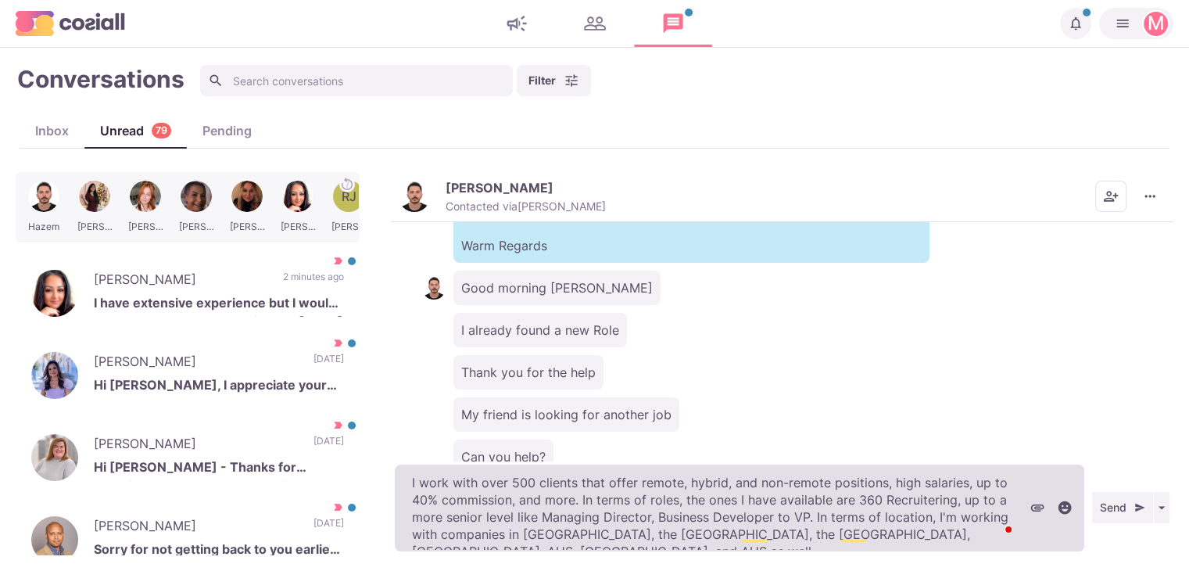
type textarea "x"
type textarea "I work with over 500 clients that offer remote, hybrid, and non-remote position…"
type textarea "x"
type textarea "I work with over 500 clients that offer remote, hybrid, and non-remote position…"
type textarea "x"
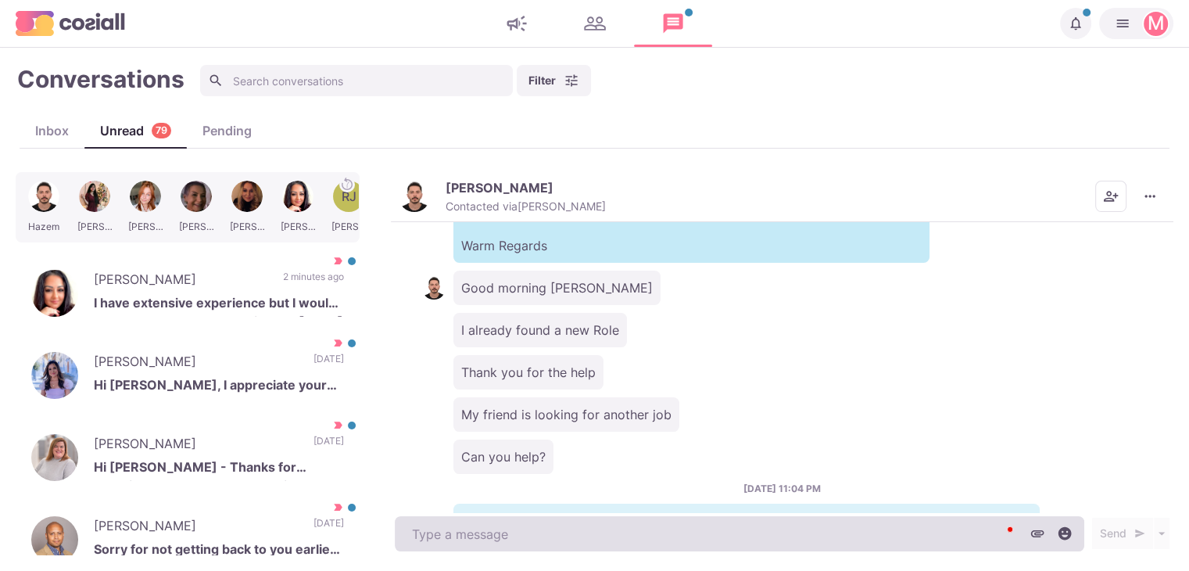
scroll to position [484, 0]
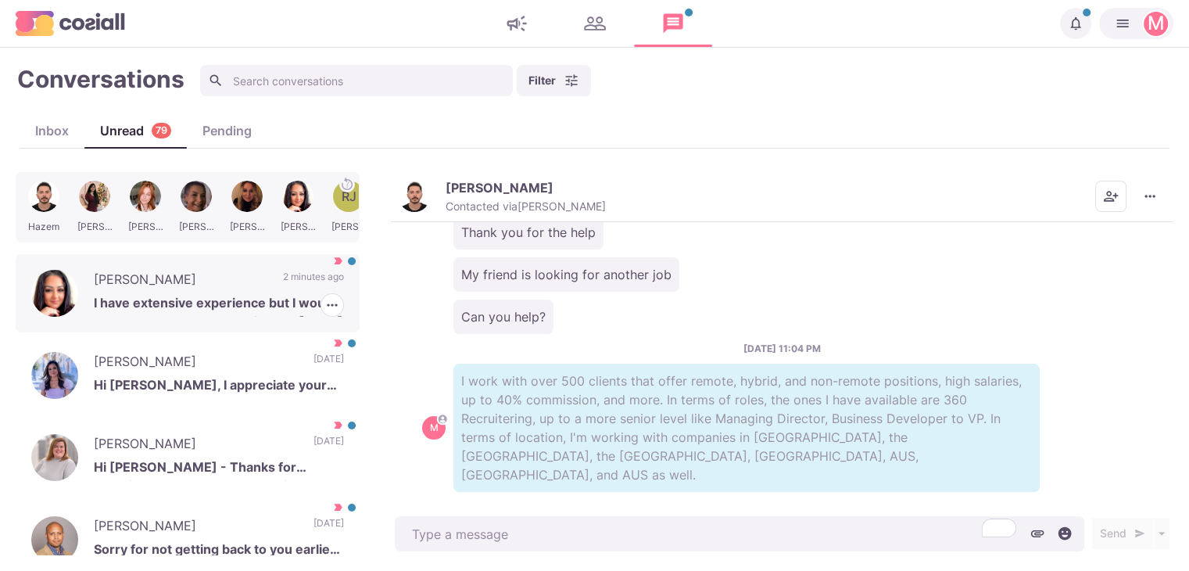
click at [285, 315] on p "I have extensive experience but I would be happy to share more with you [DATE] …" at bounding box center [219, 304] width 250 height 23
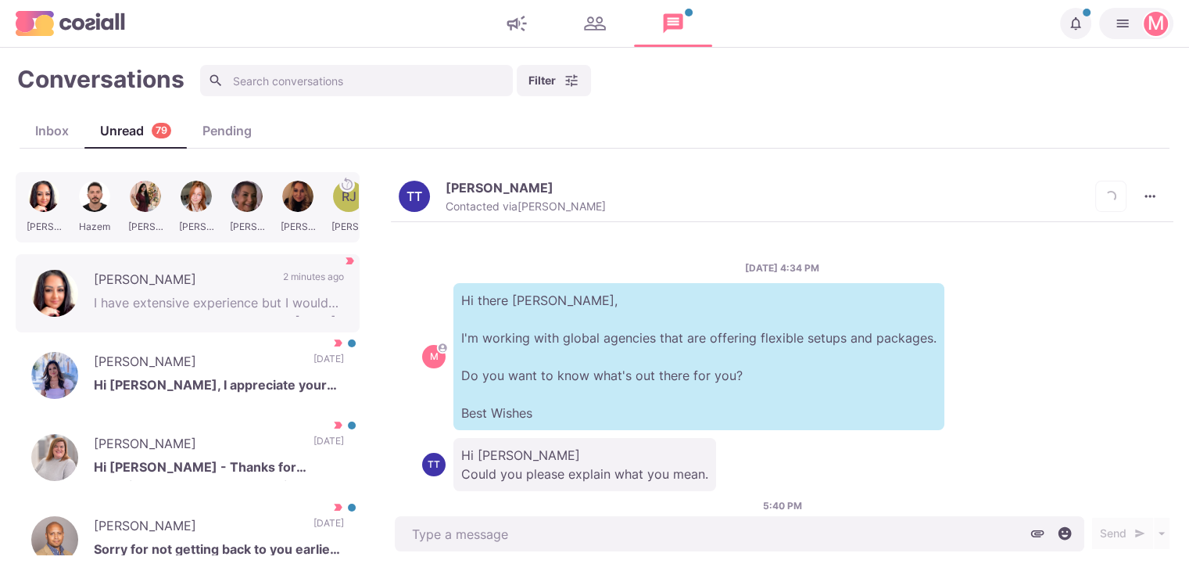
scroll to position [543, 0]
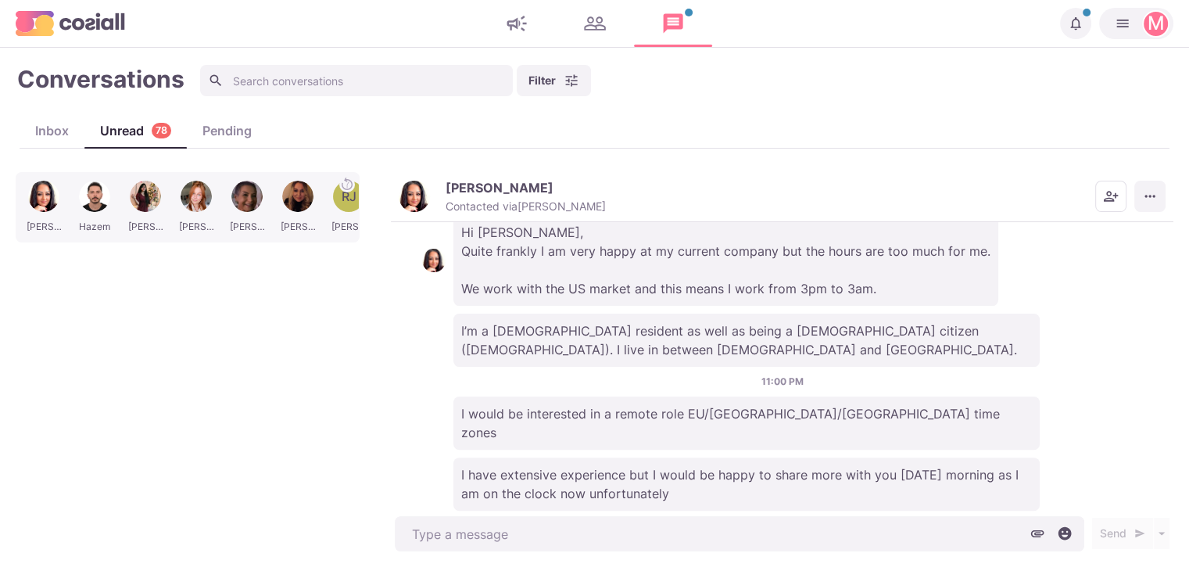
click at [1141, 182] on button "More menu" at bounding box center [1149, 196] width 31 height 31
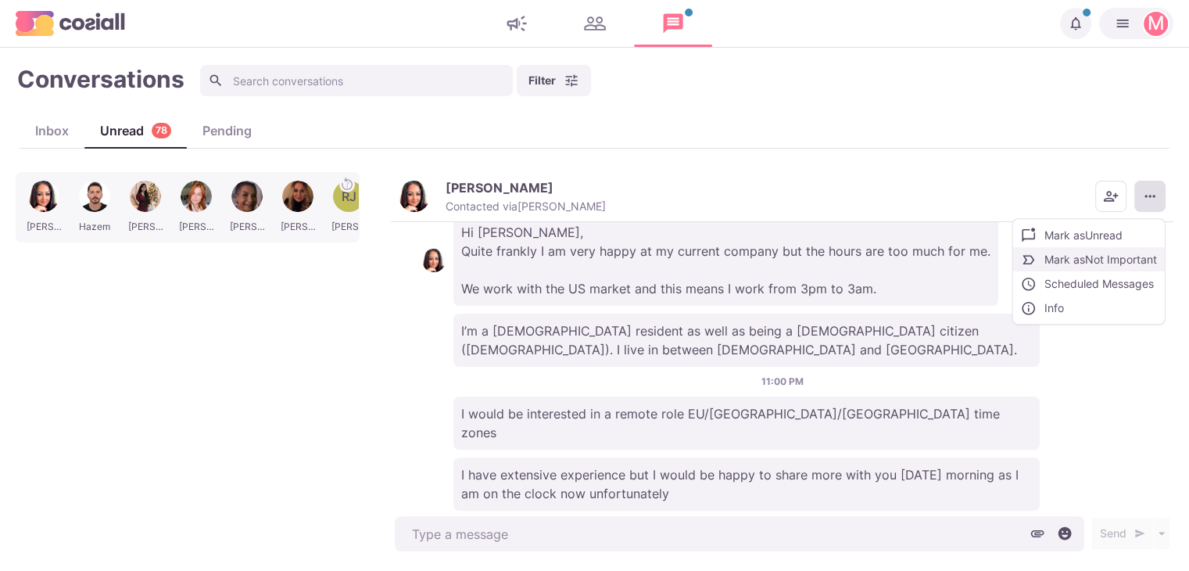
drag, startPoint x: 1104, startPoint y: 267, endPoint x: 1142, endPoint y: 267, distance: 38.3
click at [1142, 267] on button "Mark as Not Important" at bounding box center [1089, 259] width 152 height 24
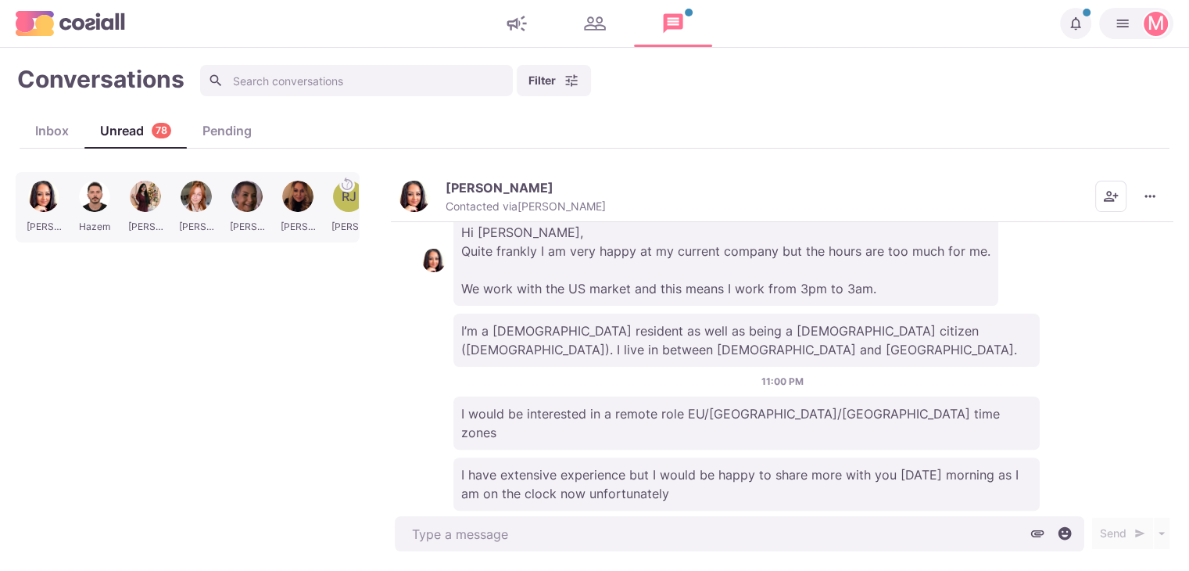
click at [473, 202] on p "Contacted via [PERSON_NAME]" at bounding box center [526, 206] width 160 height 14
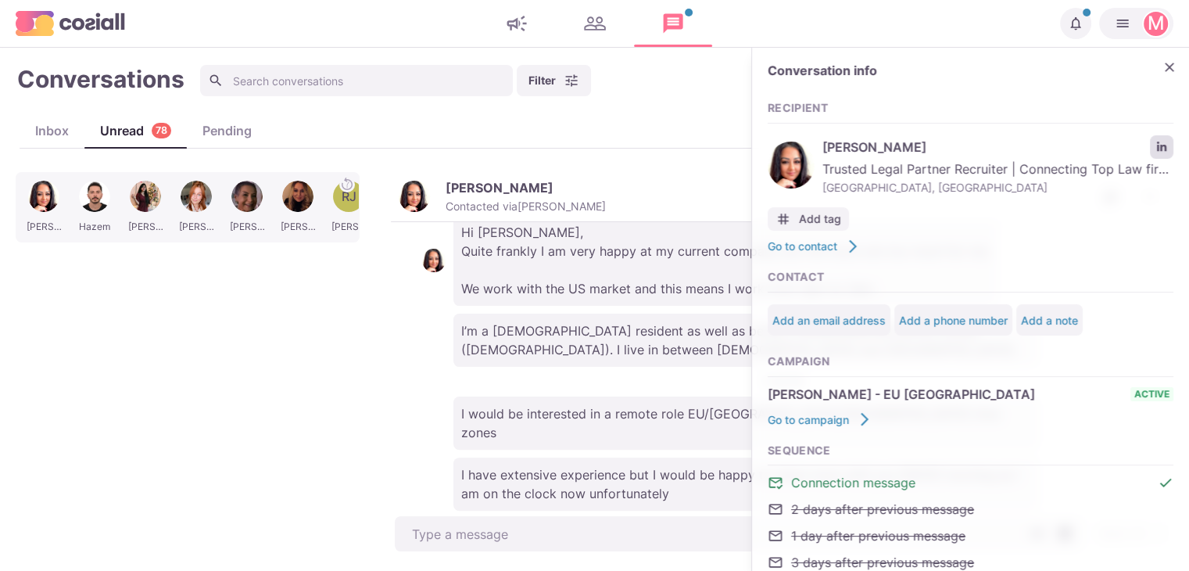
click at [1150, 141] on link "LinkedIn profile link" at bounding box center [1161, 146] width 23 height 23
click at [1166, 71] on button "Close" at bounding box center [1169, 67] width 23 height 23
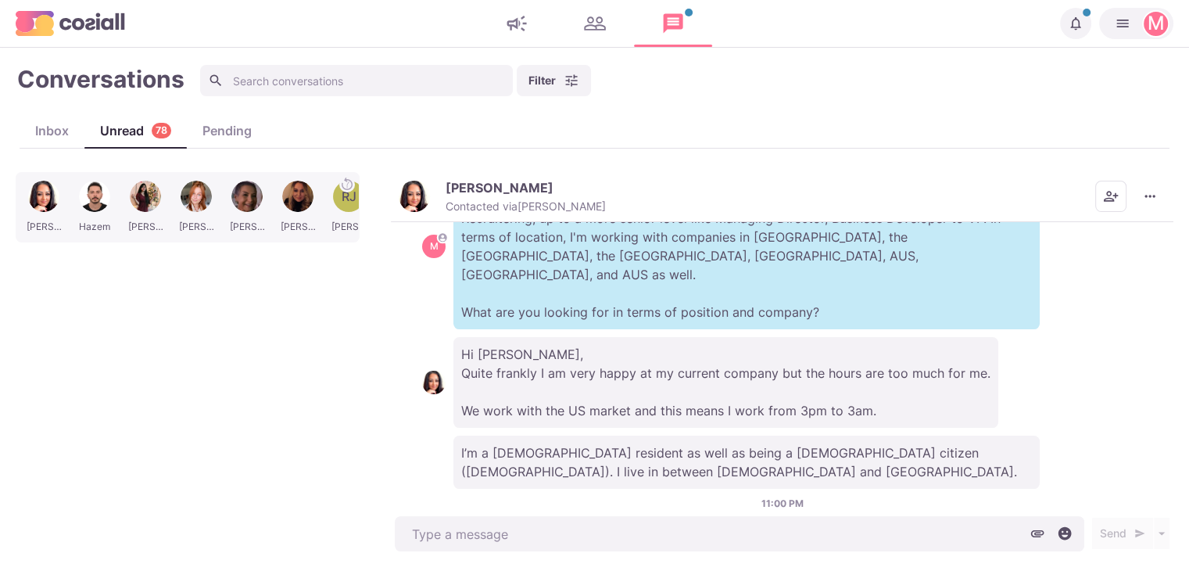
scroll to position [393, 0]
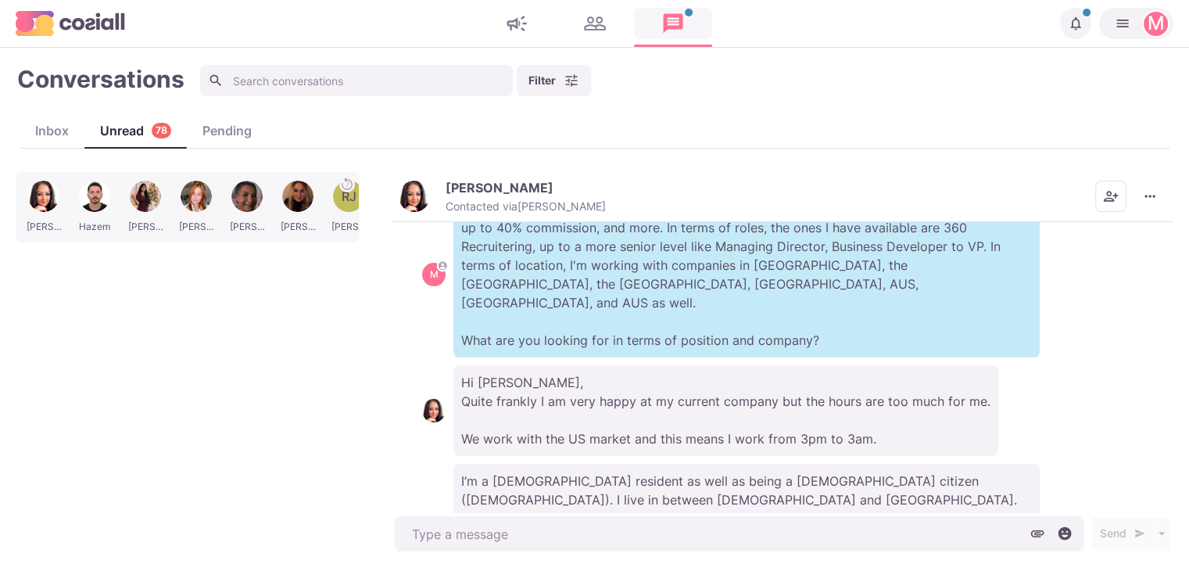
click at [690, 34] on link at bounding box center [673, 23] width 78 height 31
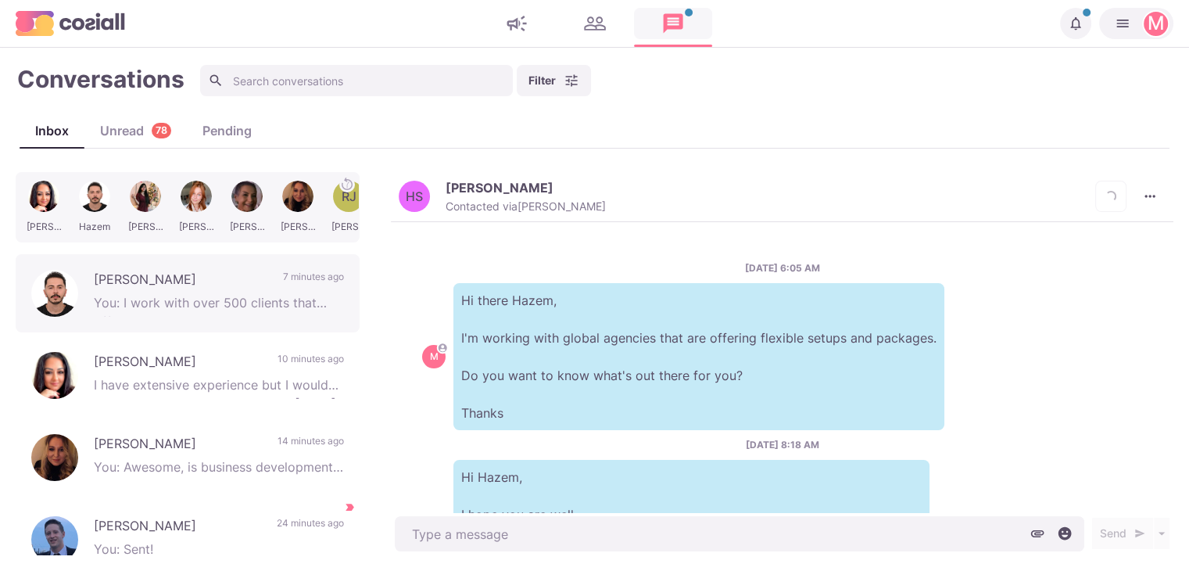
scroll to position [484, 0]
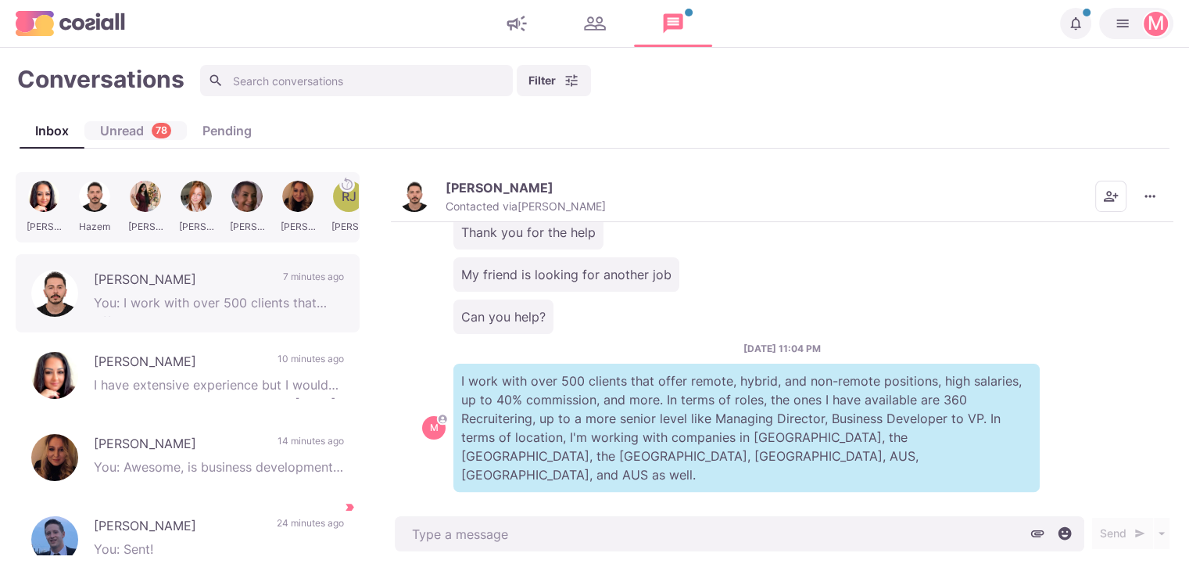
click at [120, 127] on div "Unread 78" at bounding box center [135, 130] width 102 height 19
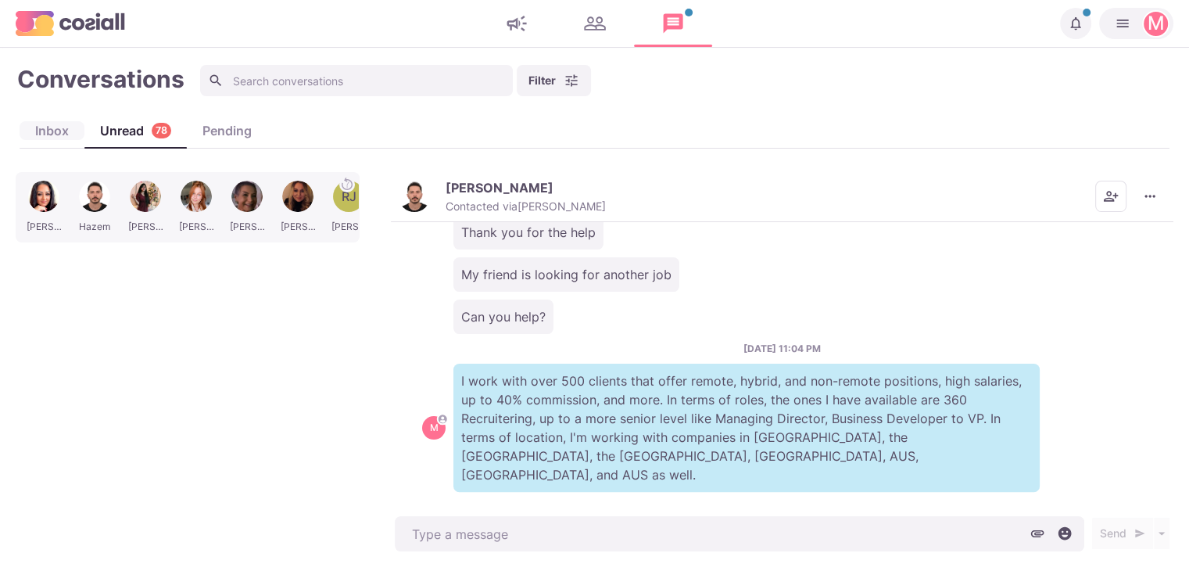
click at [57, 136] on div "Inbox" at bounding box center [52, 130] width 65 height 19
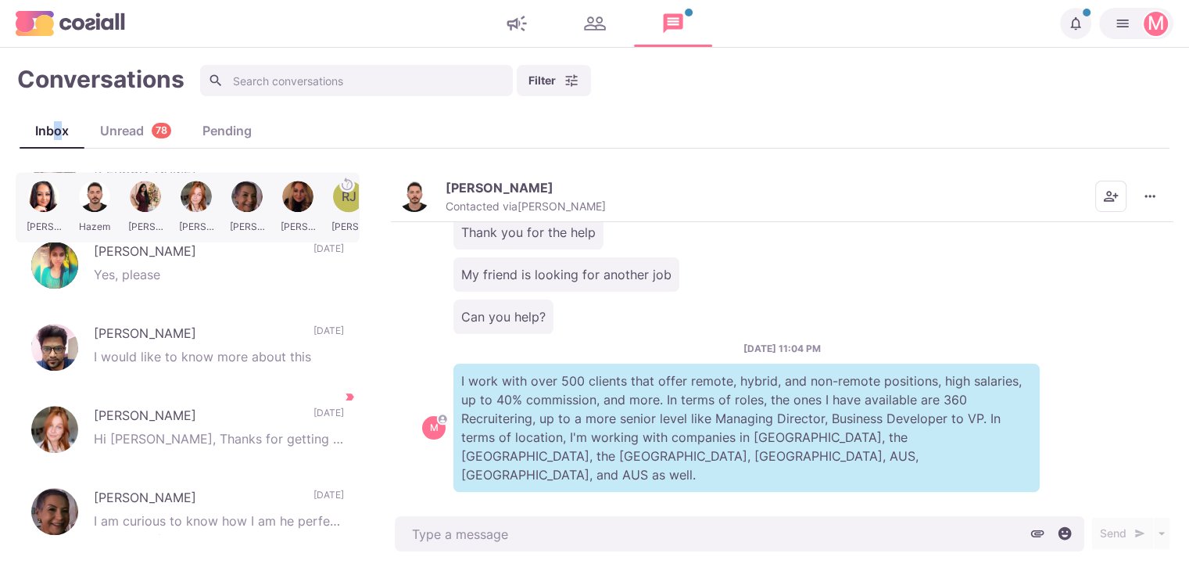
scroll to position [1923, 0]
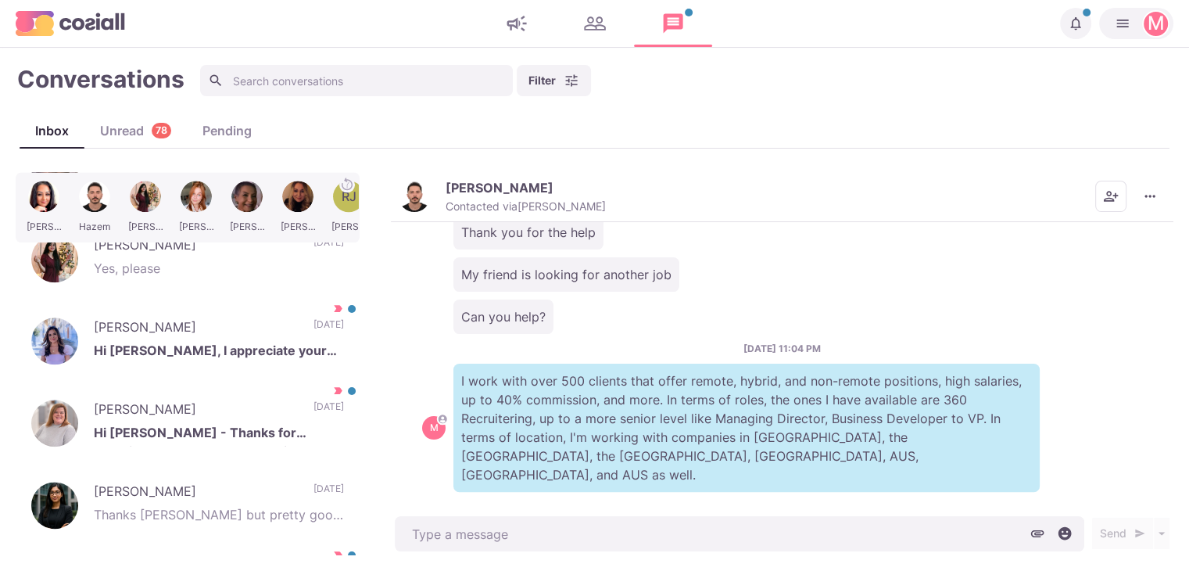
click at [353, 521] on div "[PERSON_NAME] [PERSON_NAME] [PERSON_NAME] [PERSON_NAME] [PERSON_NAME] RJ [PERSO…" at bounding box center [192, 363] width 352 height 383
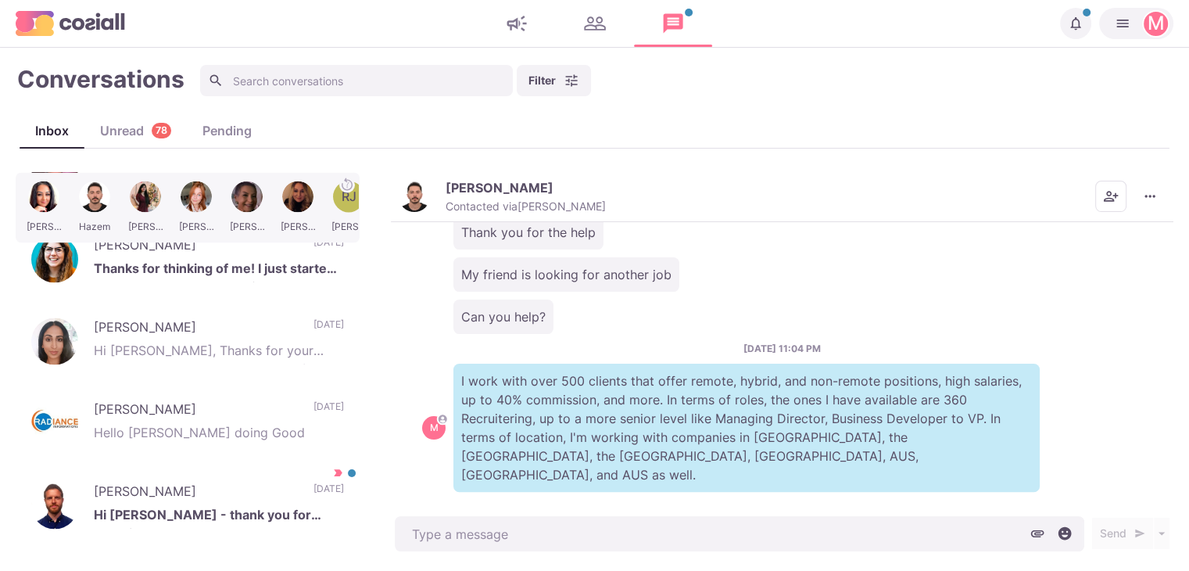
scroll to position [2515, 0]
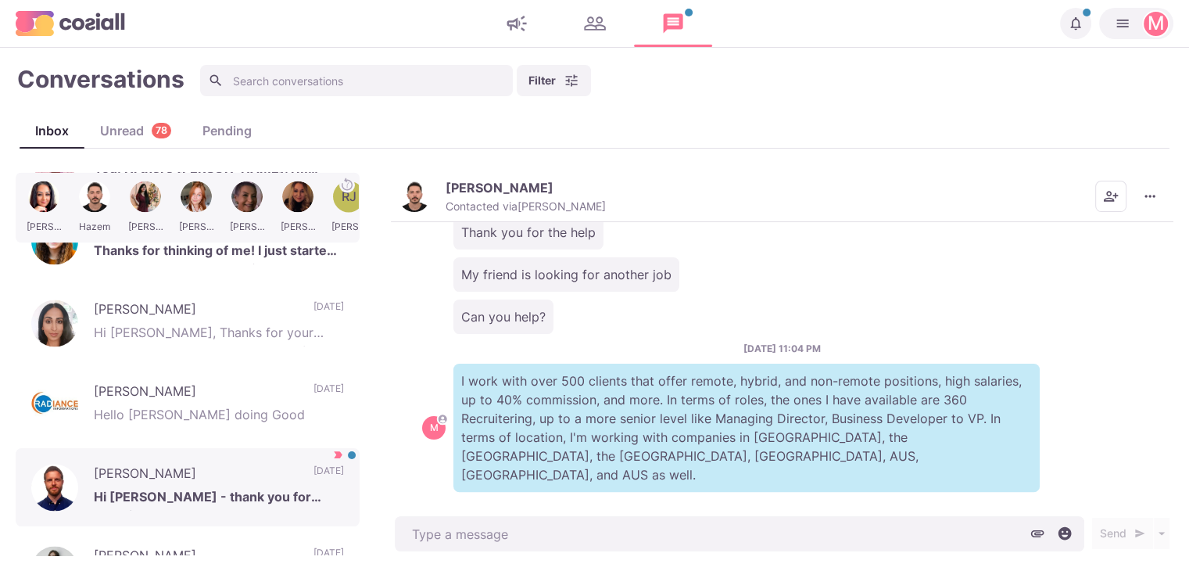
drag, startPoint x: 359, startPoint y: 417, endPoint x: 242, endPoint y: 487, distance: 136.1
click at [242, 487] on p "Hi [PERSON_NAME] - thank you for reaching out. Would you be able to share a bit…" at bounding box center [219, 498] width 250 height 23
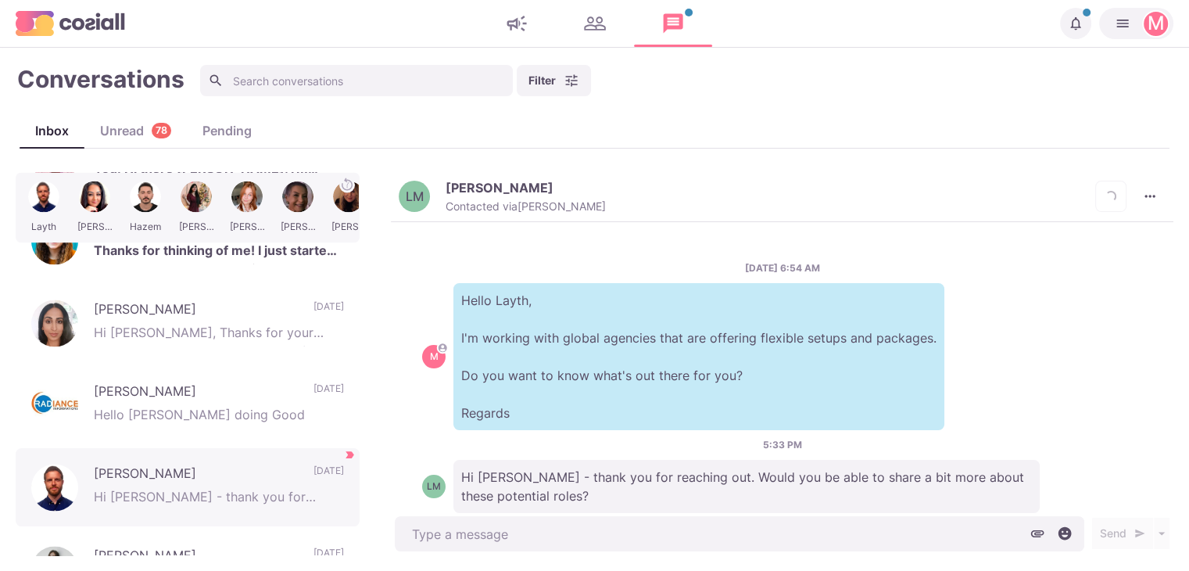
scroll to position [40, 0]
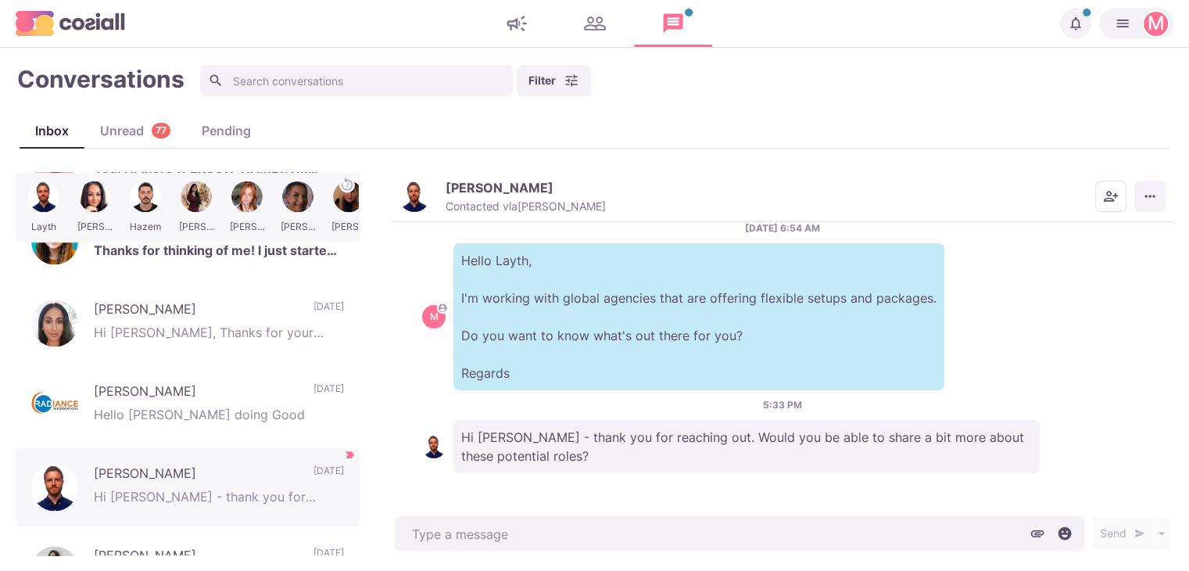
click at [1155, 192] on icon "More menu" at bounding box center [1150, 196] width 16 height 16
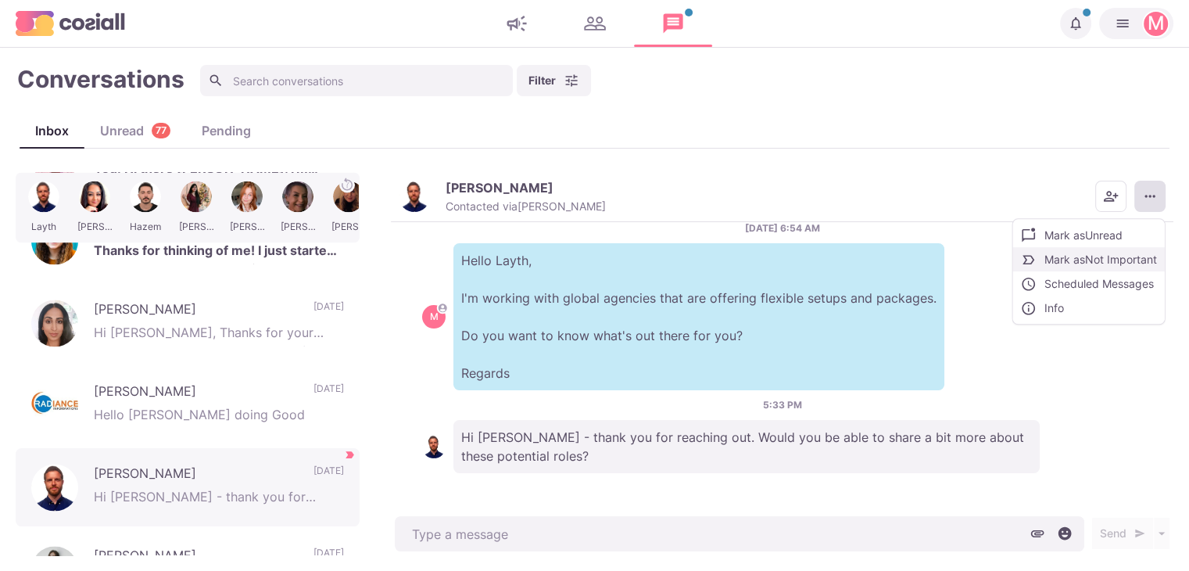
click at [1109, 253] on button "Mark as Not Important" at bounding box center [1089, 259] width 152 height 24
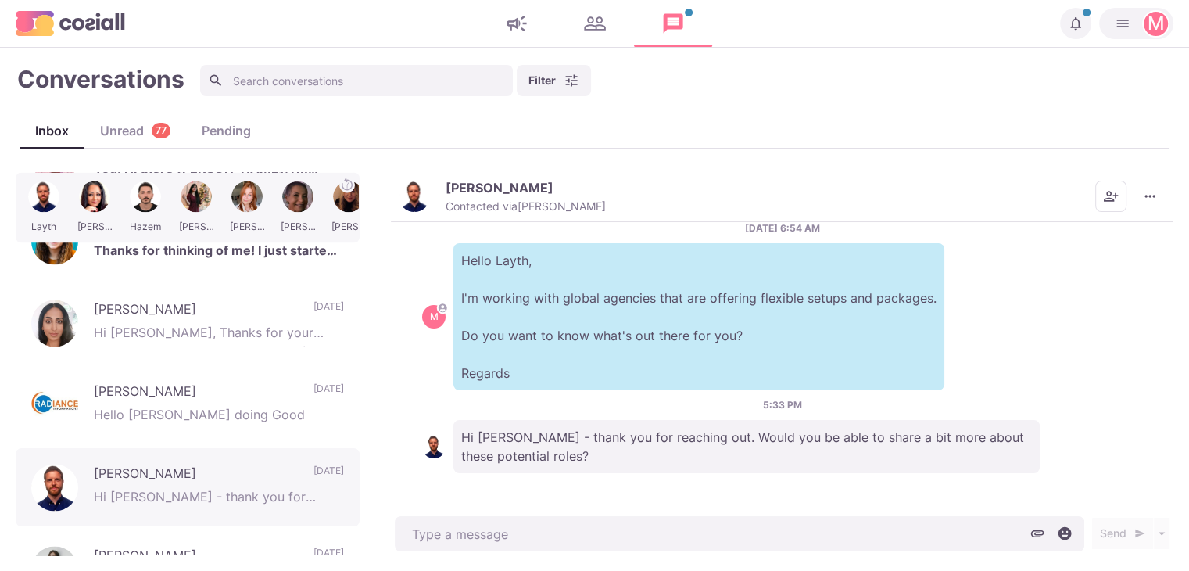
click at [474, 202] on p "Contacted via [PERSON_NAME]" at bounding box center [526, 206] width 160 height 14
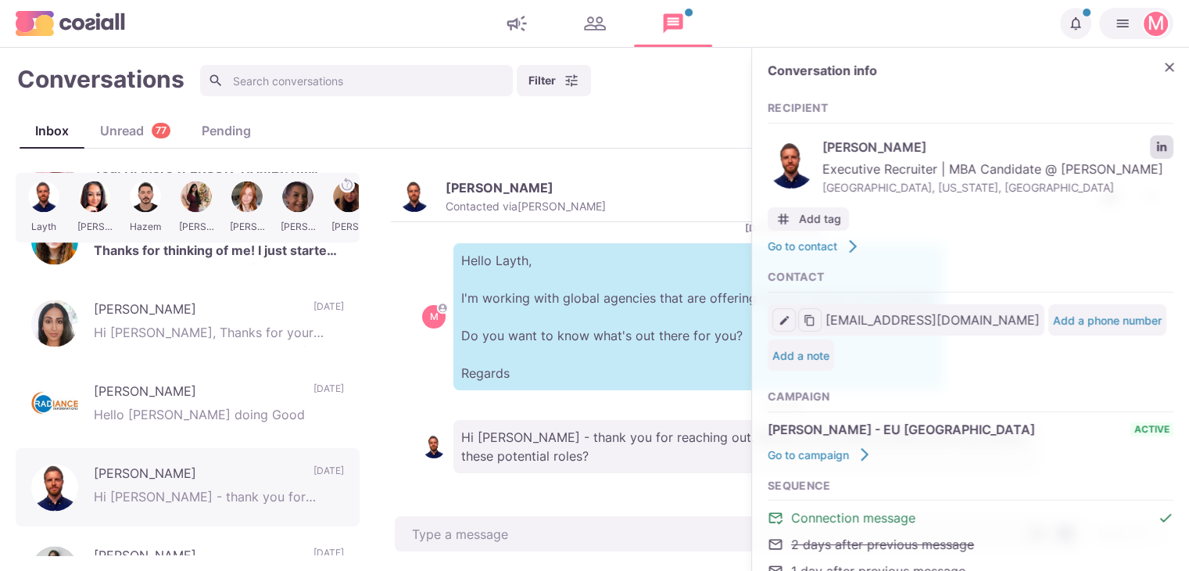
click at [1156, 148] on icon "LinkedIn profile link" at bounding box center [1161, 147] width 11 height 11
click at [1162, 66] on icon "Close" at bounding box center [1170, 67] width 16 height 16
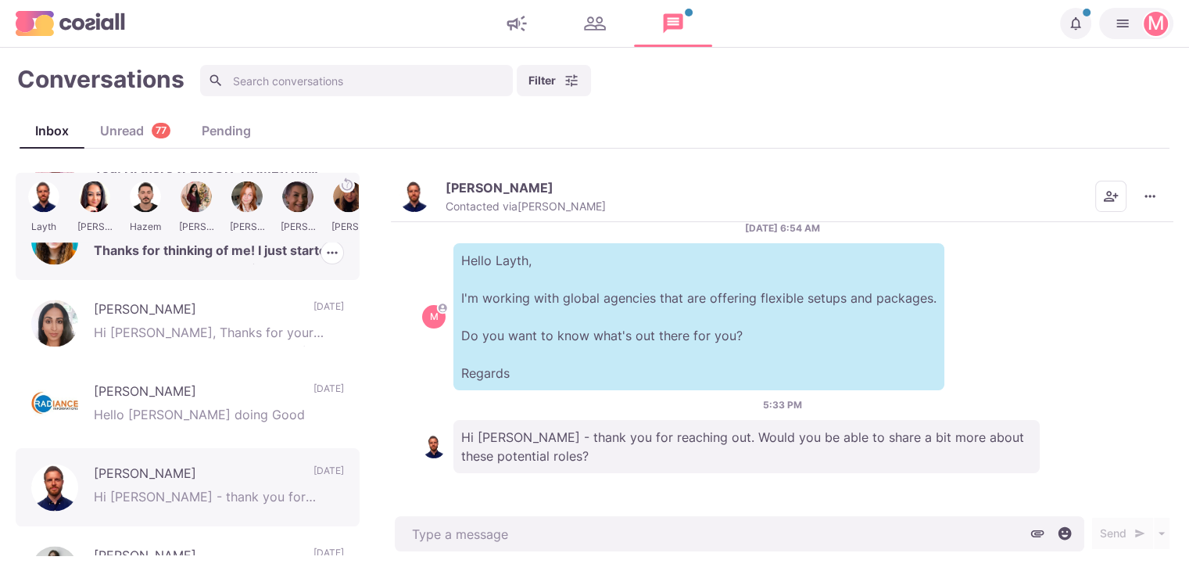
click at [279, 252] on p "Thanks for thinking of me! I just started a new role though. Best of luck!" at bounding box center [219, 252] width 250 height 23
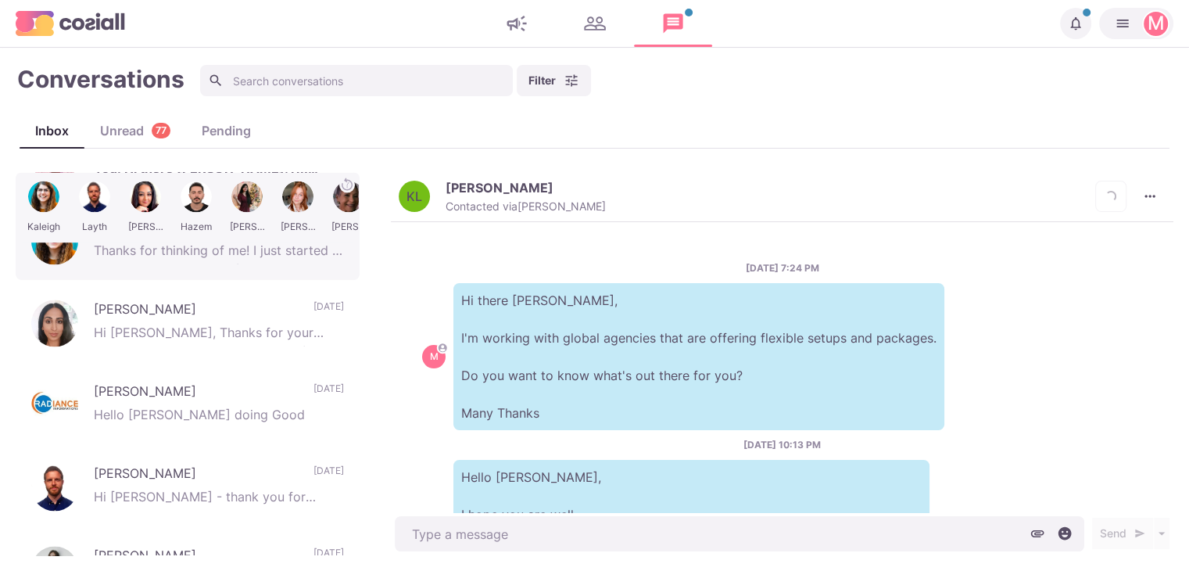
scroll to position [532, 0]
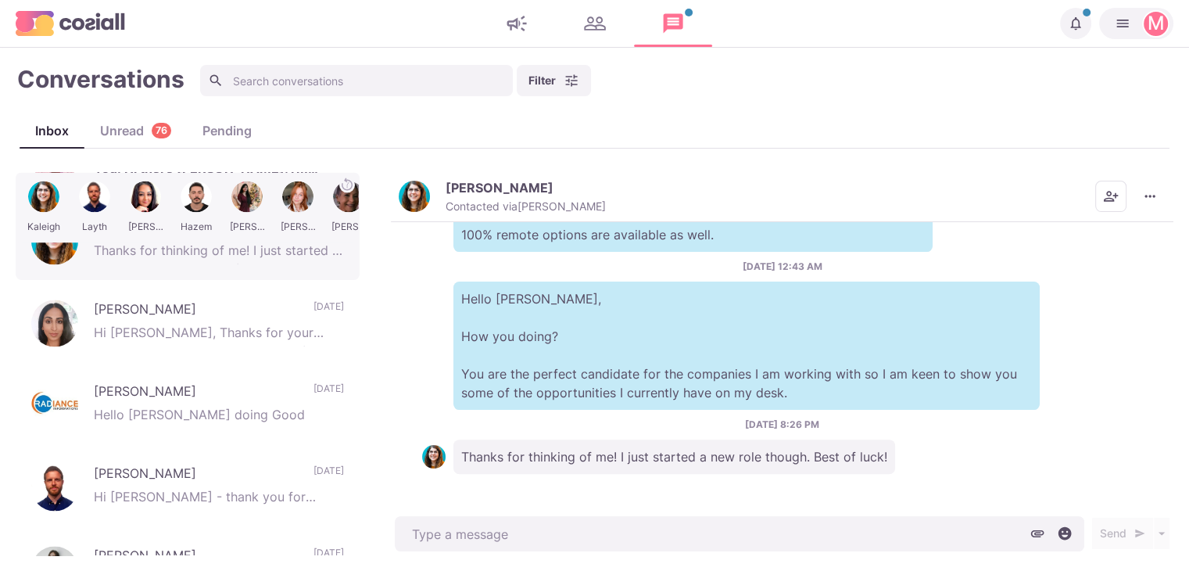
click at [420, 193] on img "button" at bounding box center [414, 196] width 31 height 31
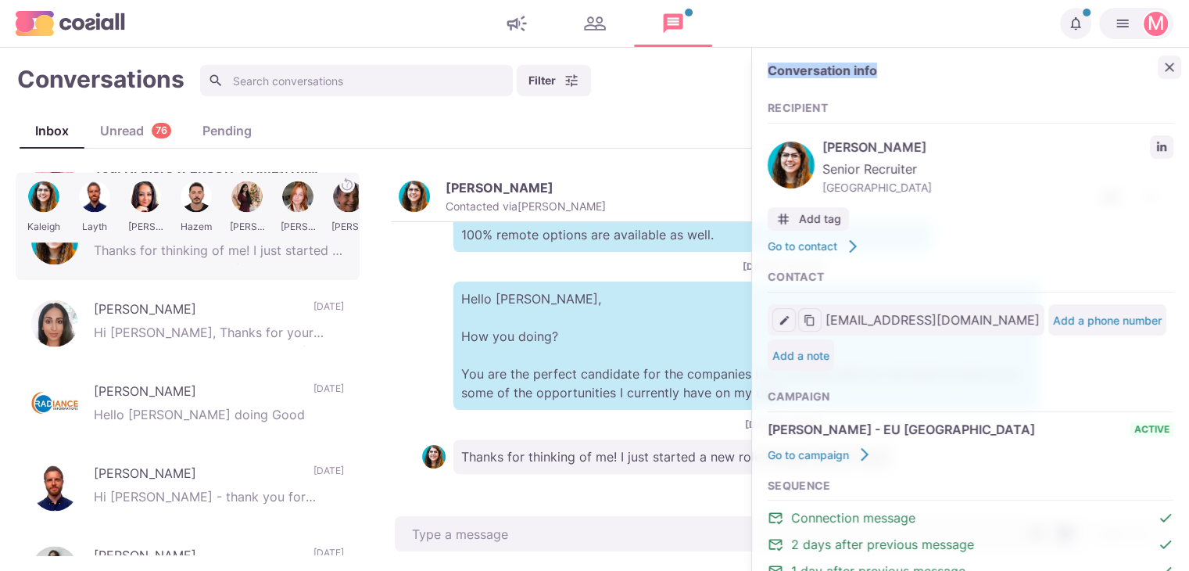
click at [1149, 77] on div "Conversation info Recipient [PERSON_NAME] Senior Recruiter [GEOGRAPHIC_DATA] Ar…" at bounding box center [970, 369] width 437 height 643
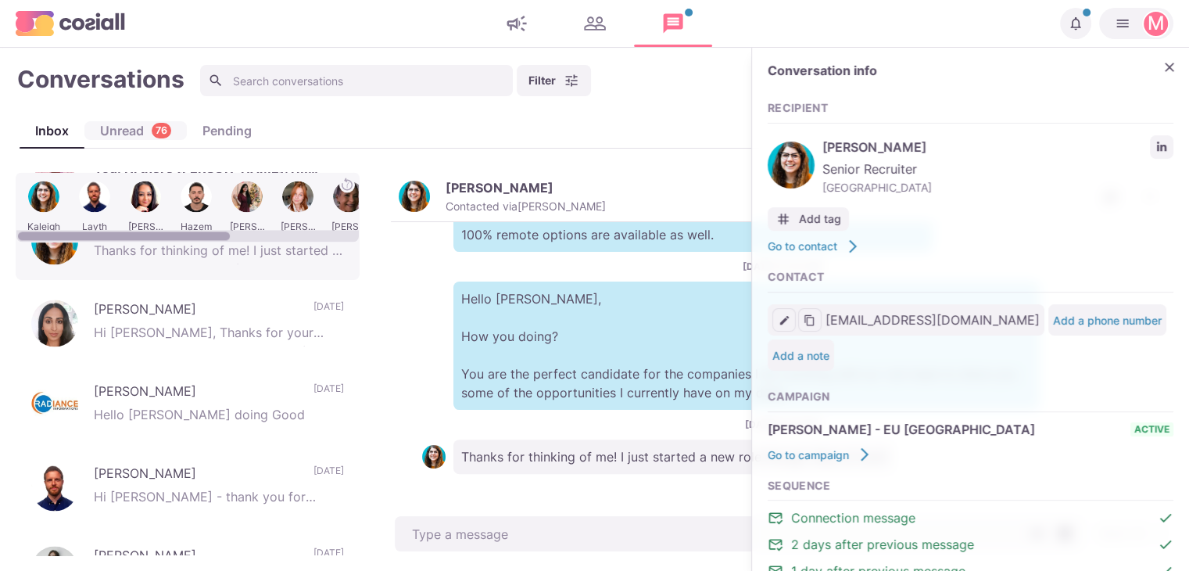
click at [137, 129] on div "Unread 76" at bounding box center [135, 130] width 102 height 19
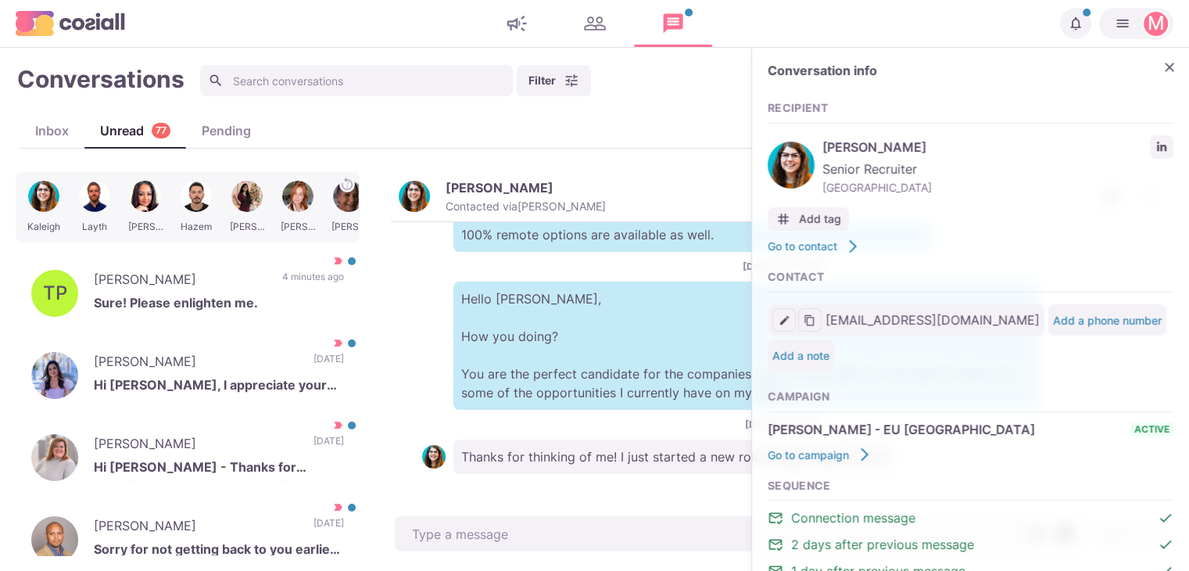
type textarea "x"
